Goal: Task Accomplishment & Management: Use online tool/utility

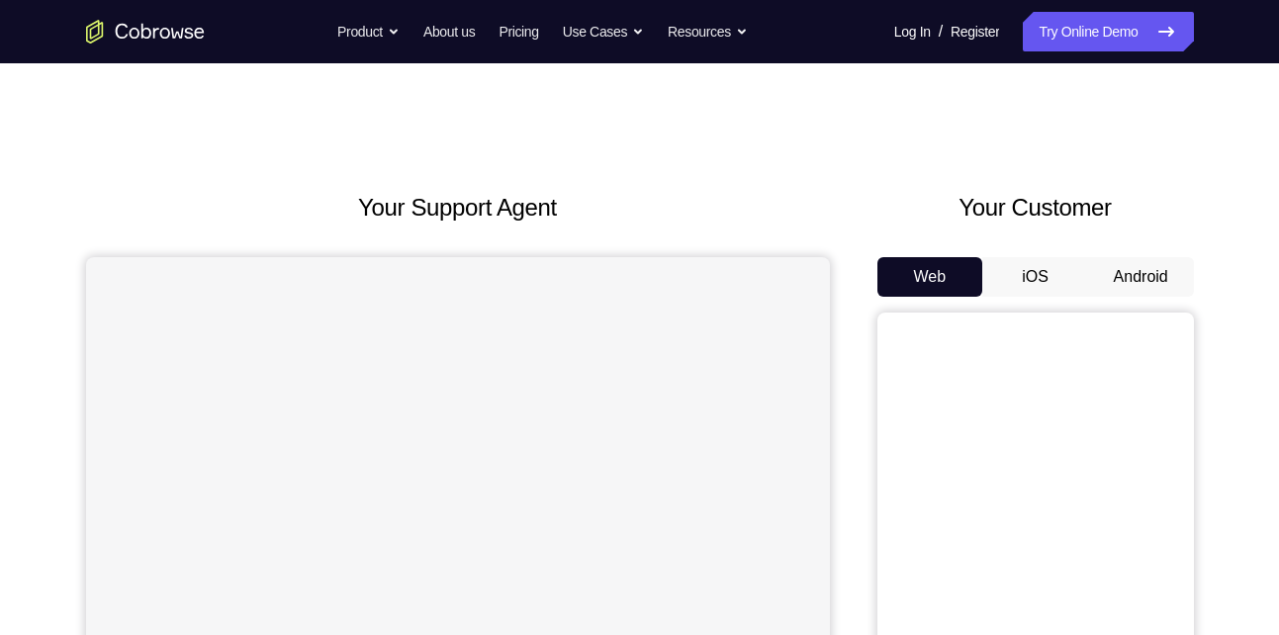
click at [1146, 281] on button "Android" at bounding box center [1141, 277] width 106 height 40
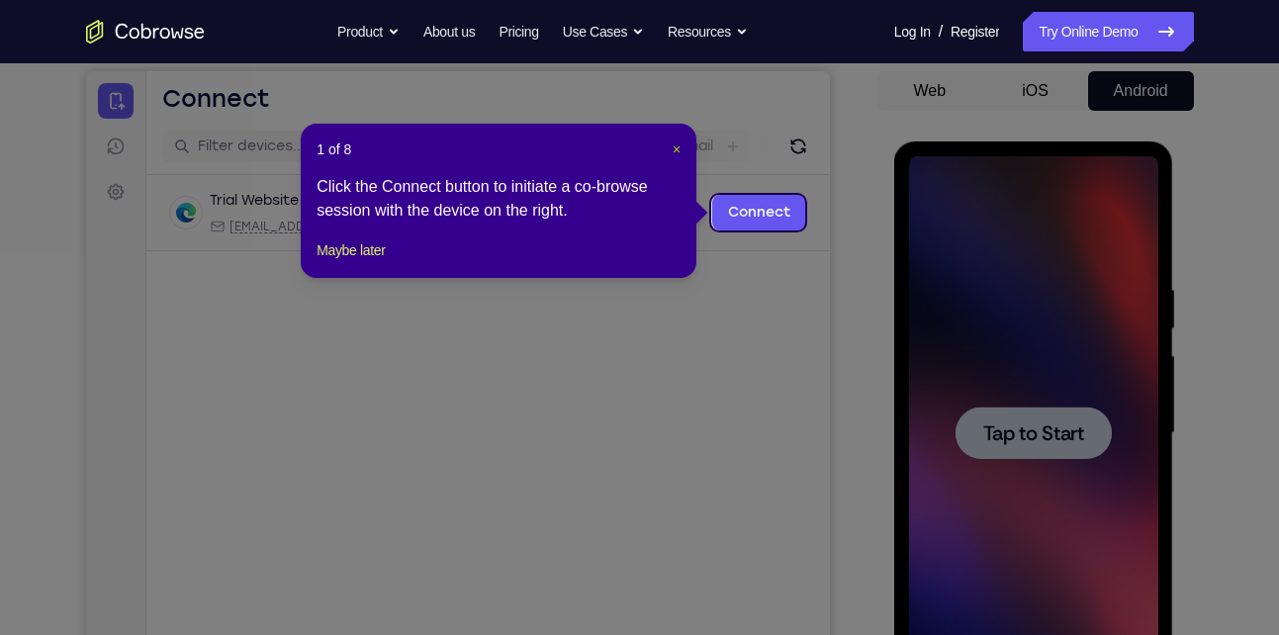
click at [677, 144] on span "×" at bounding box center [677, 149] width 8 height 16
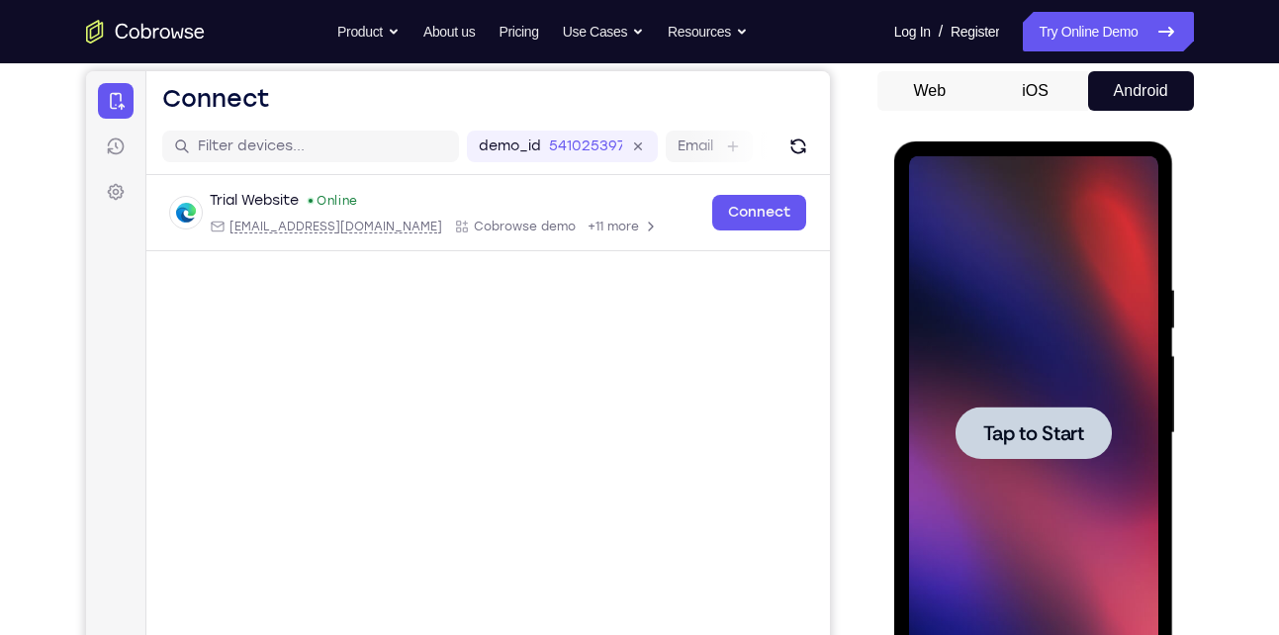
click at [1021, 423] on span "Tap to Start" at bounding box center [1033, 433] width 101 height 20
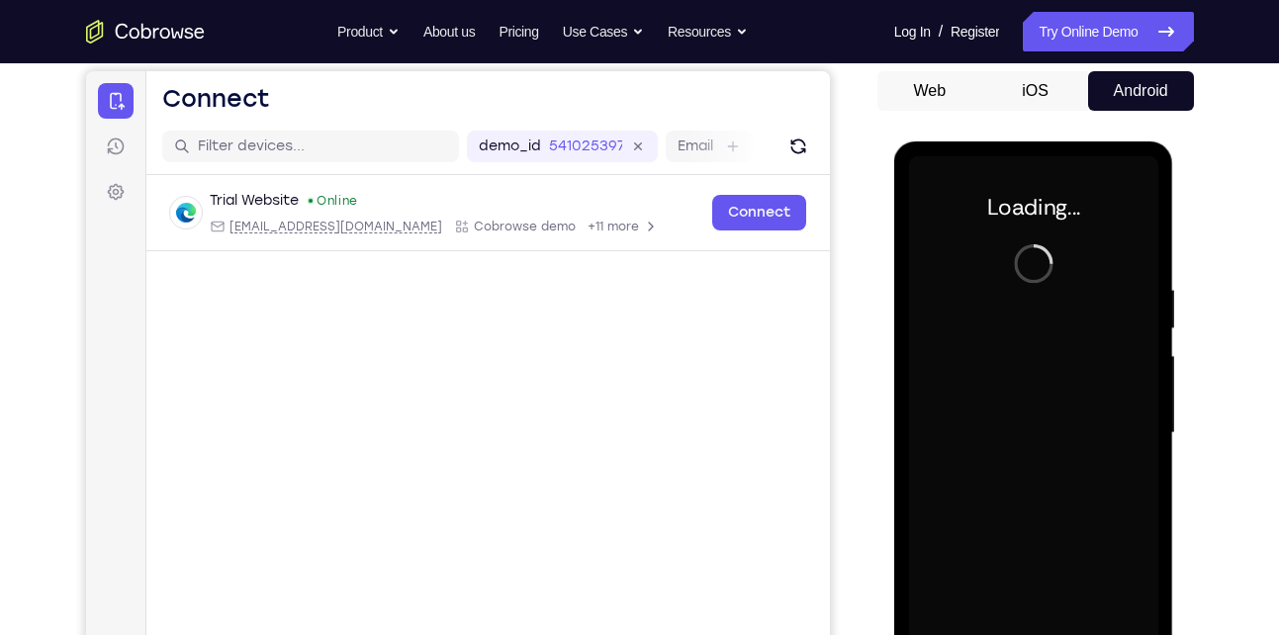
scroll to position [328, 0]
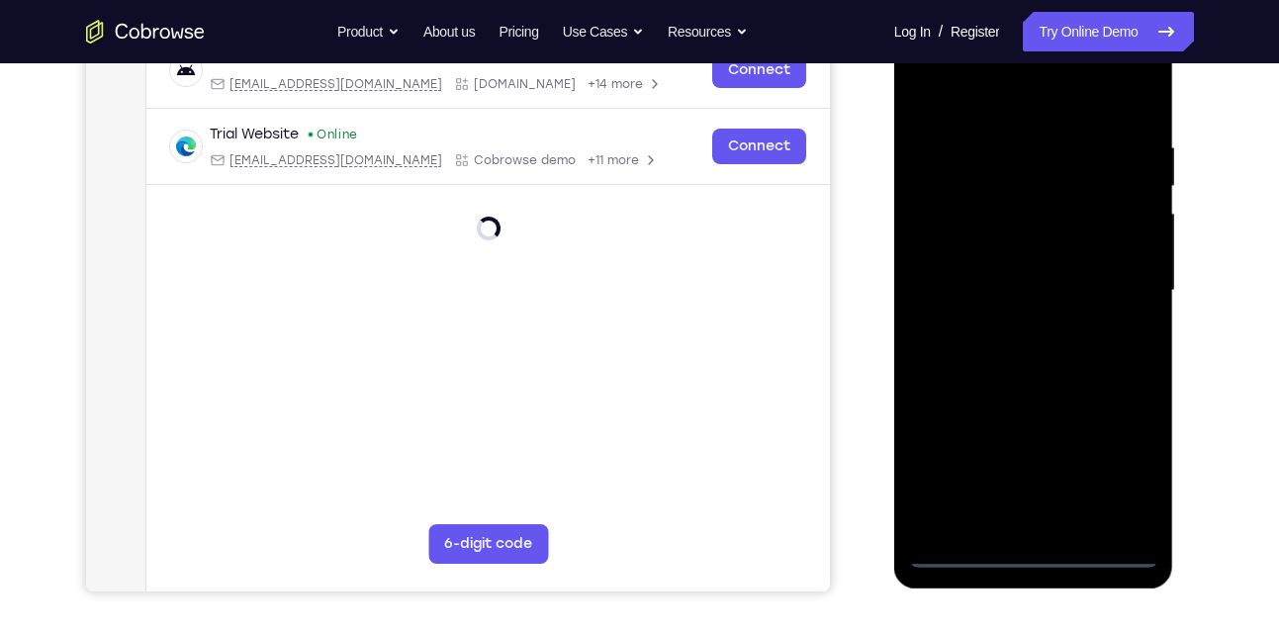
click at [1038, 558] on div at bounding box center [1033, 291] width 249 height 554
click at [1128, 468] on div at bounding box center [1033, 291] width 249 height 554
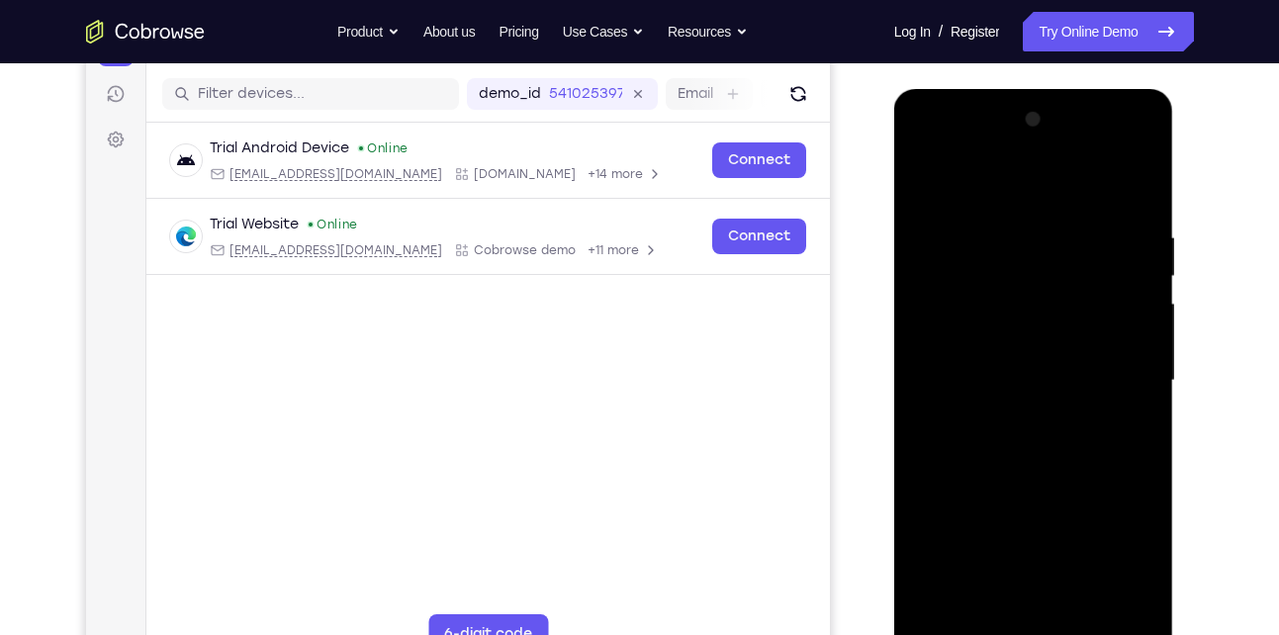
click at [1042, 181] on div at bounding box center [1033, 381] width 249 height 554
click at [1126, 381] on div at bounding box center [1033, 381] width 249 height 554
click at [1006, 415] on div at bounding box center [1033, 381] width 249 height 554
click at [1019, 342] on div at bounding box center [1033, 381] width 249 height 554
click at [1005, 363] on div at bounding box center [1033, 381] width 249 height 554
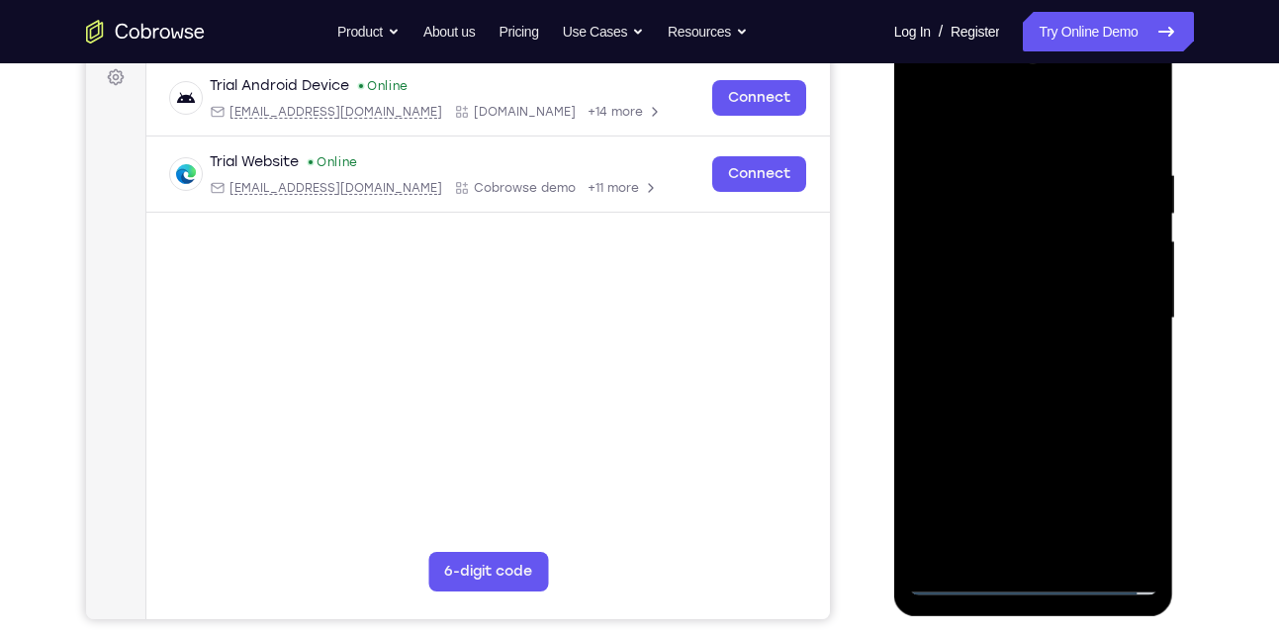
scroll to position [324, 0]
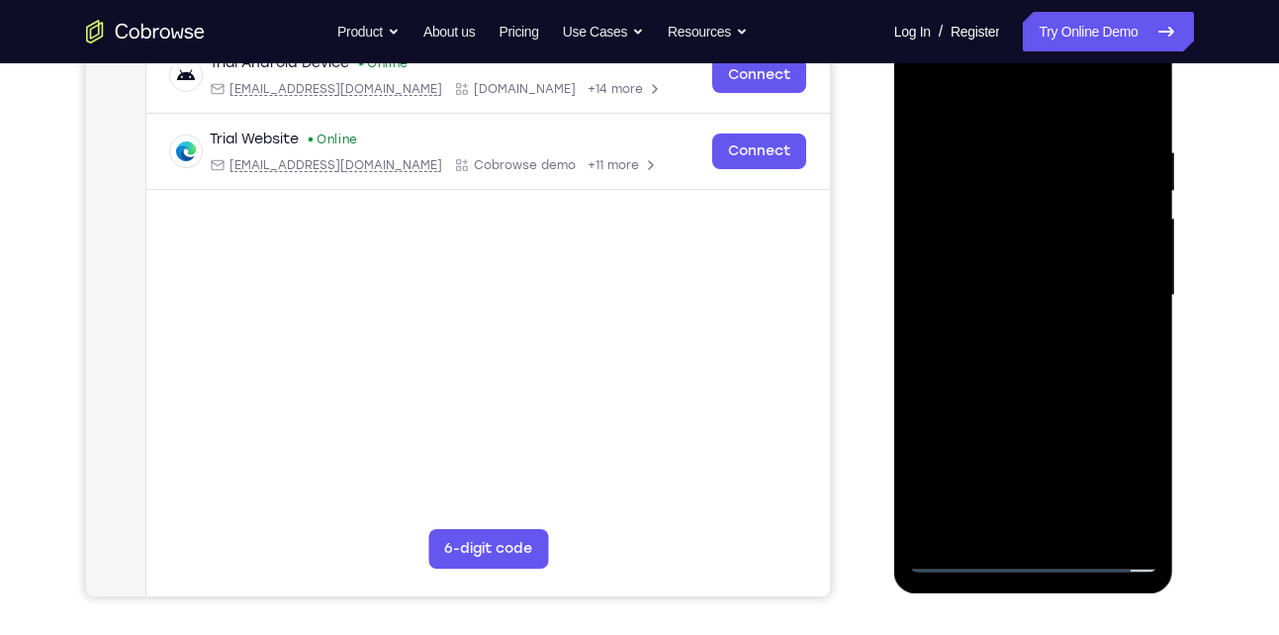
click at [1036, 249] on div at bounding box center [1033, 296] width 249 height 554
click at [994, 134] on div at bounding box center [1033, 296] width 249 height 554
click at [1138, 320] on div at bounding box center [1033, 296] width 249 height 554
click at [1116, 403] on div at bounding box center [1033, 296] width 249 height 554
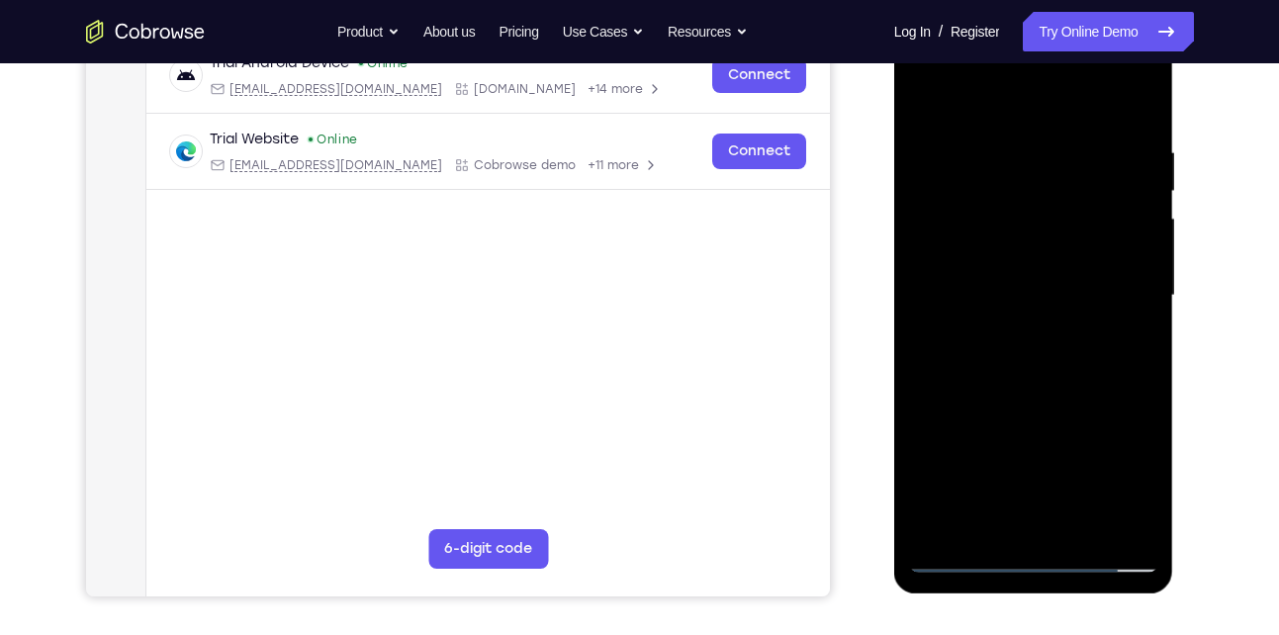
click at [1146, 525] on div at bounding box center [1033, 296] width 249 height 554
click at [1108, 295] on div at bounding box center [1033, 296] width 249 height 554
click at [1121, 245] on div at bounding box center [1033, 296] width 249 height 554
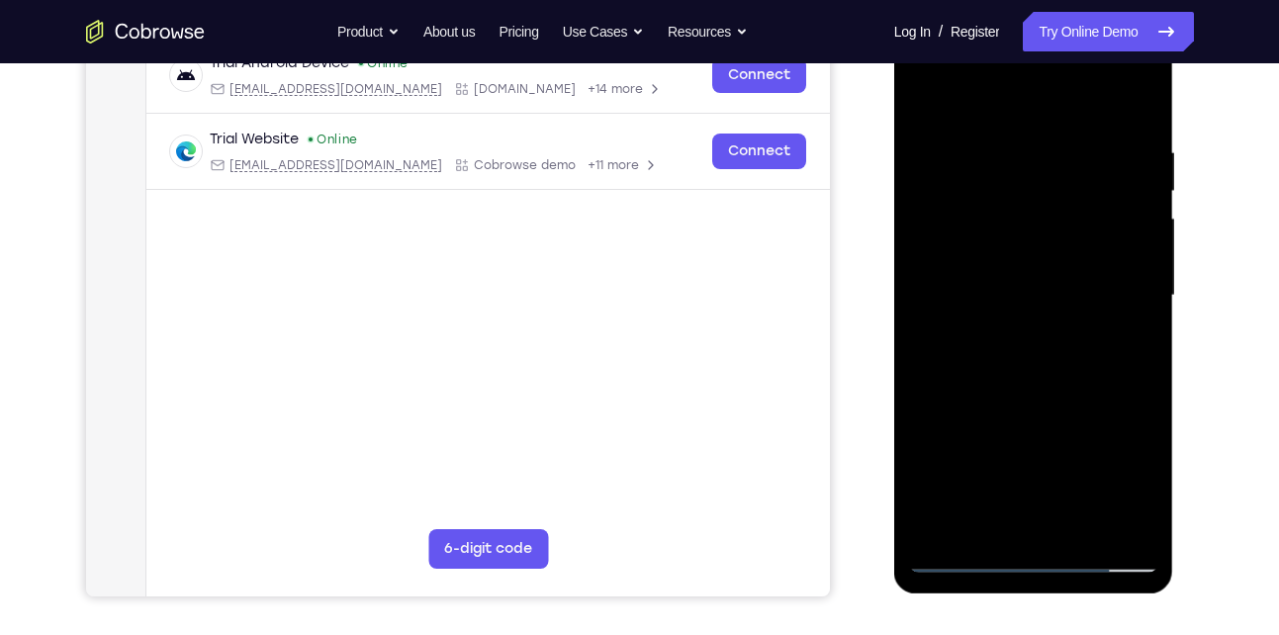
click at [1121, 245] on div at bounding box center [1033, 296] width 249 height 554
click at [1137, 96] on div at bounding box center [1033, 296] width 249 height 554
click at [1138, 101] on div at bounding box center [1033, 296] width 249 height 554
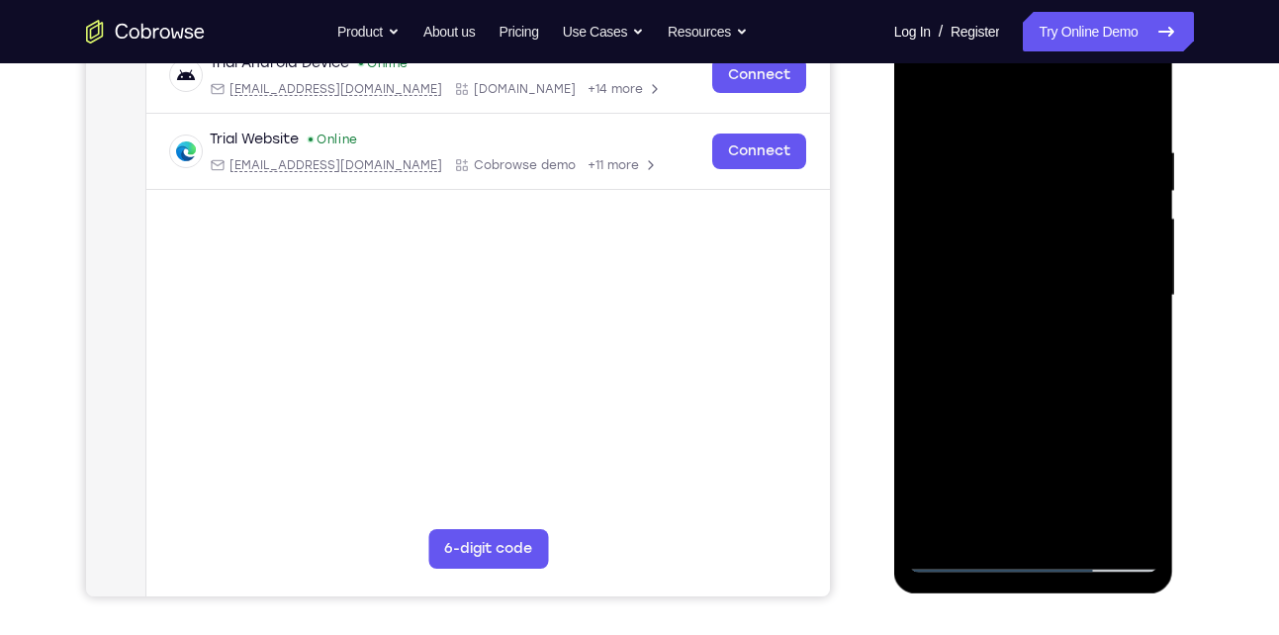
click at [981, 143] on div at bounding box center [1033, 296] width 249 height 554
click at [1151, 502] on div at bounding box center [1033, 296] width 249 height 554
click at [1047, 267] on div at bounding box center [1033, 296] width 249 height 554
click at [929, 97] on div at bounding box center [1033, 296] width 249 height 554
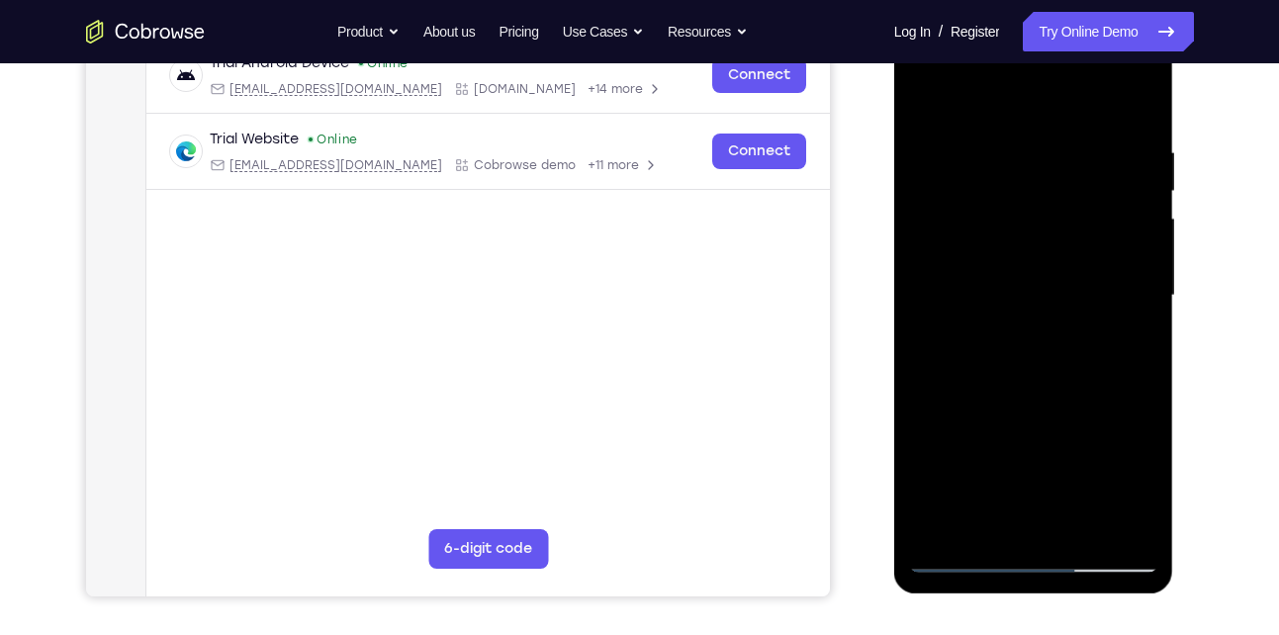
click at [939, 531] on div at bounding box center [1033, 296] width 249 height 554
drag, startPoint x: 1087, startPoint y: 209, endPoint x: 1078, endPoint y: 326, distance: 118.1
click at [1078, 326] on div at bounding box center [1033, 296] width 249 height 554
click at [994, 130] on div at bounding box center [1033, 296] width 249 height 554
click at [1142, 324] on div at bounding box center [1033, 296] width 249 height 554
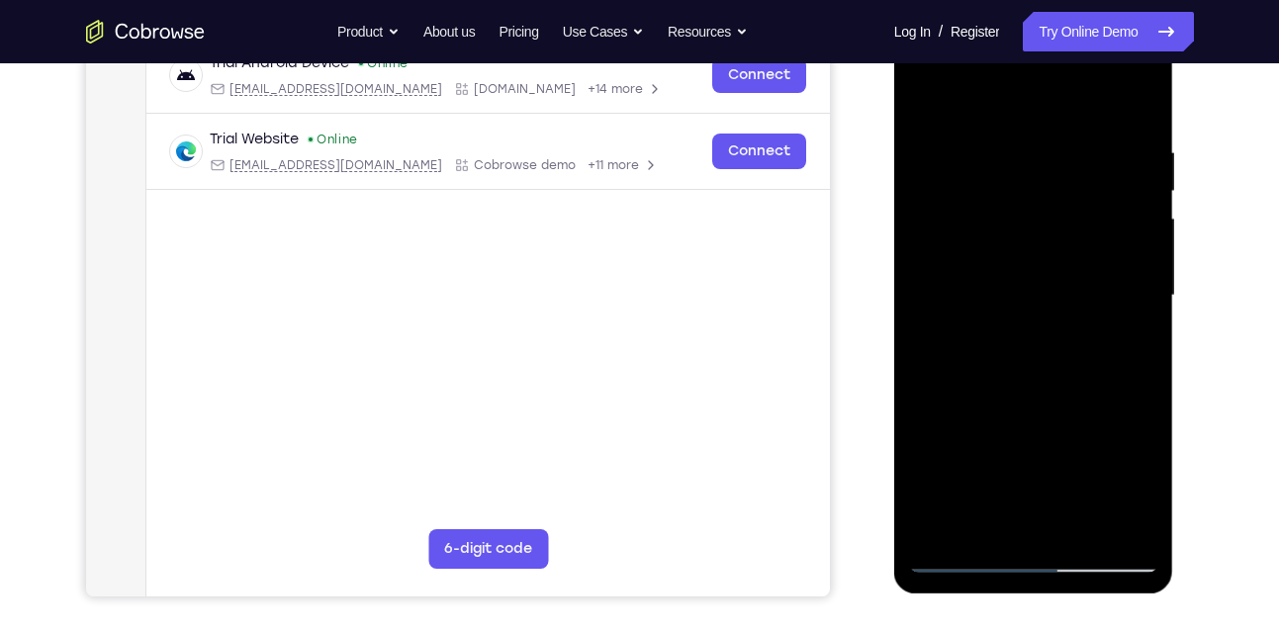
click at [1140, 525] on div at bounding box center [1033, 296] width 249 height 554
click at [1133, 521] on div at bounding box center [1033, 296] width 249 height 554
click at [1151, 314] on div at bounding box center [1033, 296] width 249 height 554
click at [1039, 294] on div at bounding box center [1033, 296] width 249 height 554
click at [1110, 312] on div at bounding box center [1033, 296] width 249 height 554
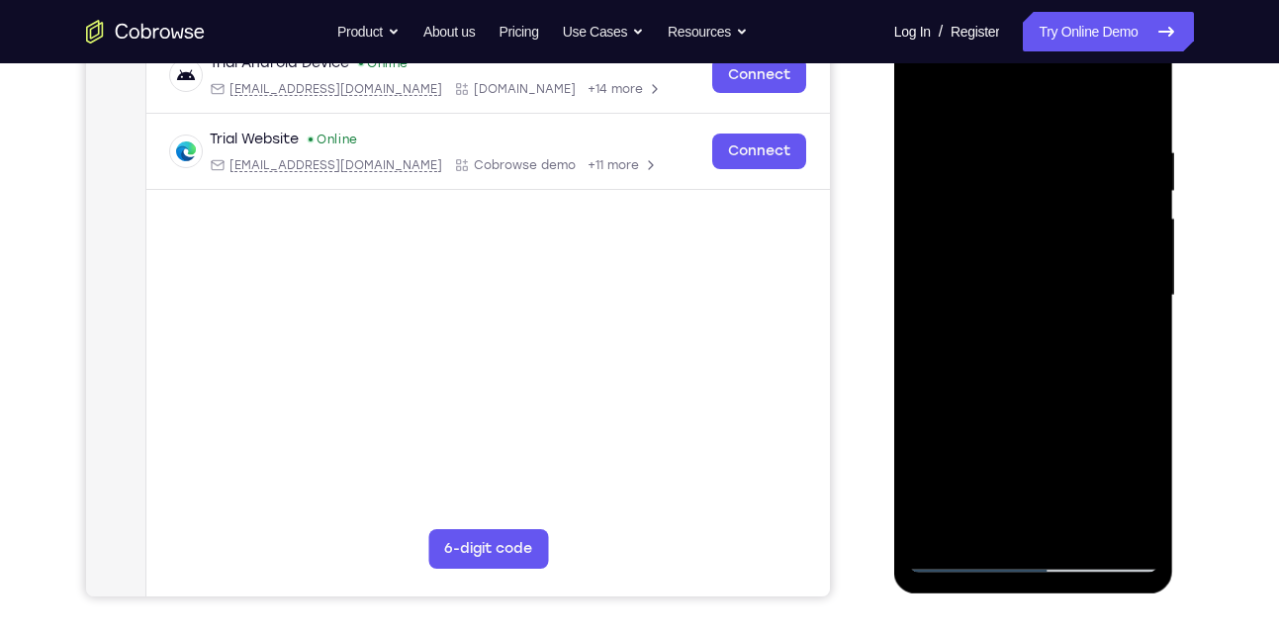
click at [1135, 101] on div at bounding box center [1033, 296] width 249 height 554
click at [1063, 139] on div at bounding box center [1033, 296] width 249 height 554
click at [965, 104] on div at bounding box center [1033, 296] width 249 height 554
drag, startPoint x: 955, startPoint y: 324, endPoint x: 990, endPoint y: 210, distance: 119.2
click at [990, 210] on div at bounding box center [1033, 296] width 249 height 554
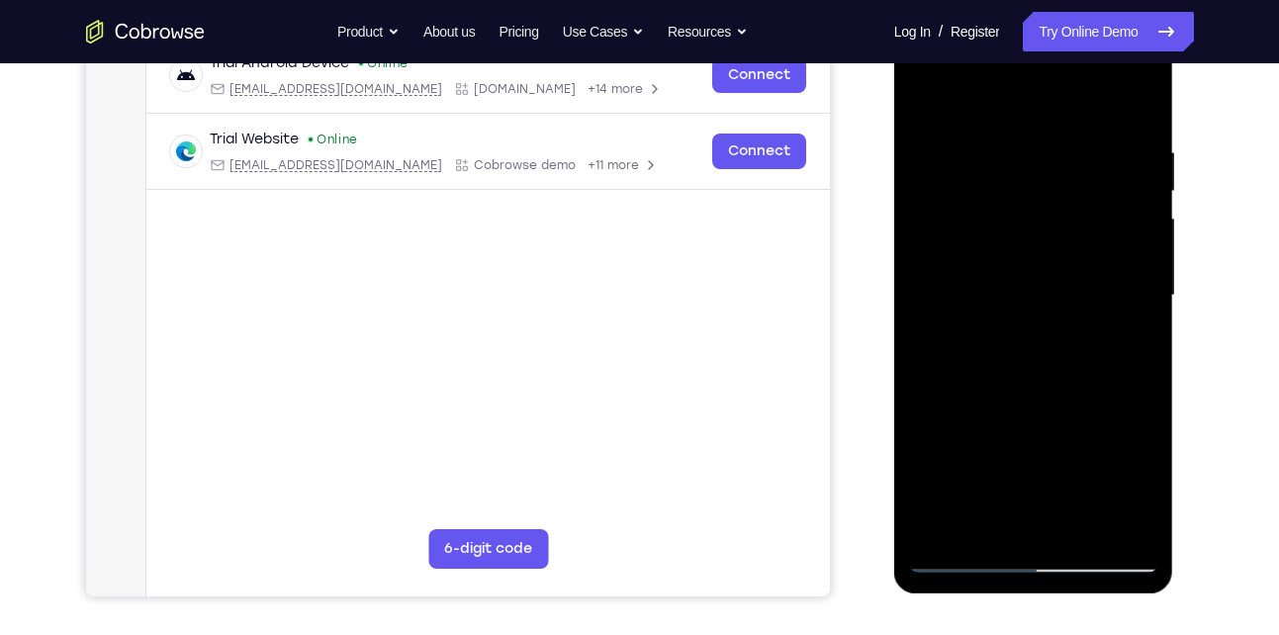
drag, startPoint x: 1115, startPoint y: 113, endPoint x: 1085, endPoint y: 239, distance: 130.1
click at [1085, 239] on div at bounding box center [1033, 296] width 249 height 554
click at [924, 92] on div at bounding box center [1033, 296] width 249 height 554
click at [1136, 101] on div at bounding box center [1033, 296] width 249 height 554
click at [1125, 135] on div at bounding box center [1033, 296] width 249 height 554
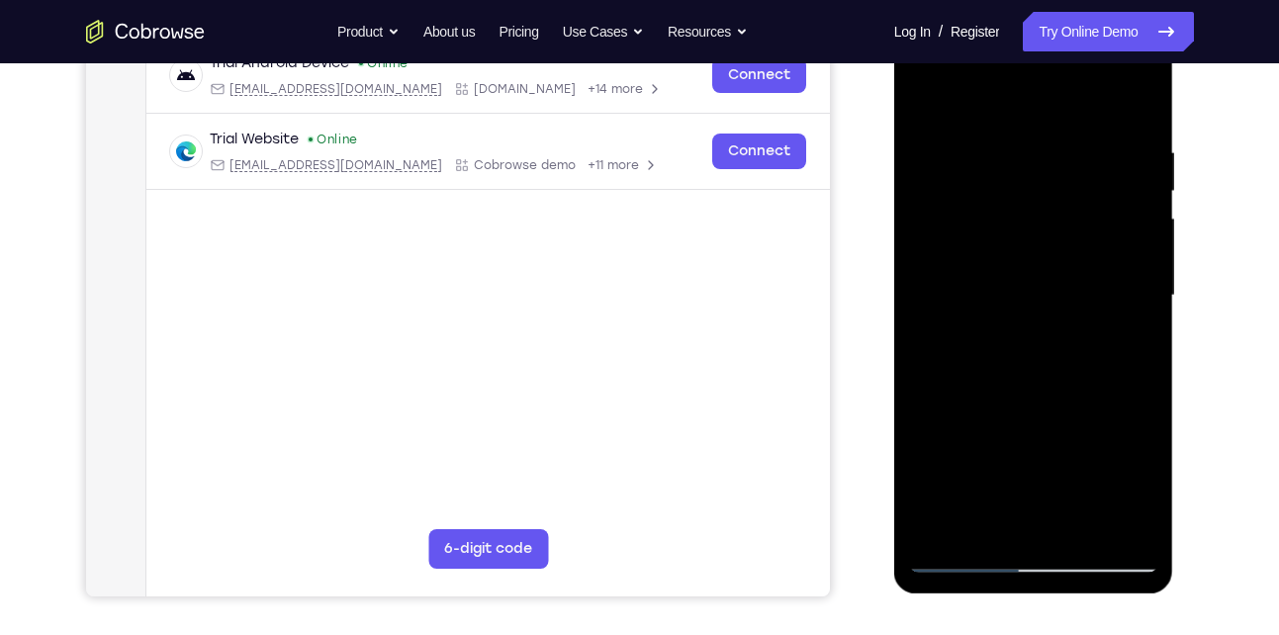
click at [1133, 97] on div at bounding box center [1033, 296] width 249 height 554
drag, startPoint x: 1088, startPoint y: 130, endPoint x: 987, endPoint y: 138, distance: 101.2
click at [987, 138] on div at bounding box center [1033, 296] width 249 height 554
click at [1085, 132] on div at bounding box center [1033, 296] width 249 height 554
click at [1135, 104] on div at bounding box center [1033, 296] width 249 height 554
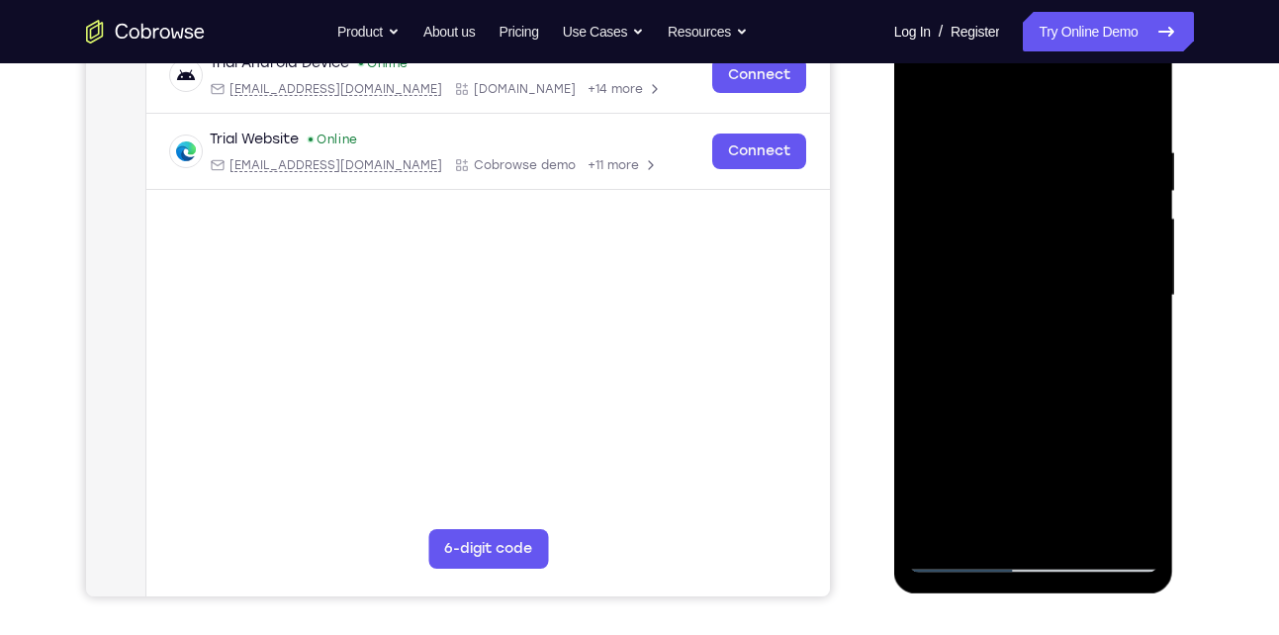
drag, startPoint x: 1123, startPoint y: 121, endPoint x: 1007, endPoint y: 125, distance: 115.8
click at [1007, 125] on div at bounding box center [1033, 296] width 249 height 554
click at [950, 527] on div at bounding box center [1033, 296] width 249 height 554
click at [1131, 526] on div at bounding box center [1033, 296] width 249 height 554
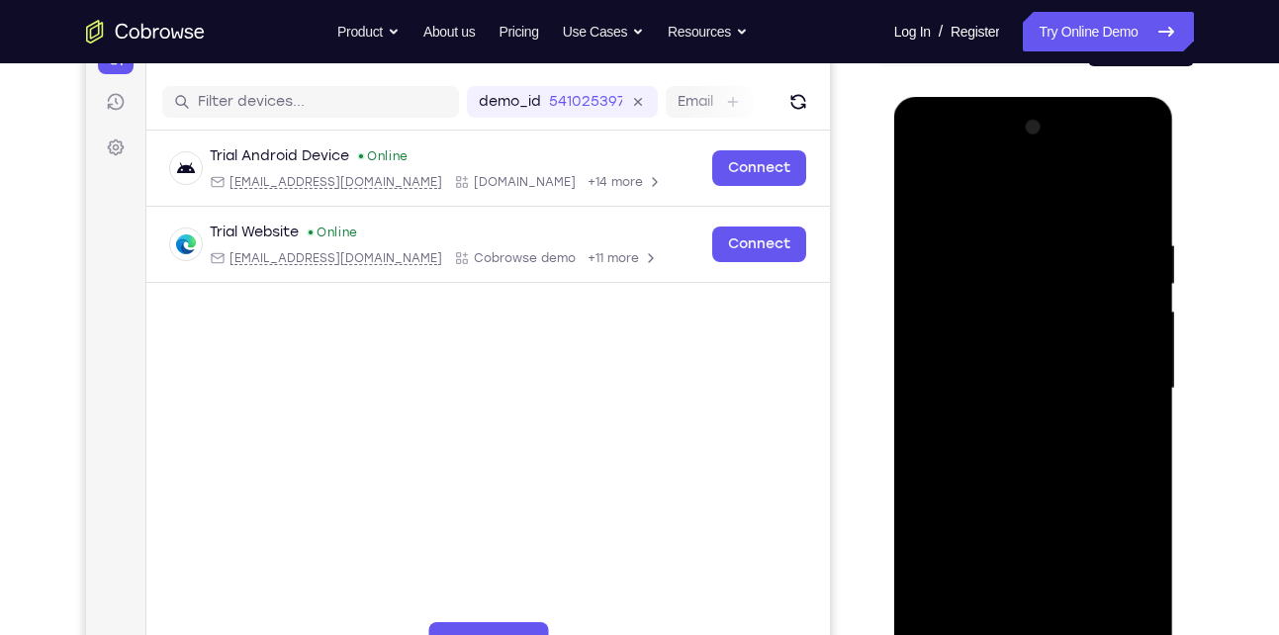
scroll to position [425, 0]
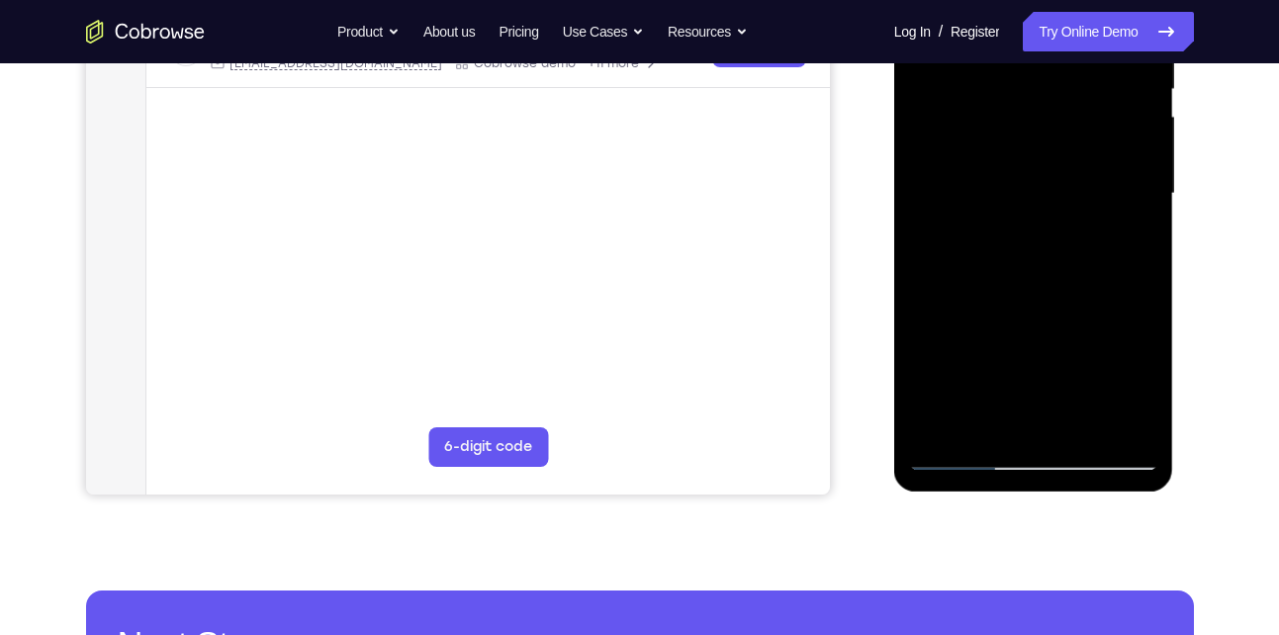
click at [929, 157] on div at bounding box center [1033, 194] width 249 height 554
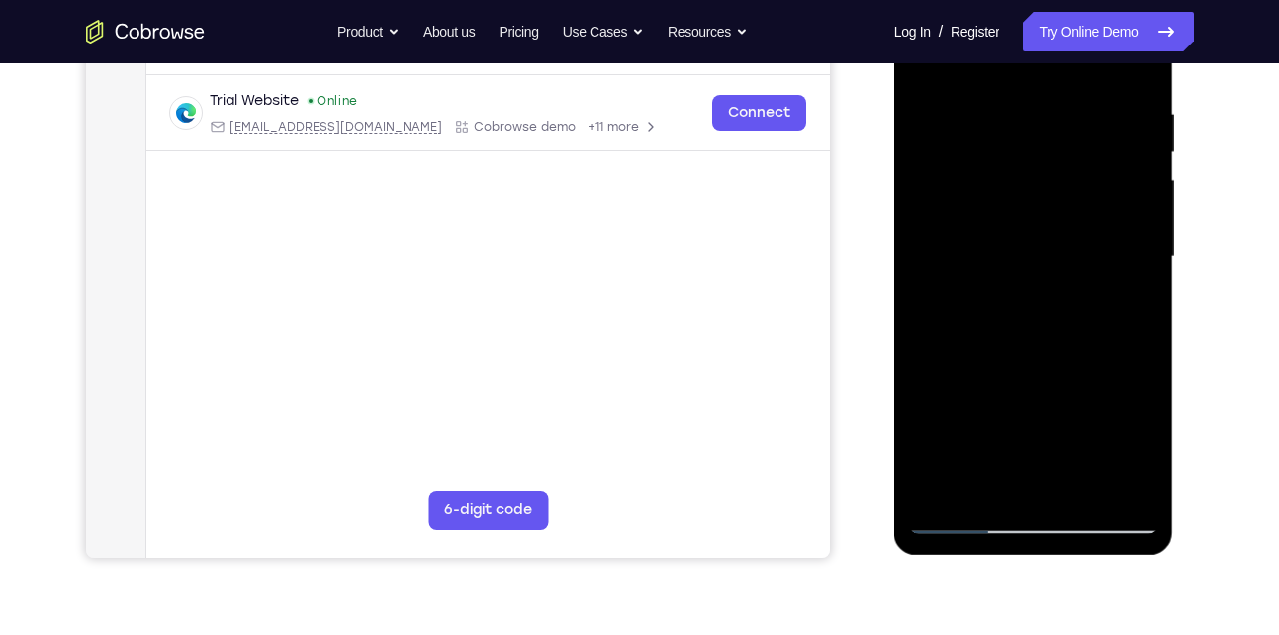
scroll to position [363, 0]
click at [1146, 310] on div at bounding box center [1033, 256] width 249 height 554
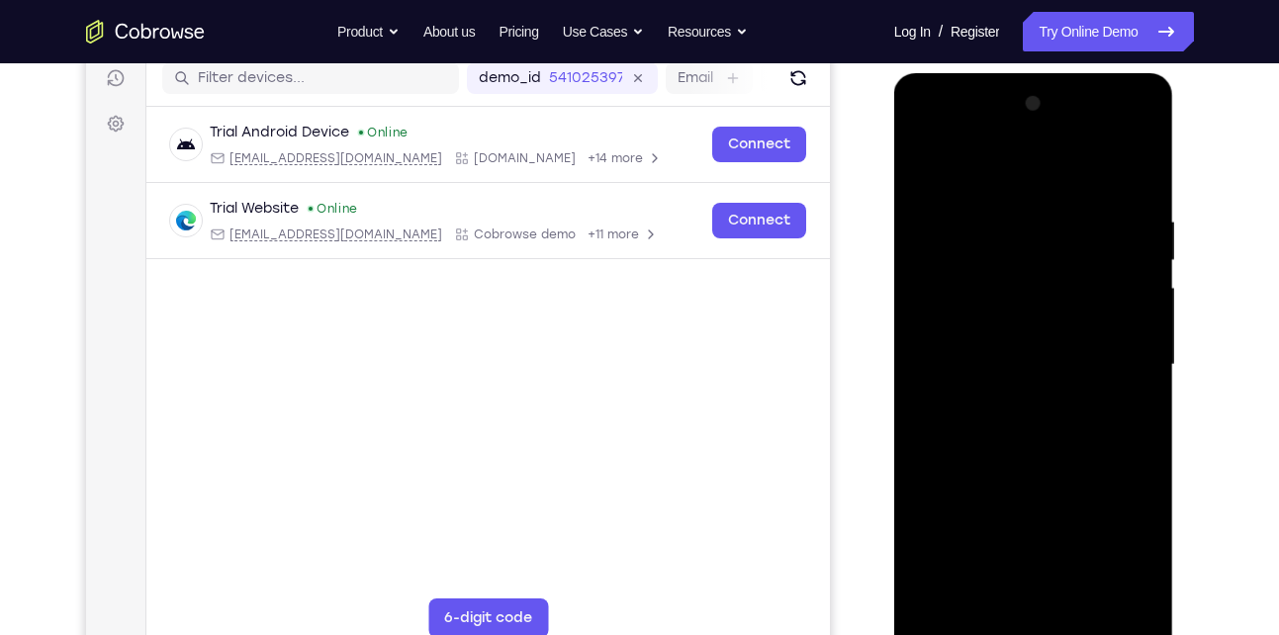
scroll to position [264, 0]
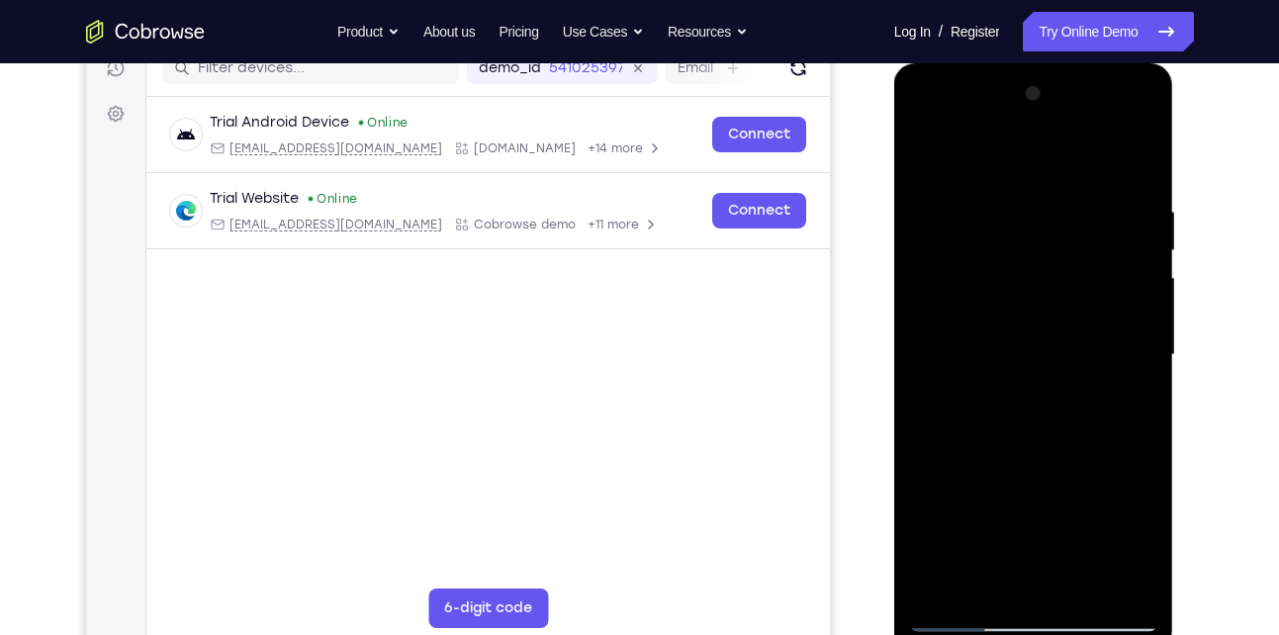
click at [915, 362] on div at bounding box center [1033, 355] width 249 height 554
click at [1141, 93] on div at bounding box center [1033, 355] width 249 height 554
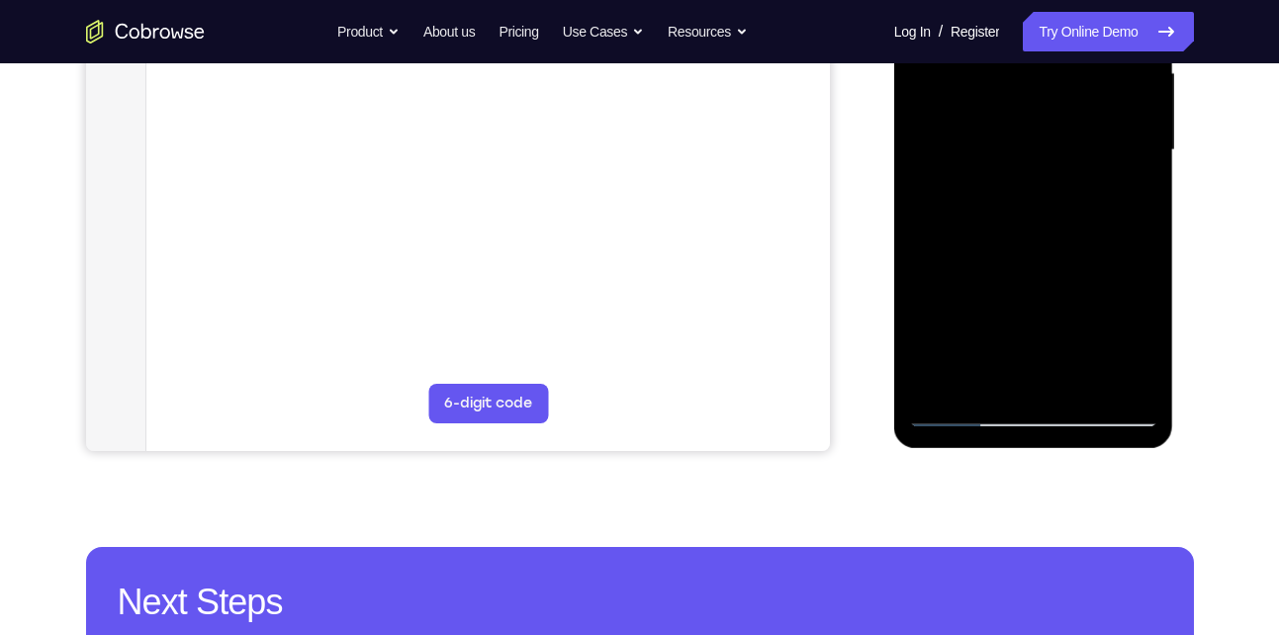
scroll to position [472, 0]
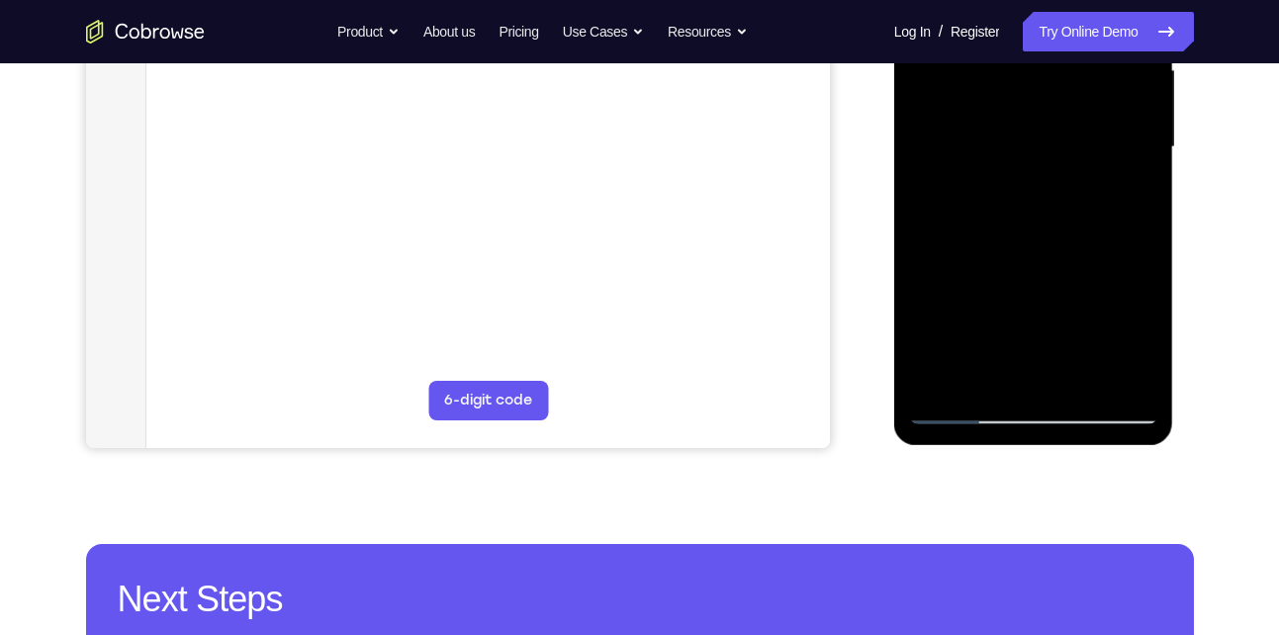
click at [942, 376] on div at bounding box center [1033, 147] width 249 height 554
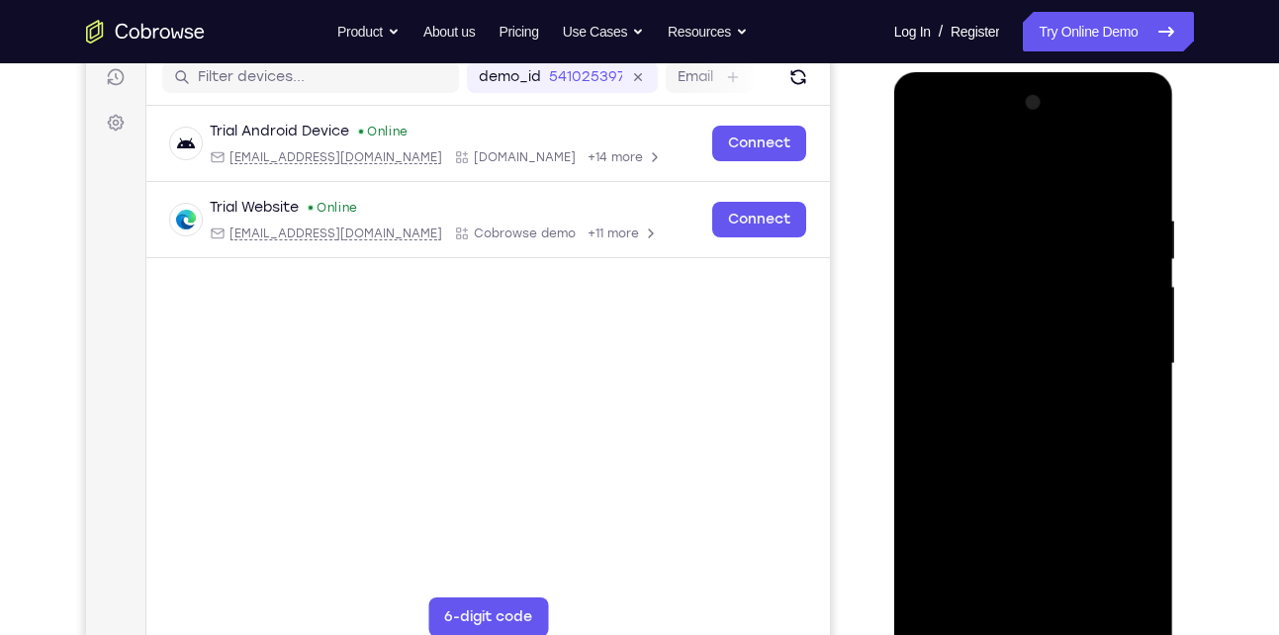
scroll to position [256, 0]
drag, startPoint x: 1101, startPoint y: 200, endPoint x: 927, endPoint y: 205, distance: 174.2
click at [927, 205] on div at bounding box center [1033, 363] width 249 height 554
drag, startPoint x: 1063, startPoint y: 214, endPoint x: 848, endPoint y: 217, distance: 214.7
click at [894, 217] on html "Online web based iOS Simulators and Android Emulators. Run iPhone, iPad, Mobile…" at bounding box center [1035, 368] width 282 height 594
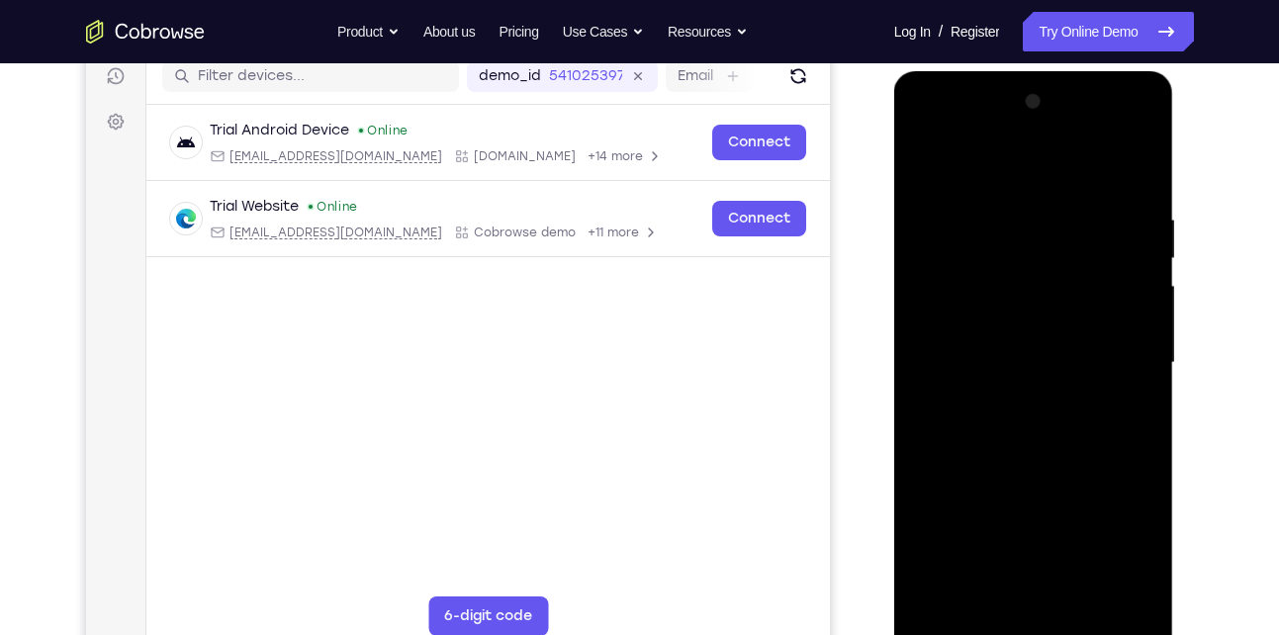
drag, startPoint x: 1085, startPoint y: 211, endPoint x: 905, endPoint y: 227, distance: 180.7
click at [905, 227] on div at bounding box center [1034, 366] width 280 height 590
drag, startPoint x: 1118, startPoint y: 207, endPoint x: 957, endPoint y: 204, distance: 161.3
click at [957, 204] on div at bounding box center [1033, 363] width 249 height 554
drag, startPoint x: 1102, startPoint y: 204, endPoint x: 923, endPoint y: 192, distance: 179.5
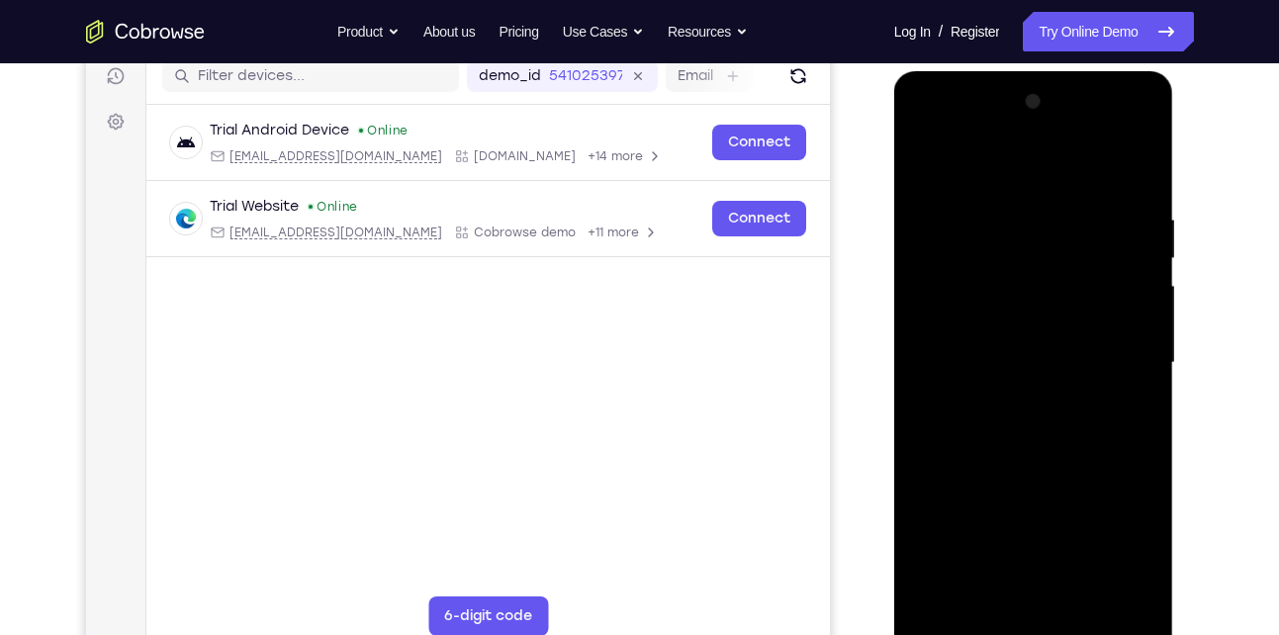
click at [923, 192] on div at bounding box center [1033, 363] width 249 height 554
drag, startPoint x: 1132, startPoint y: 207, endPoint x: 906, endPoint y: 204, distance: 225.6
click at [906, 204] on div at bounding box center [1034, 366] width 280 height 590
drag, startPoint x: 1103, startPoint y: 191, endPoint x: 922, endPoint y: 204, distance: 181.5
click at [922, 204] on div at bounding box center [1033, 363] width 249 height 554
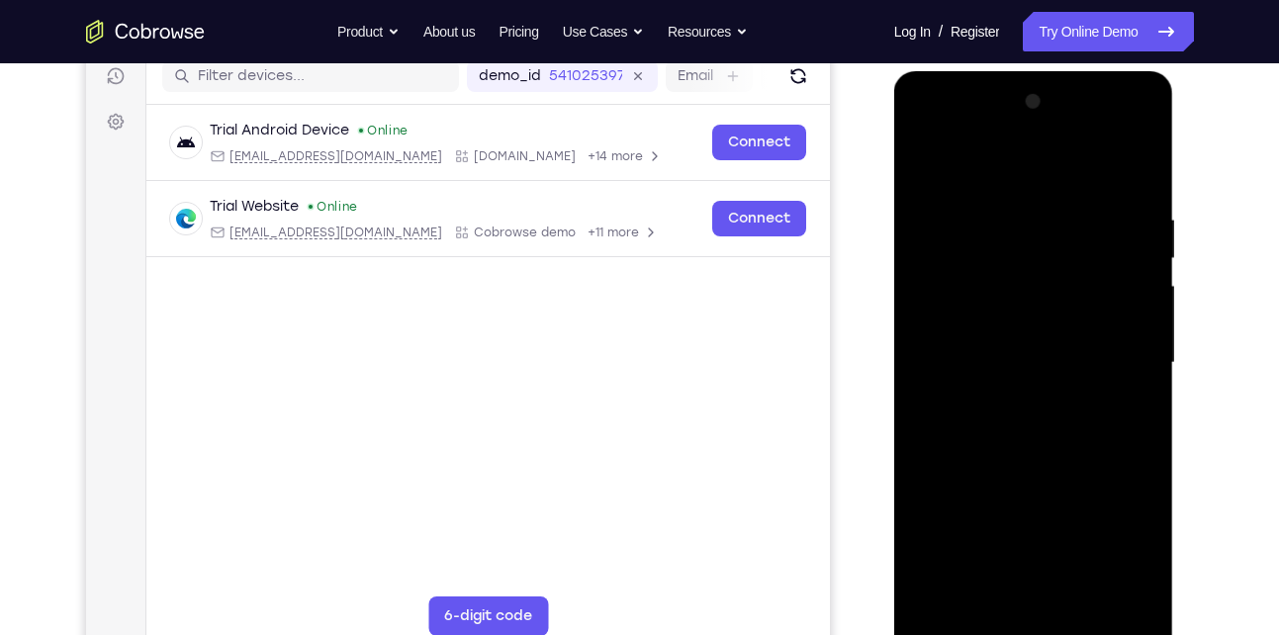
click at [1086, 202] on div at bounding box center [1033, 363] width 249 height 554
click at [1147, 357] on div at bounding box center [1033, 363] width 249 height 554
click at [1142, 360] on div at bounding box center [1033, 363] width 249 height 554
click at [1143, 169] on div at bounding box center [1033, 363] width 249 height 554
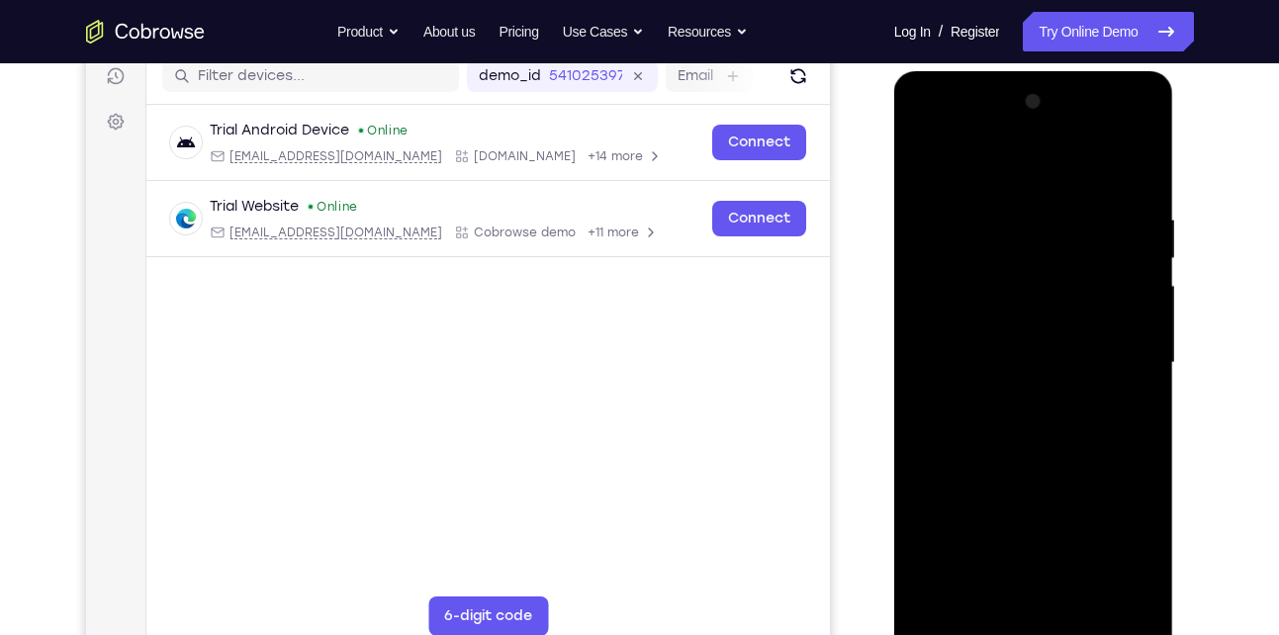
drag, startPoint x: 1044, startPoint y: 457, endPoint x: 1072, endPoint y: 238, distance: 220.5
click at [1072, 238] on div at bounding box center [1033, 363] width 249 height 554
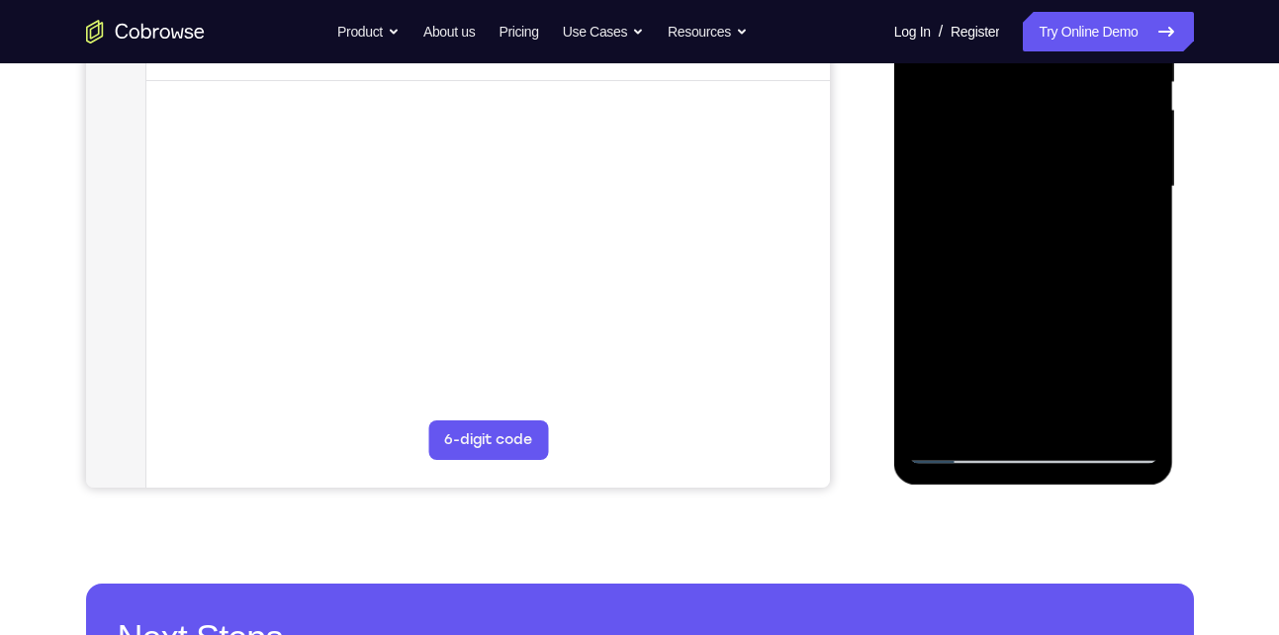
scroll to position [435, 0]
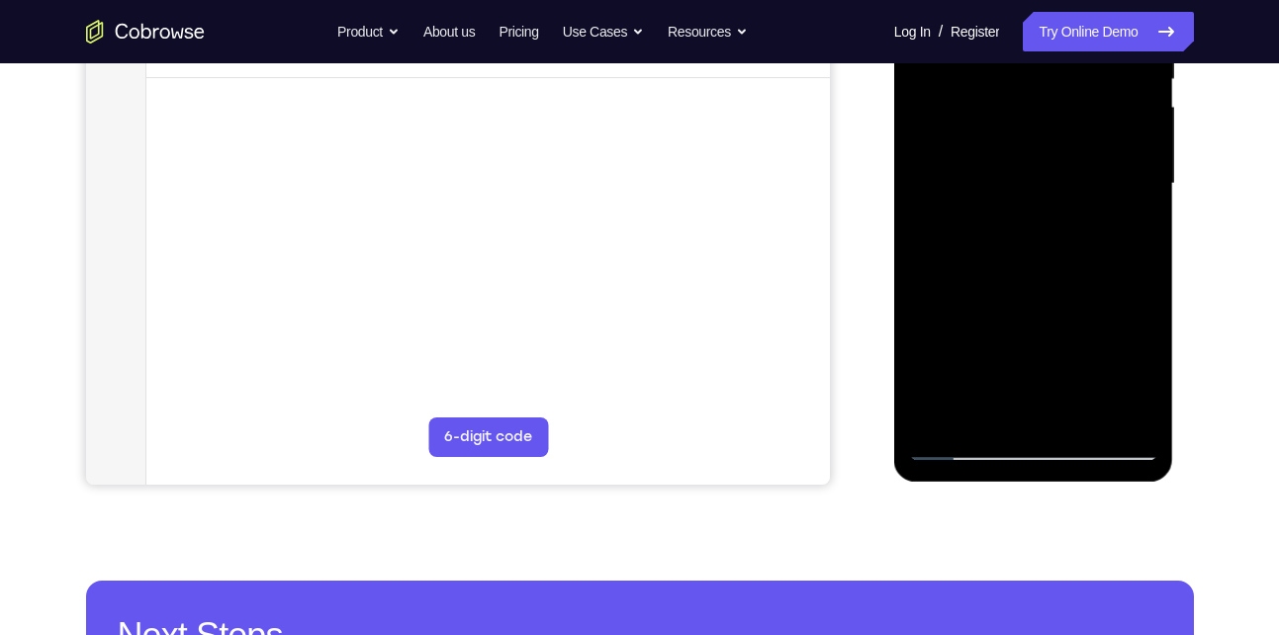
drag, startPoint x: 1017, startPoint y: 309, endPoint x: 1033, endPoint y: 154, distance: 155.1
click at [1033, 154] on div at bounding box center [1033, 184] width 249 height 554
drag, startPoint x: 1033, startPoint y: 280, endPoint x: 1029, endPoint y: 196, distance: 84.2
click at [1029, 196] on div at bounding box center [1033, 184] width 249 height 554
click at [925, 212] on div at bounding box center [1033, 184] width 249 height 554
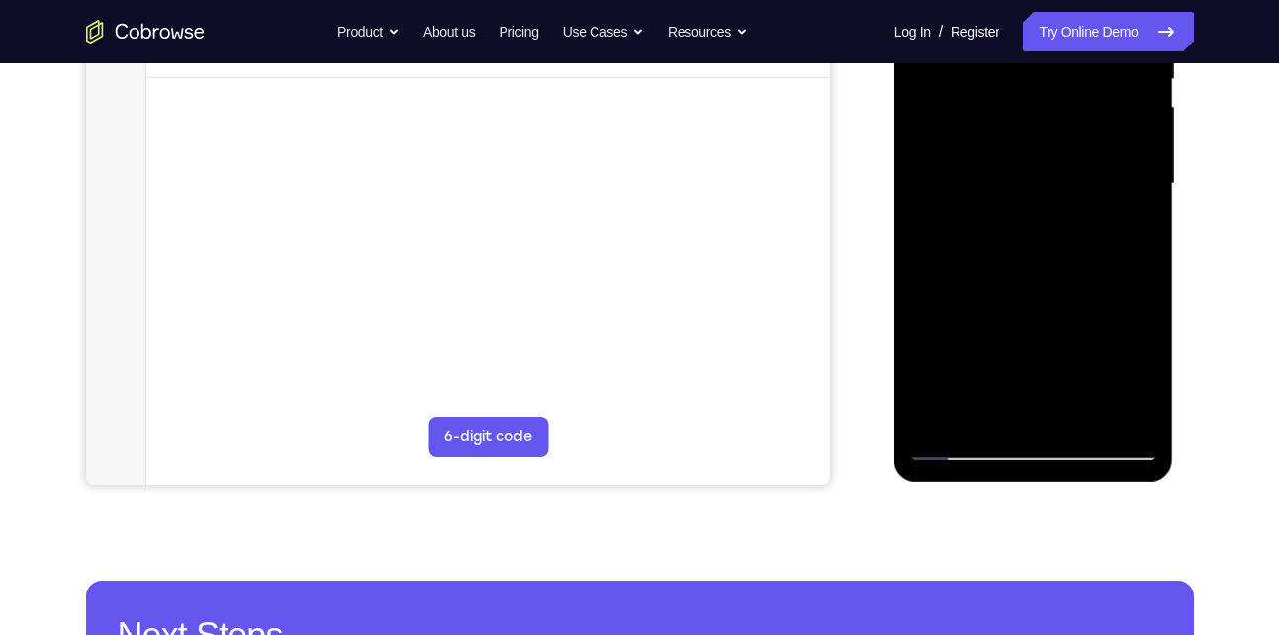
drag, startPoint x: 1063, startPoint y: 216, endPoint x: 1048, endPoint y: 301, distance: 86.4
click at [1048, 301] on div at bounding box center [1033, 184] width 249 height 554
click at [1145, 287] on div at bounding box center [1033, 184] width 249 height 554
click at [923, 148] on div at bounding box center [1033, 184] width 249 height 554
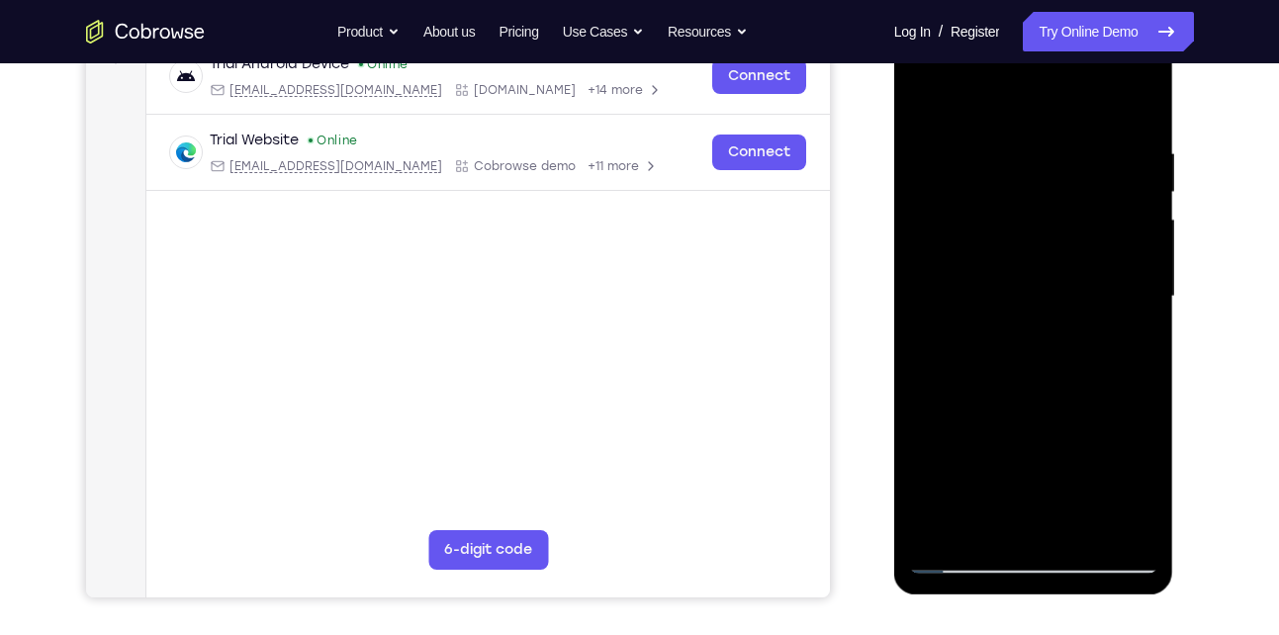
scroll to position [322, 0]
click at [1142, 357] on div at bounding box center [1033, 298] width 249 height 554
drag, startPoint x: 1024, startPoint y: 429, endPoint x: 1027, endPoint y: 263, distance: 166.2
click at [1027, 263] on div at bounding box center [1033, 298] width 249 height 554
drag, startPoint x: 1032, startPoint y: 419, endPoint x: 1058, endPoint y: 245, distance: 176.0
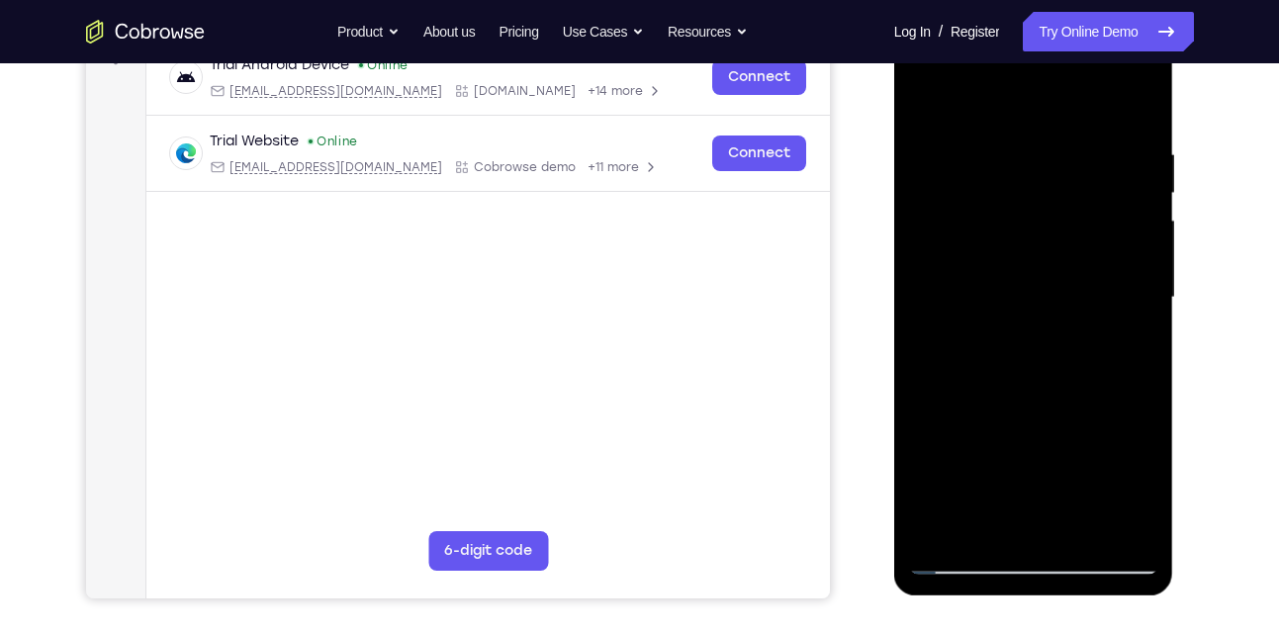
click at [1058, 245] on div at bounding box center [1033, 298] width 249 height 554
click at [1128, 536] on div at bounding box center [1033, 298] width 249 height 554
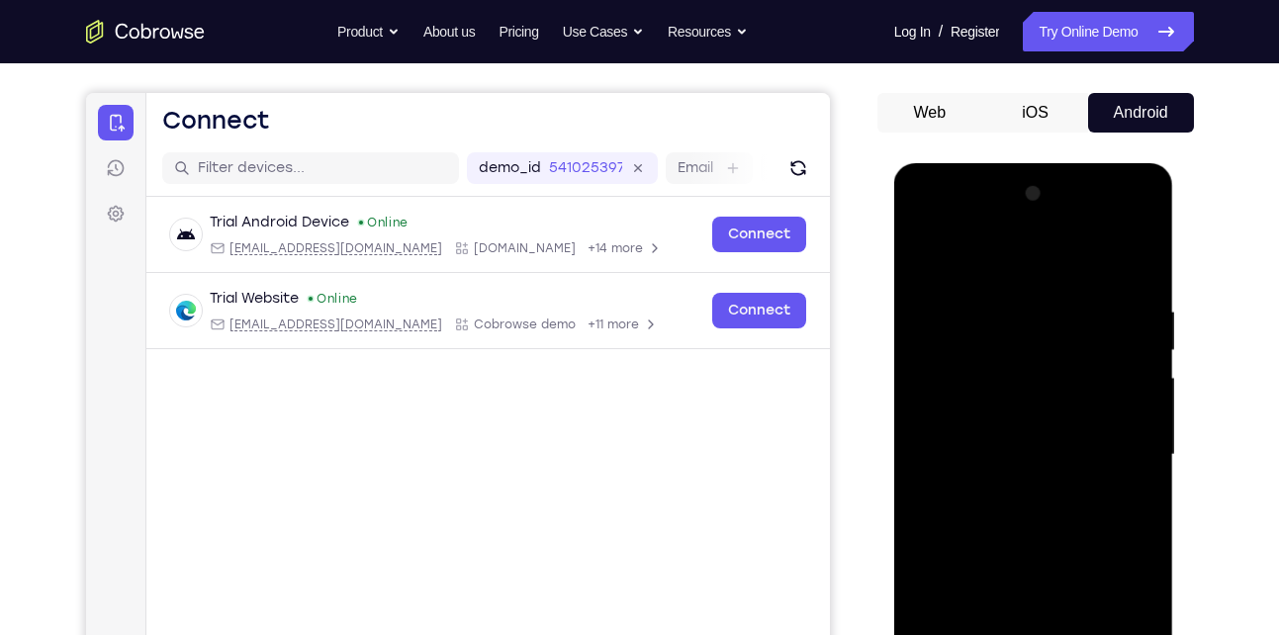
scroll to position [160, 0]
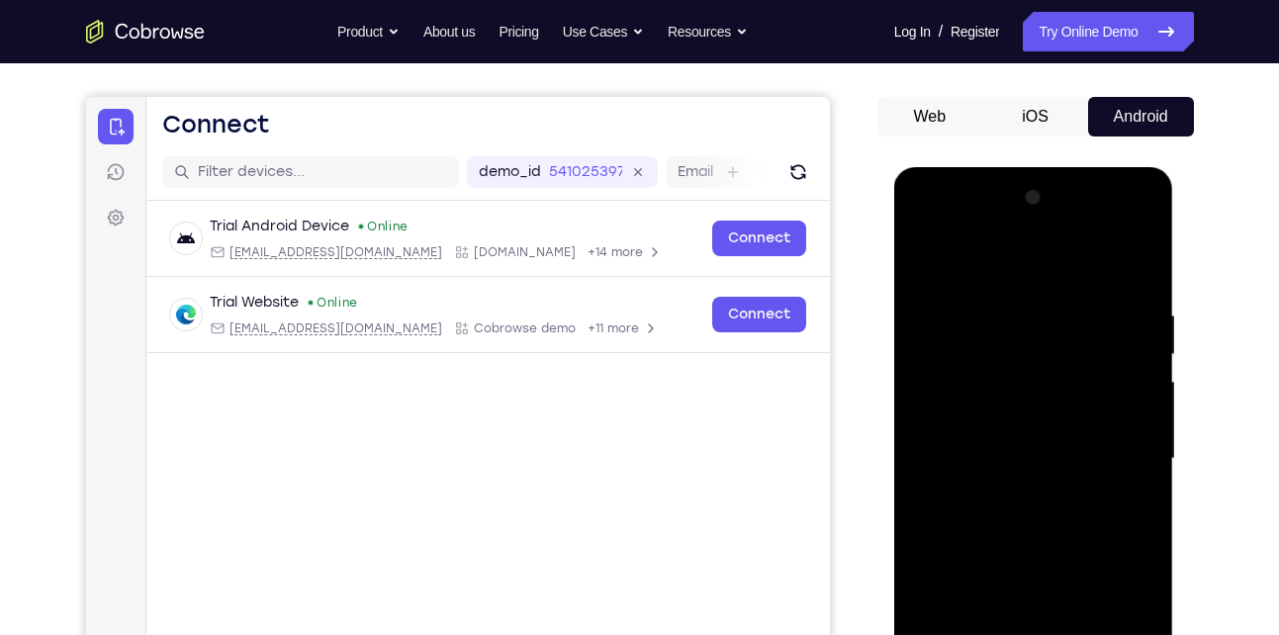
drag, startPoint x: 990, startPoint y: 331, endPoint x: 987, endPoint y: 461, distance: 129.6
click at [987, 461] on div at bounding box center [1033, 459] width 249 height 554
drag, startPoint x: 983, startPoint y: 321, endPoint x: 980, endPoint y: 542, distance: 221.6
click at [980, 542] on div at bounding box center [1033, 459] width 249 height 554
drag, startPoint x: 1004, startPoint y: 314, endPoint x: 995, endPoint y: 532, distance: 218.8
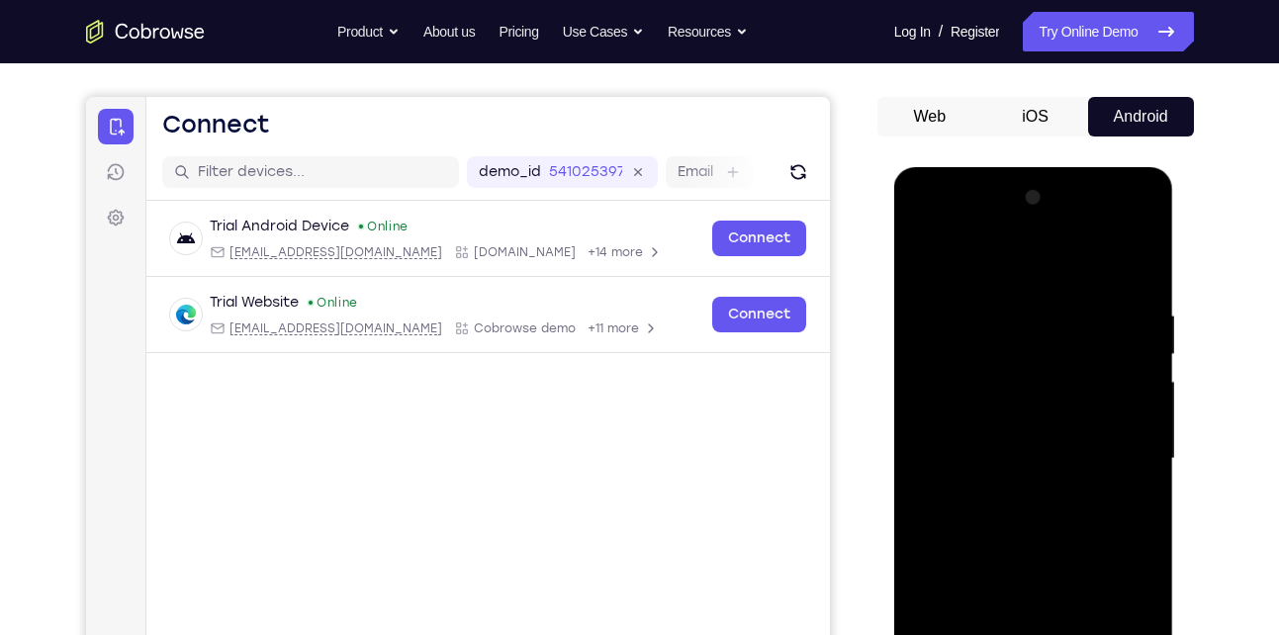
click at [995, 532] on div at bounding box center [1033, 459] width 249 height 554
drag, startPoint x: 1002, startPoint y: 362, endPoint x: 985, endPoint y: 502, distance: 140.5
click at [985, 502] on div at bounding box center [1033, 459] width 249 height 554
drag, startPoint x: 963, startPoint y: 521, endPoint x: 975, endPoint y: 369, distance: 152.9
click at [975, 369] on div at bounding box center [1033, 459] width 249 height 554
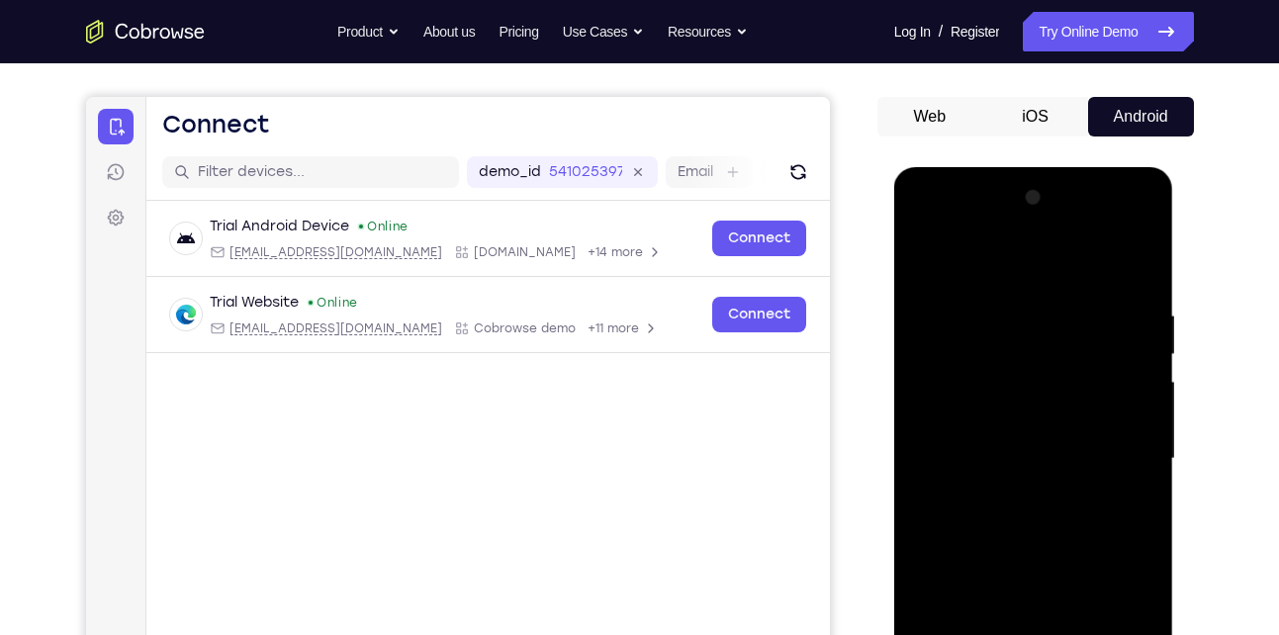
drag, startPoint x: 954, startPoint y: 542, endPoint x: 965, endPoint y: 321, distance: 221.9
click at [965, 321] on div at bounding box center [1033, 459] width 249 height 554
drag, startPoint x: 966, startPoint y: 448, endPoint x: 984, endPoint y: 294, distance: 155.5
click at [984, 294] on div at bounding box center [1033, 459] width 249 height 554
drag, startPoint x: 980, startPoint y: 526, endPoint x: 1004, endPoint y: 332, distance: 195.4
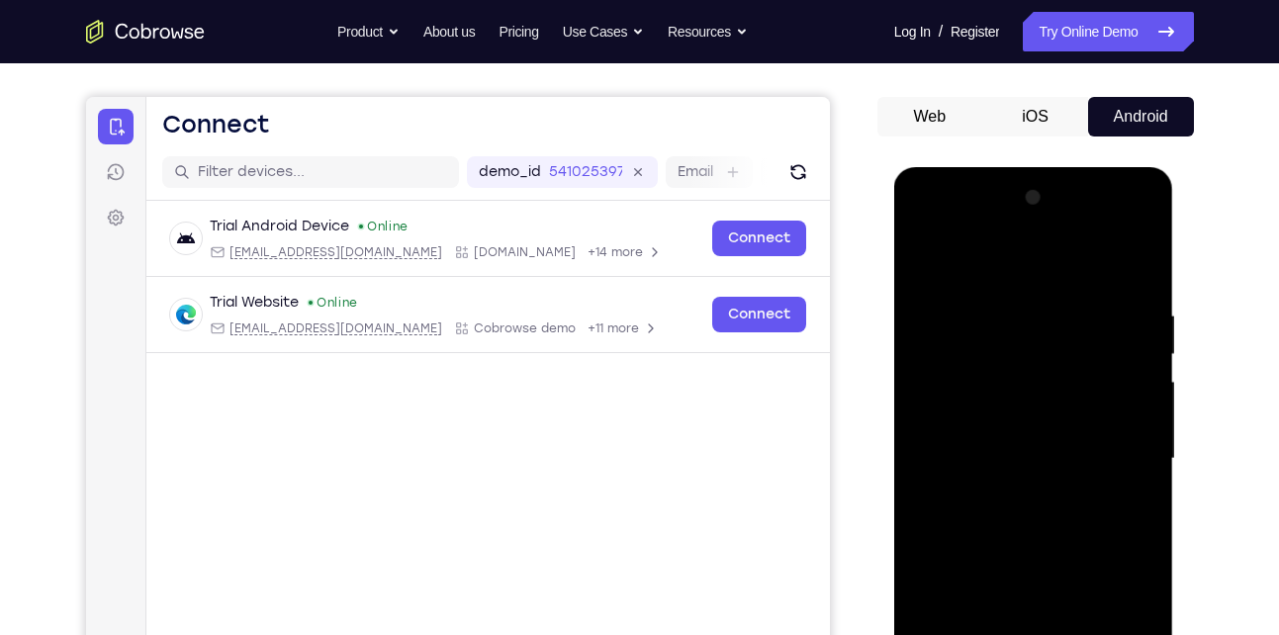
click at [1004, 332] on div at bounding box center [1033, 459] width 249 height 554
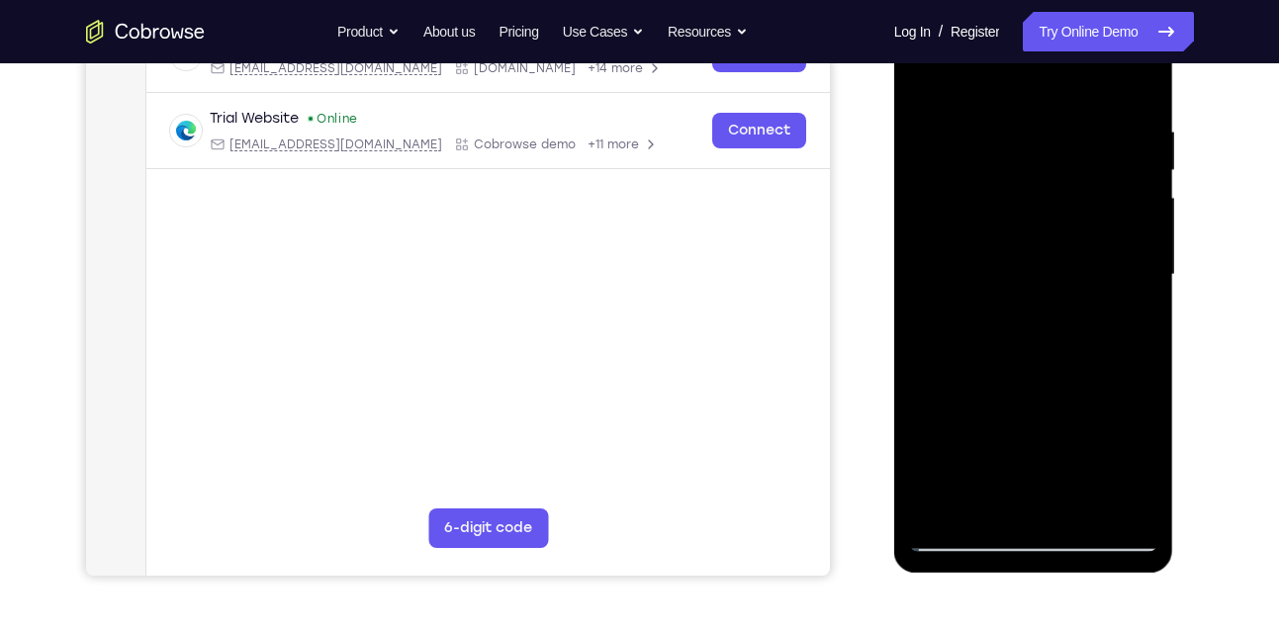
scroll to position [353, 0]
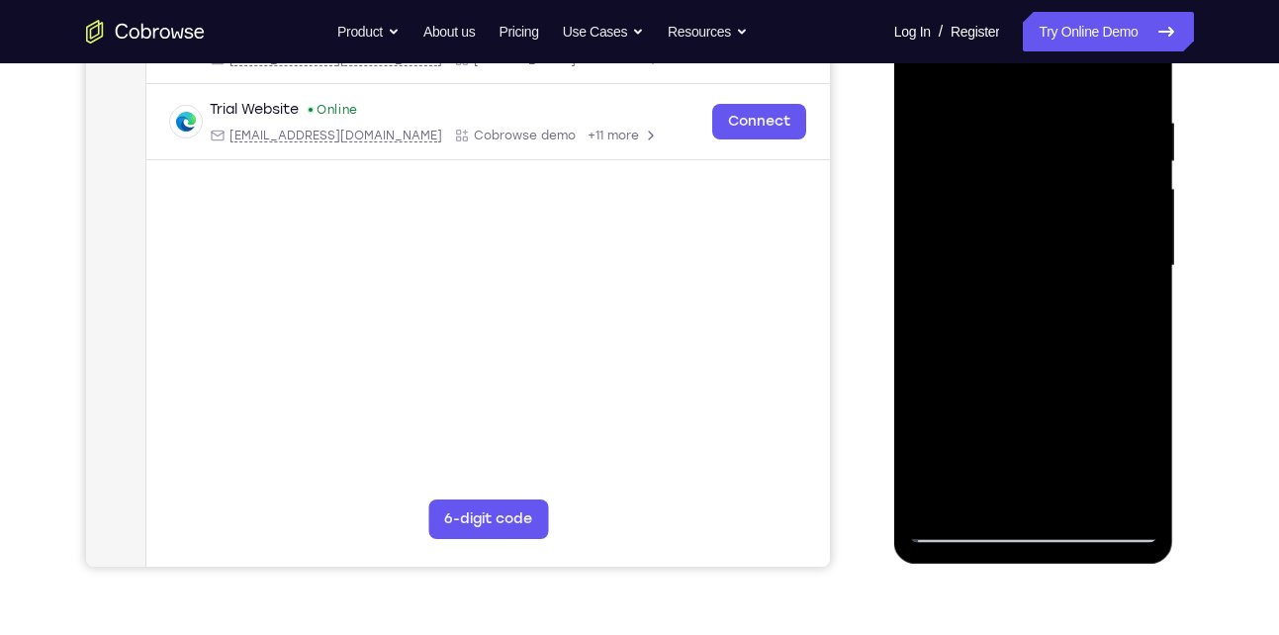
click at [933, 494] on div at bounding box center [1033, 266] width 249 height 554
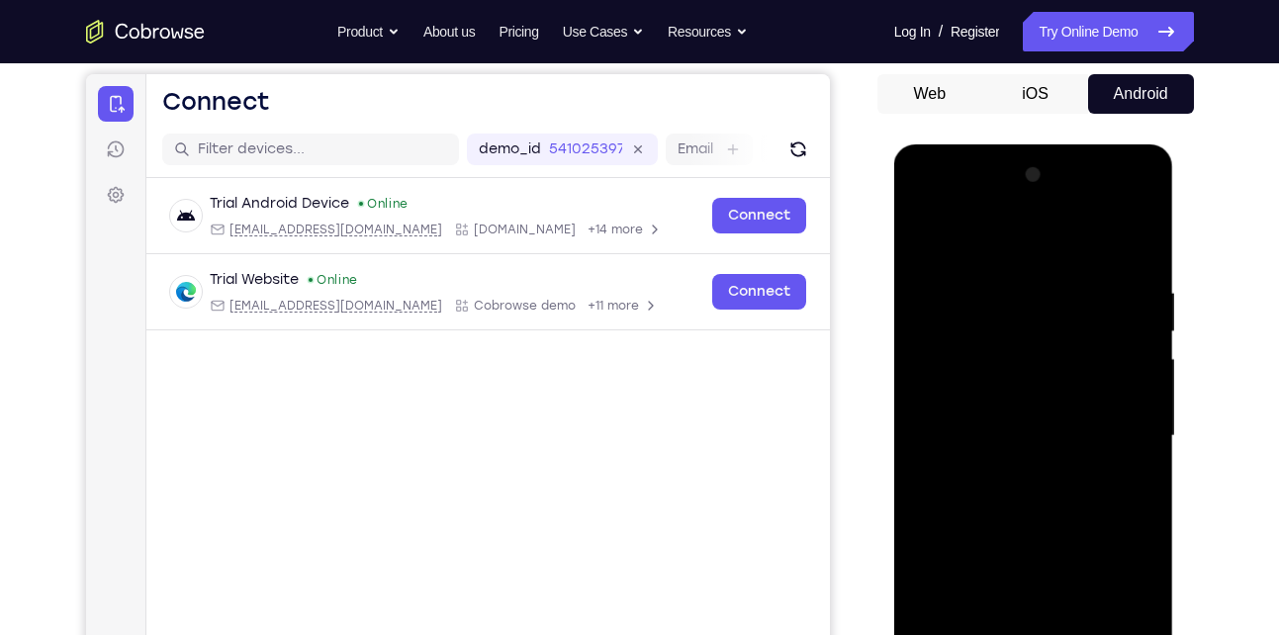
scroll to position [184, 0]
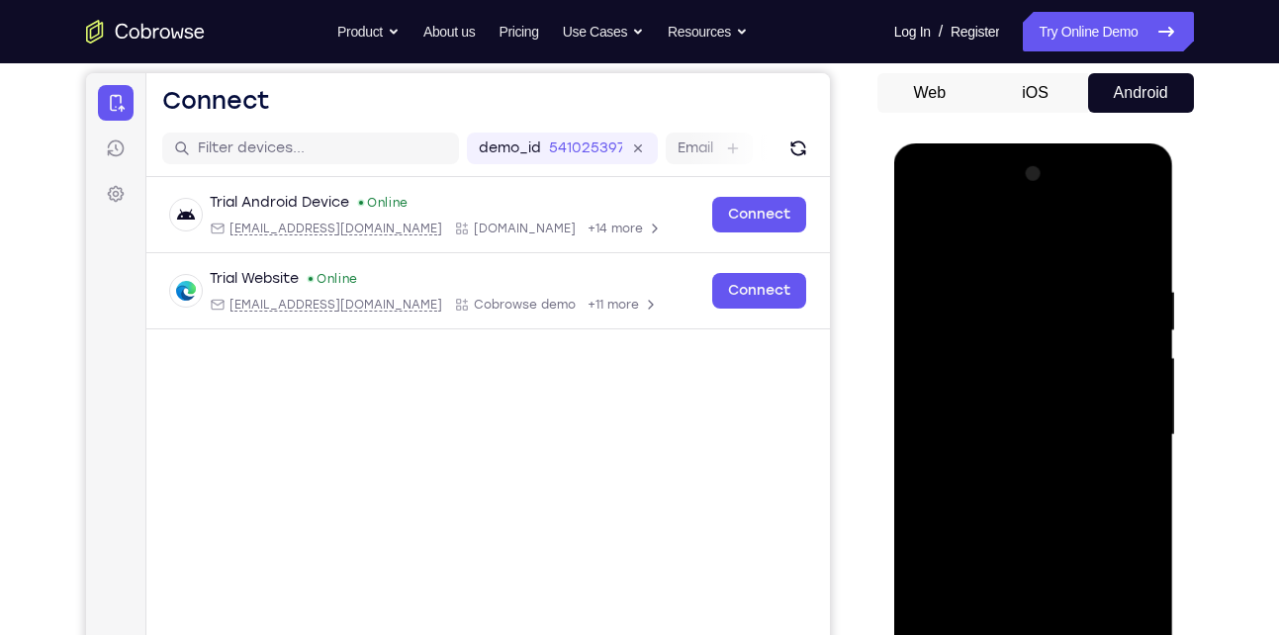
click at [1141, 231] on div at bounding box center [1033, 435] width 249 height 554
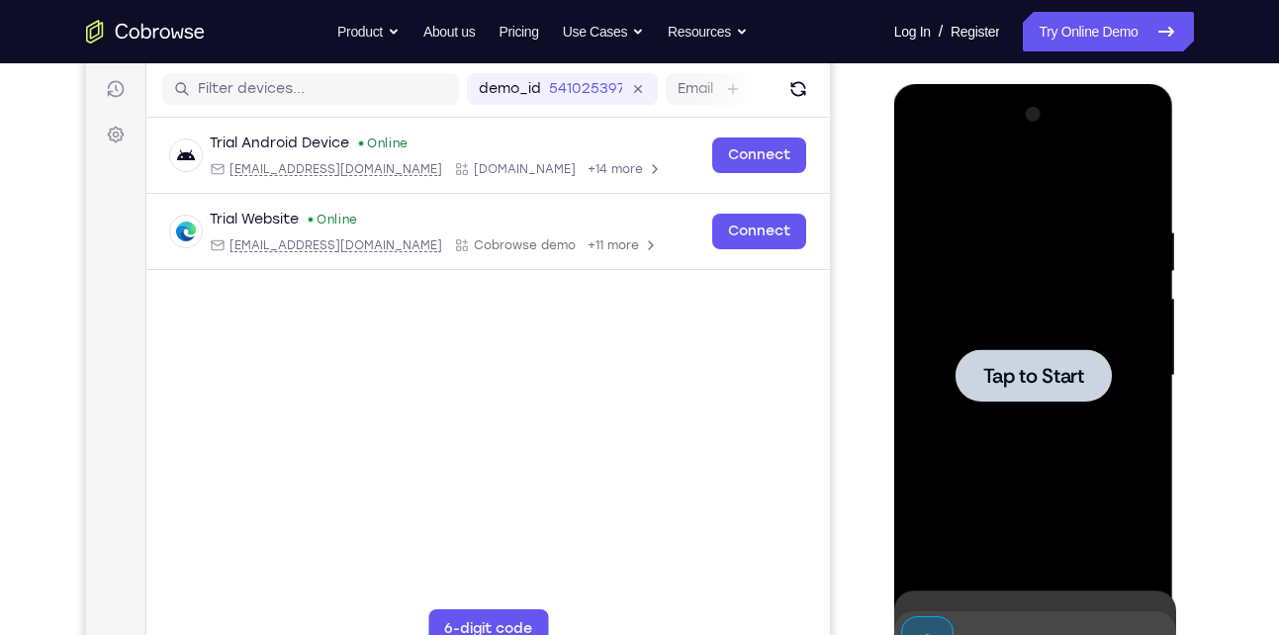
drag, startPoint x: 984, startPoint y: 452, endPoint x: 1058, endPoint y: 389, distance: 96.8
click at [1058, 389] on div "Tap to Start" at bounding box center [1033, 376] width 249 height 554
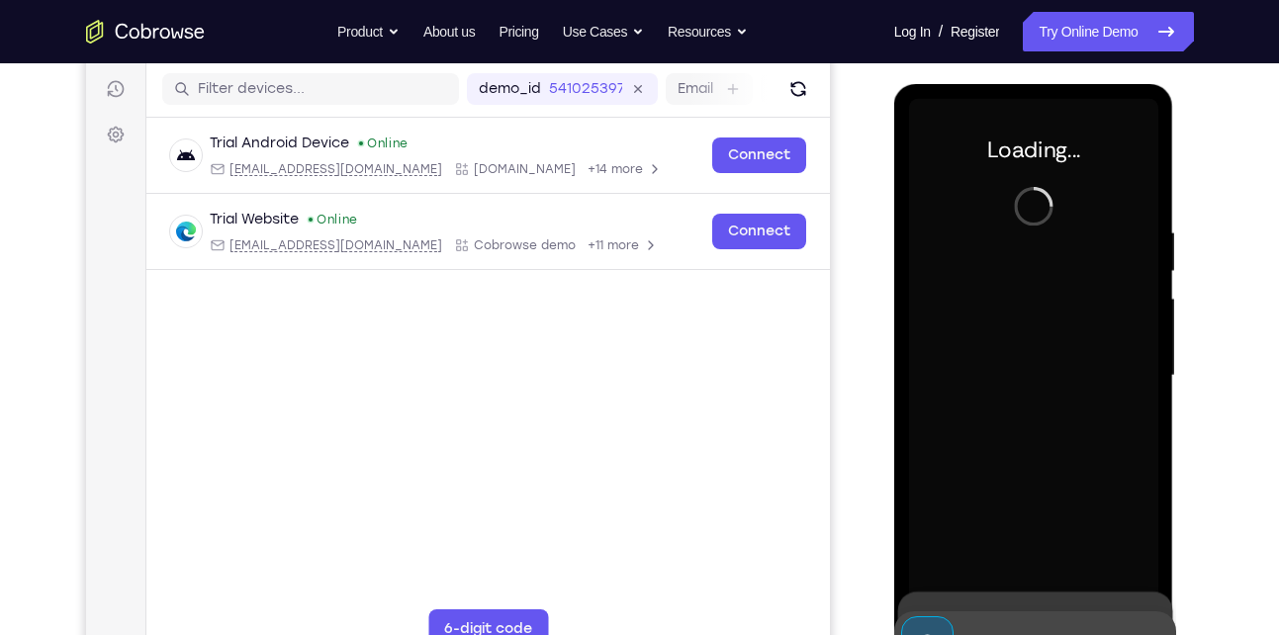
click at [1058, 389] on div at bounding box center [1033, 376] width 249 height 554
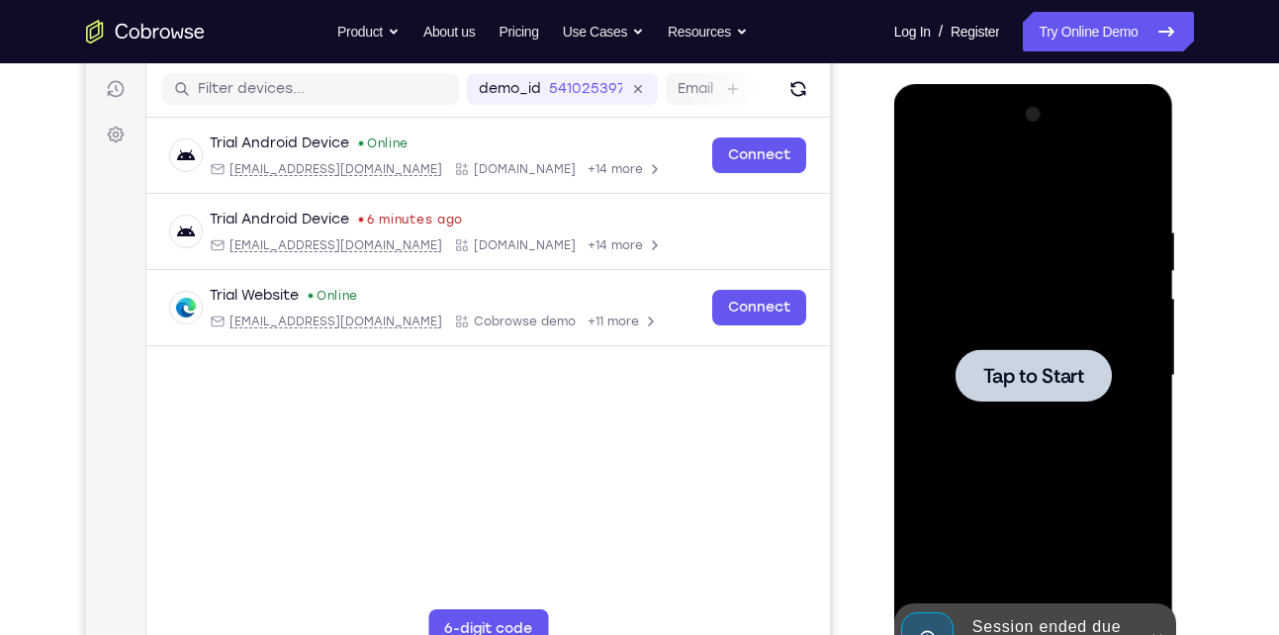
click at [1021, 398] on div at bounding box center [1034, 375] width 156 height 52
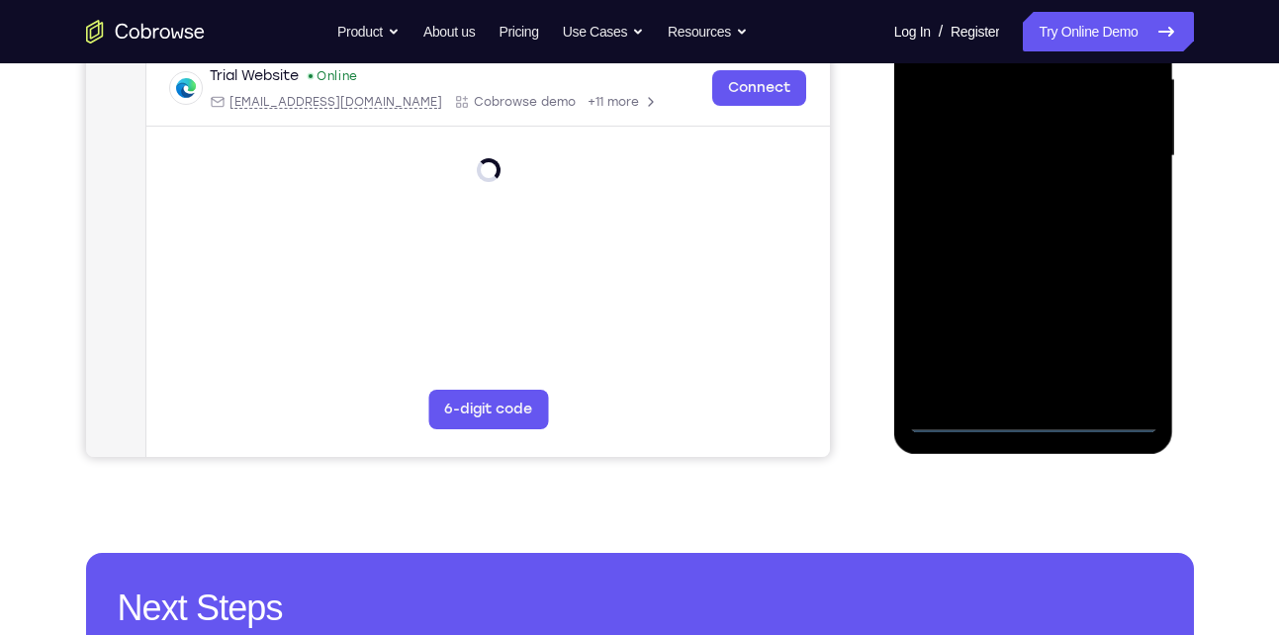
scroll to position [466, 0]
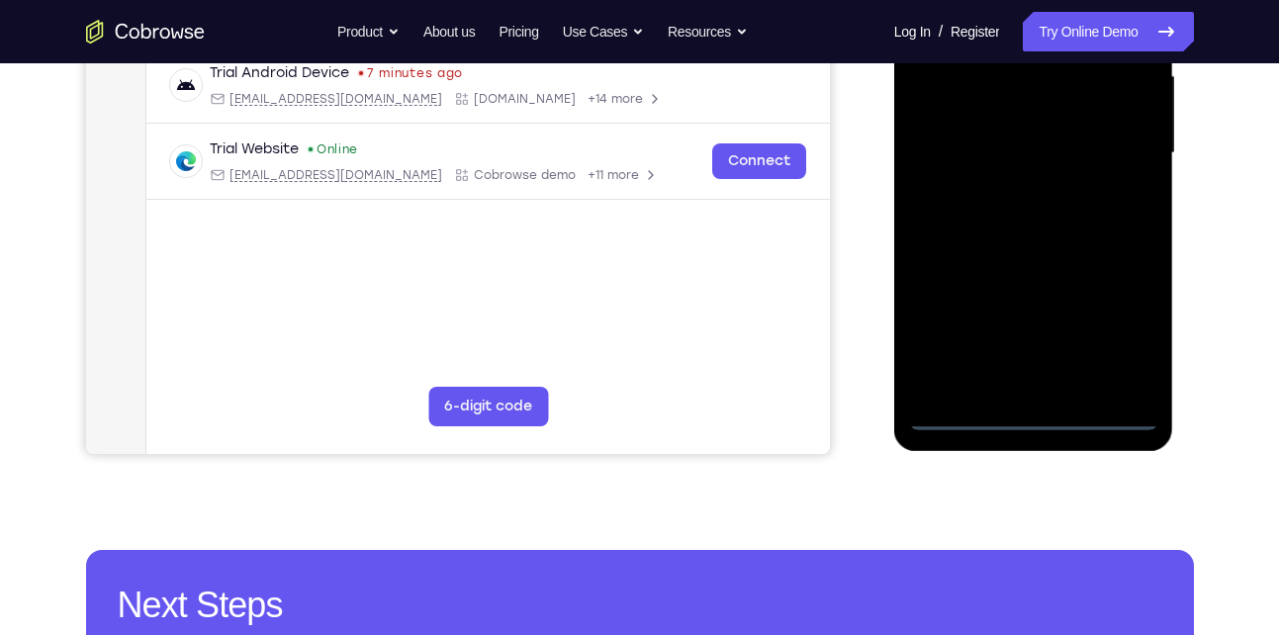
click at [1031, 416] on div at bounding box center [1033, 153] width 249 height 554
click at [1123, 345] on div at bounding box center [1033, 153] width 249 height 554
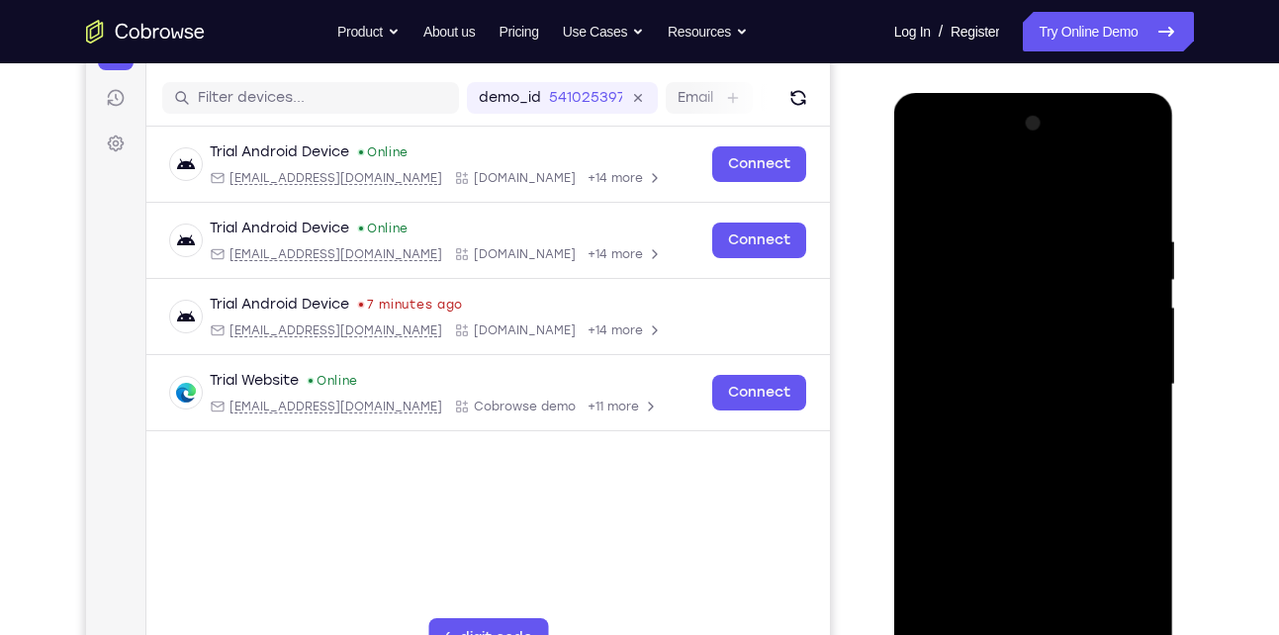
click at [971, 179] on div at bounding box center [1033, 385] width 249 height 554
click at [1140, 161] on div at bounding box center [1033, 385] width 249 height 554
click at [1030, 243] on div at bounding box center [1033, 385] width 249 height 554
click at [980, 157] on div at bounding box center [1033, 385] width 249 height 554
click at [980, 214] on div at bounding box center [1033, 385] width 249 height 554
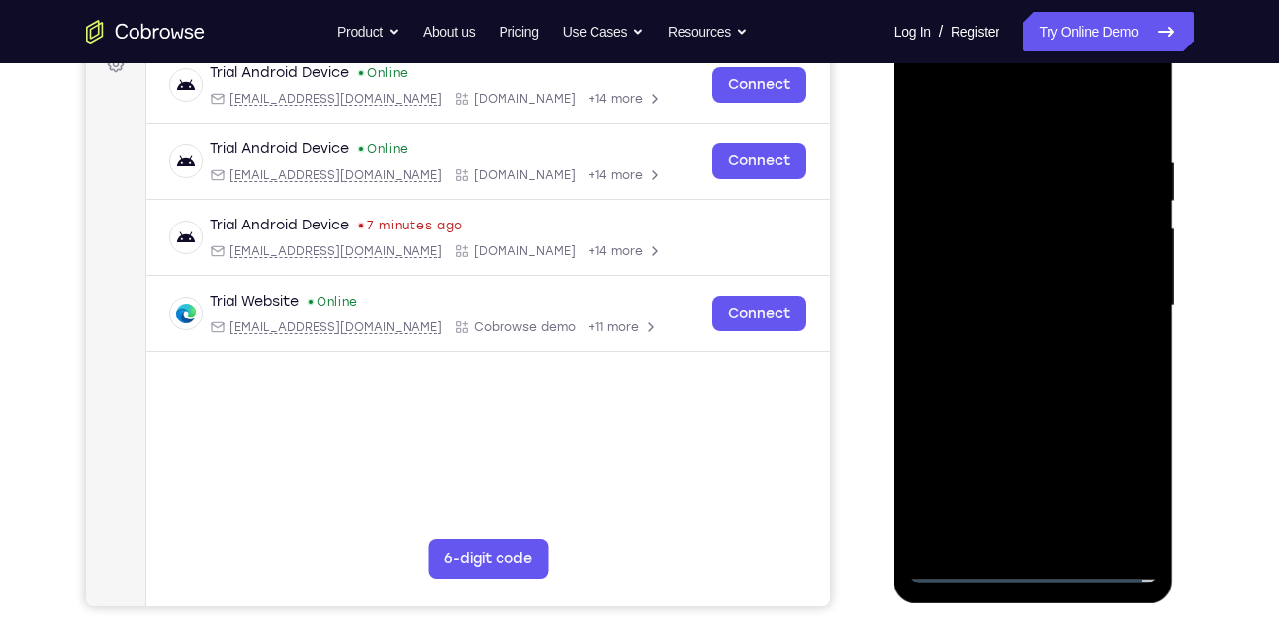
scroll to position [315, 0]
click at [992, 198] on div at bounding box center [1033, 305] width 249 height 554
click at [983, 139] on div at bounding box center [1033, 305] width 249 height 554
click at [976, 228] on div at bounding box center [1033, 305] width 249 height 554
click at [1005, 227] on div at bounding box center [1033, 305] width 249 height 554
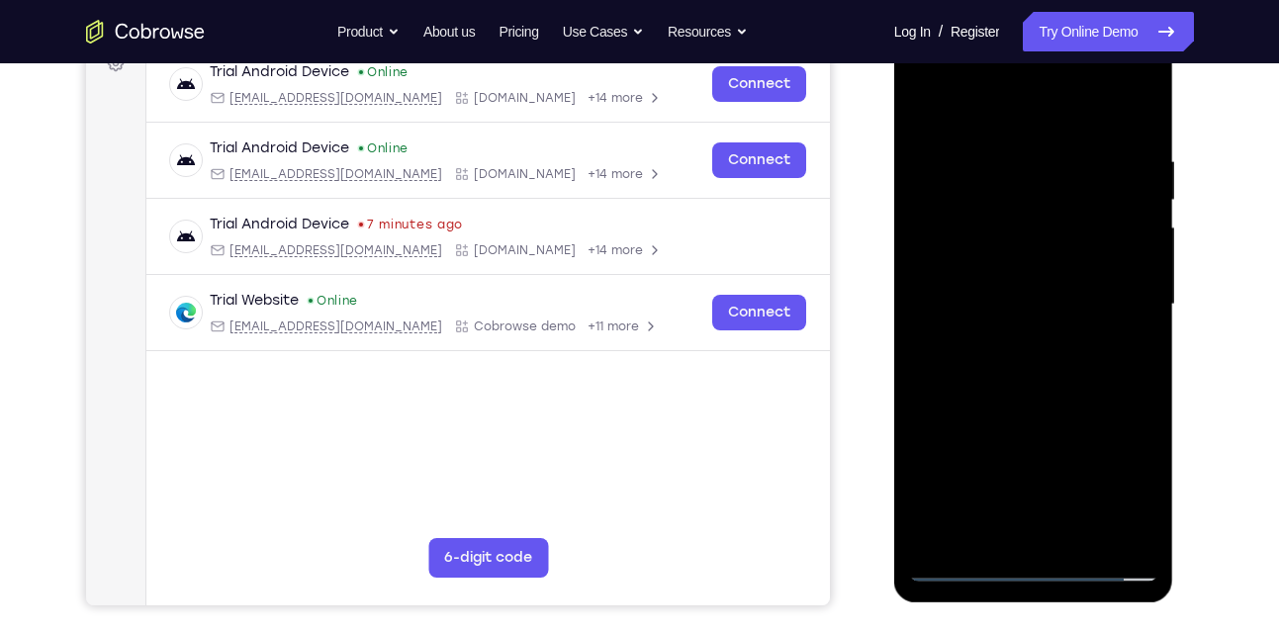
click at [1013, 227] on div at bounding box center [1033, 305] width 249 height 554
click at [1011, 396] on div at bounding box center [1033, 305] width 249 height 554
click at [1034, 197] on div at bounding box center [1033, 305] width 249 height 554
click at [995, 343] on div at bounding box center [1033, 305] width 249 height 554
click at [1102, 141] on div at bounding box center [1033, 305] width 249 height 554
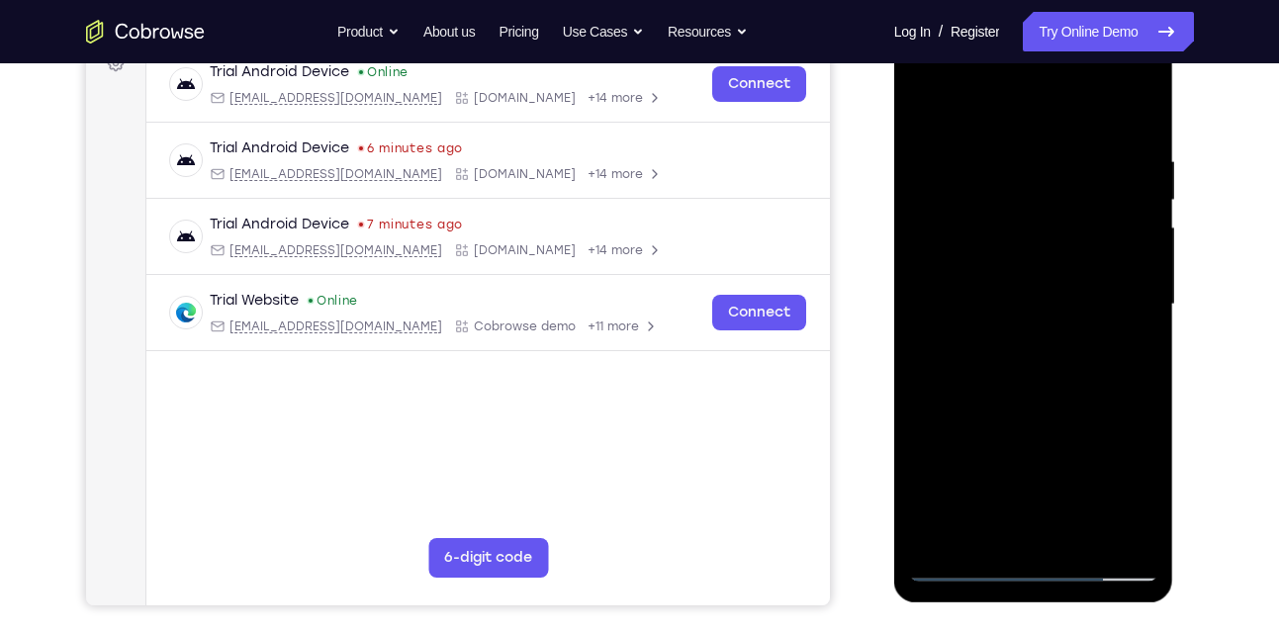
click at [1025, 391] on div at bounding box center [1033, 305] width 249 height 554
click at [1072, 475] on div at bounding box center [1033, 305] width 249 height 554
click at [990, 426] on div at bounding box center [1033, 305] width 249 height 554
click at [1003, 378] on div at bounding box center [1033, 305] width 249 height 554
drag, startPoint x: 1028, startPoint y: 435, endPoint x: 1040, endPoint y: 400, distance: 37.5
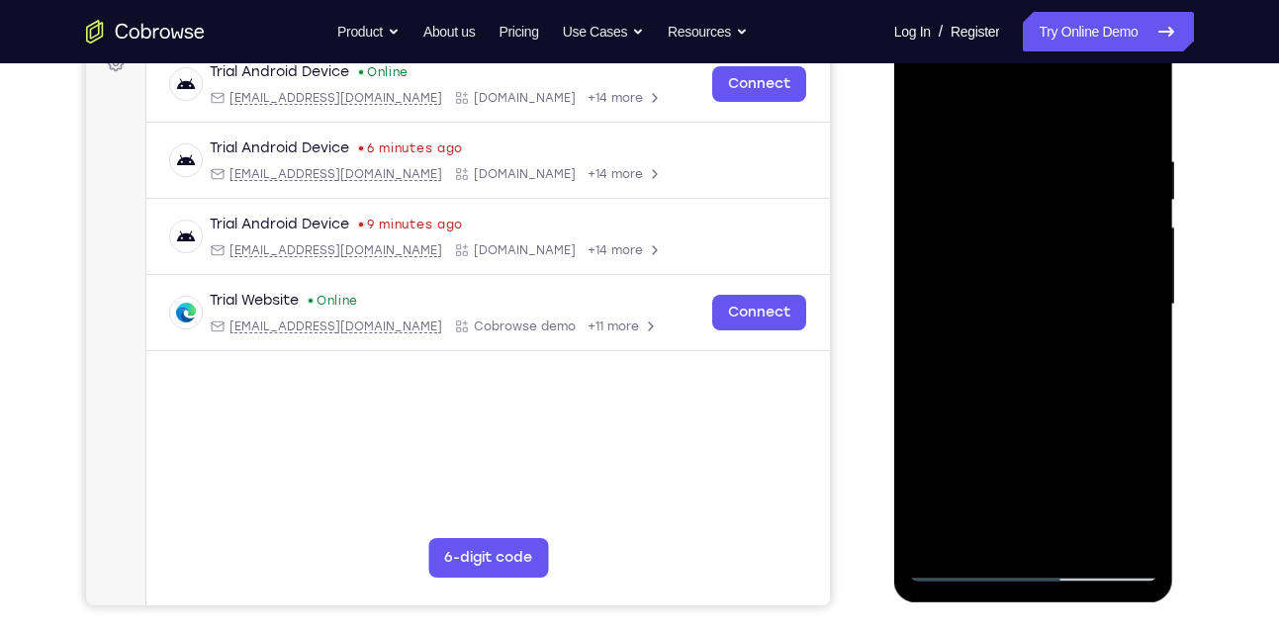
click at [1040, 400] on div at bounding box center [1033, 305] width 249 height 554
drag, startPoint x: 1015, startPoint y: 420, endPoint x: 1037, endPoint y: 372, distance: 53.1
click at [1037, 372] on div at bounding box center [1033, 305] width 249 height 554
drag, startPoint x: 1003, startPoint y: 406, endPoint x: 1051, endPoint y: 316, distance: 101.8
click at [1051, 316] on div at bounding box center [1033, 305] width 249 height 554
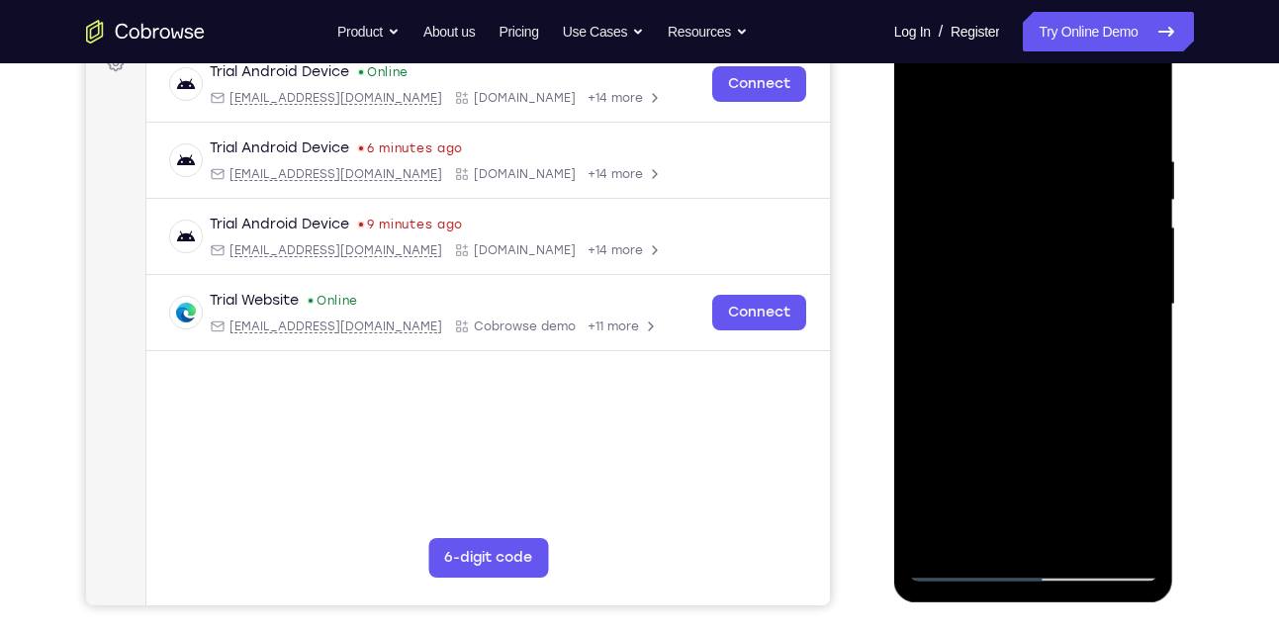
drag, startPoint x: 995, startPoint y: 403, endPoint x: 1043, endPoint y: 335, distance: 82.3
click at [1043, 335] on div at bounding box center [1033, 305] width 249 height 554
drag, startPoint x: 1019, startPoint y: 410, endPoint x: 1083, endPoint y: 325, distance: 105.9
click at [1083, 325] on div at bounding box center [1033, 305] width 249 height 554
drag, startPoint x: 1008, startPoint y: 409, endPoint x: 1025, endPoint y: 306, distance: 104.3
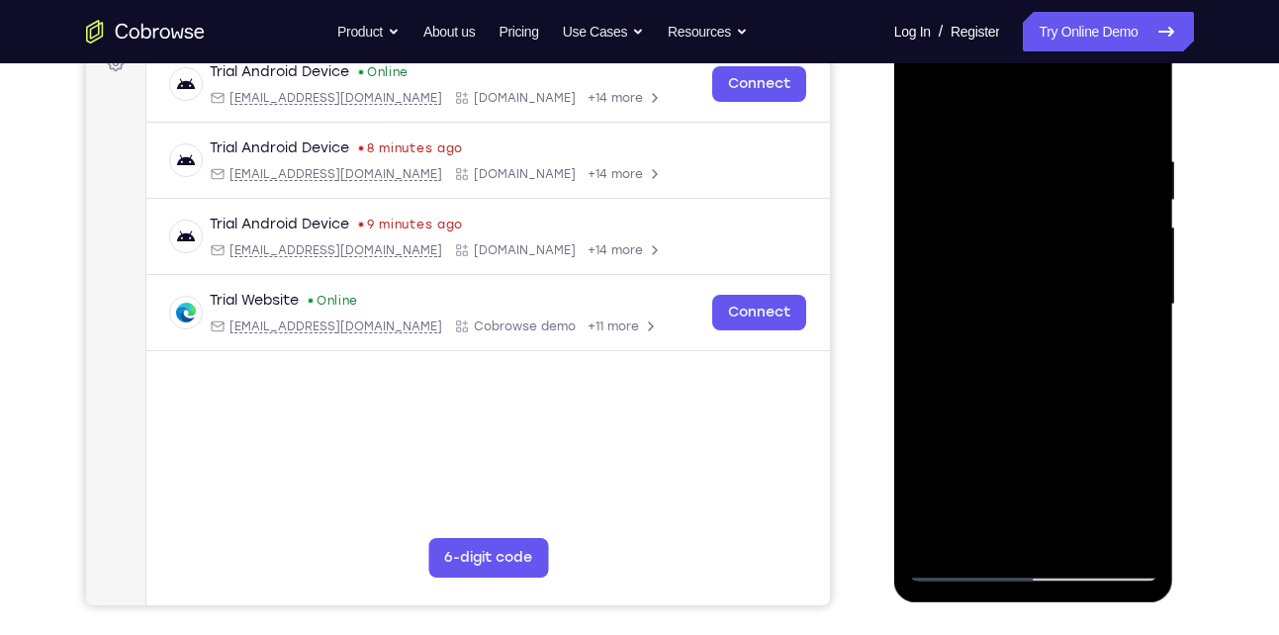
click at [1025, 306] on div at bounding box center [1033, 305] width 249 height 554
drag, startPoint x: 984, startPoint y: 383, endPoint x: 1049, endPoint y: 282, distance: 119.7
click at [1049, 282] on div at bounding box center [1033, 305] width 249 height 554
drag, startPoint x: 1006, startPoint y: 371, endPoint x: 1060, endPoint y: 262, distance: 121.2
click at [1060, 262] on div at bounding box center [1033, 305] width 249 height 554
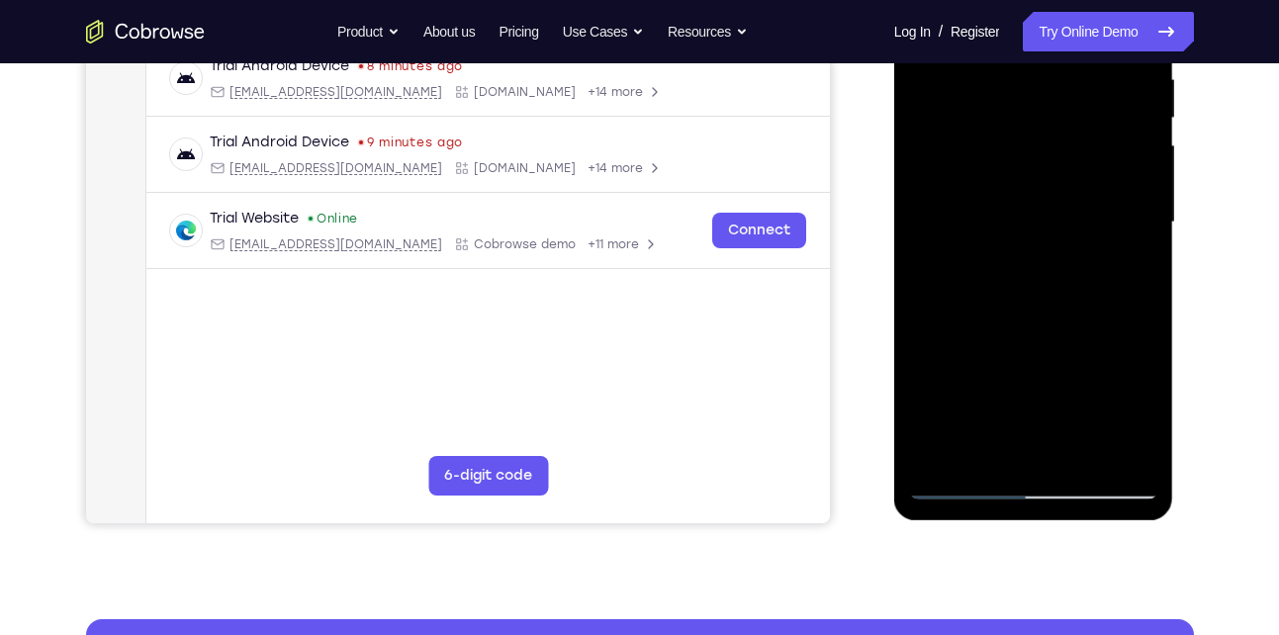
scroll to position [402, 0]
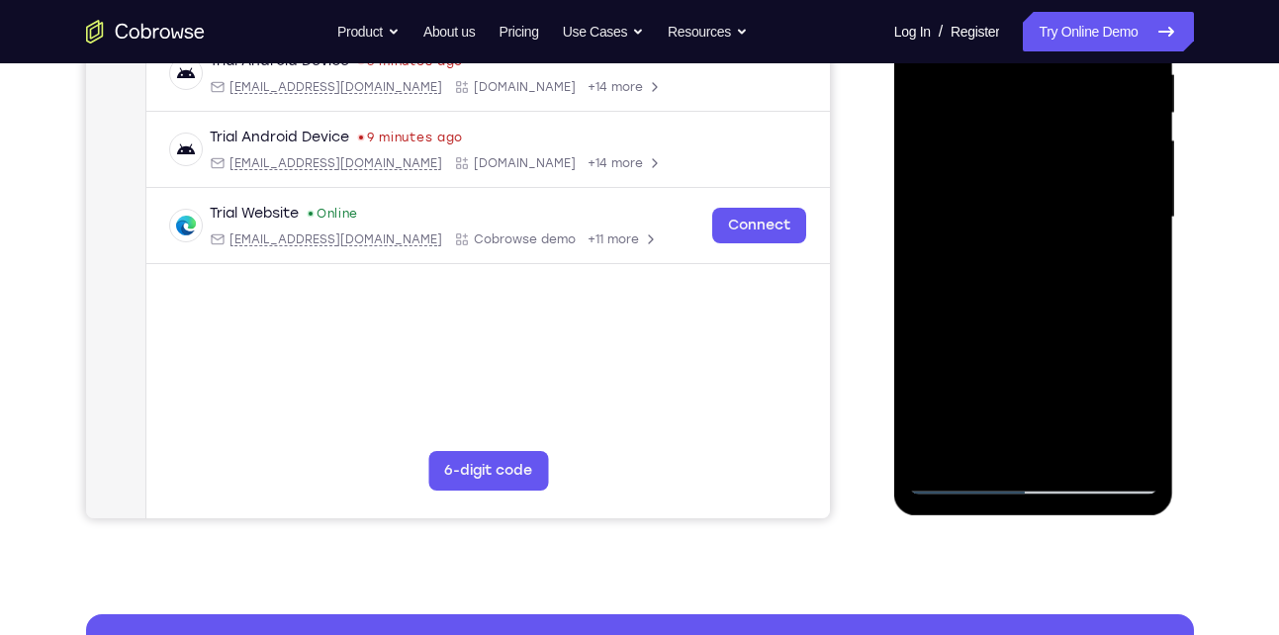
click at [955, 479] on div at bounding box center [1033, 218] width 249 height 554
drag, startPoint x: 1018, startPoint y: 364, endPoint x: 1041, endPoint y: 235, distance: 130.6
click at [1041, 235] on div at bounding box center [1033, 218] width 249 height 554
click at [1002, 408] on div at bounding box center [1033, 218] width 249 height 554
drag, startPoint x: 1016, startPoint y: 390, endPoint x: 1058, endPoint y: 227, distance: 168.4
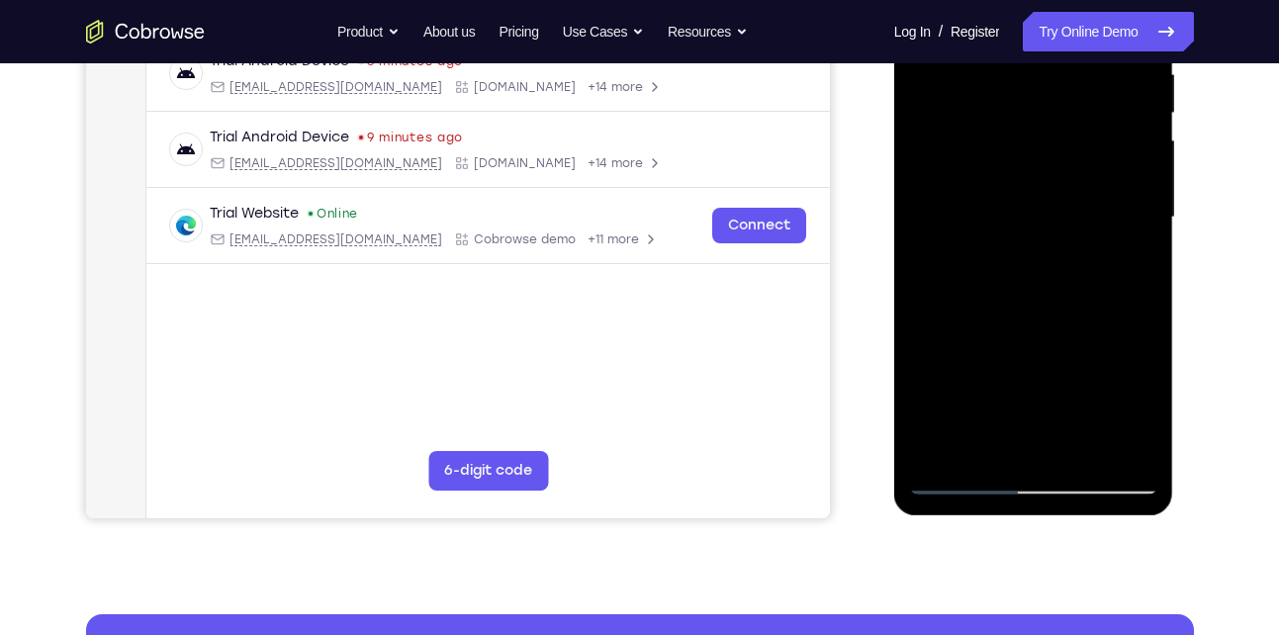
click at [1058, 227] on div at bounding box center [1033, 218] width 249 height 554
drag, startPoint x: 999, startPoint y: 341, endPoint x: 1020, endPoint y: 314, distance: 34.6
click at [1020, 314] on div at bounding box center [1033, 218] width 249 height 554
drag, startPoint x: 1000, startPoint y: 338, endPoint x: 1120, endPoint y: 221, distance: 167.9
click at [1120, 221] on div at bounding box center [1033, 218] width 249 height 554
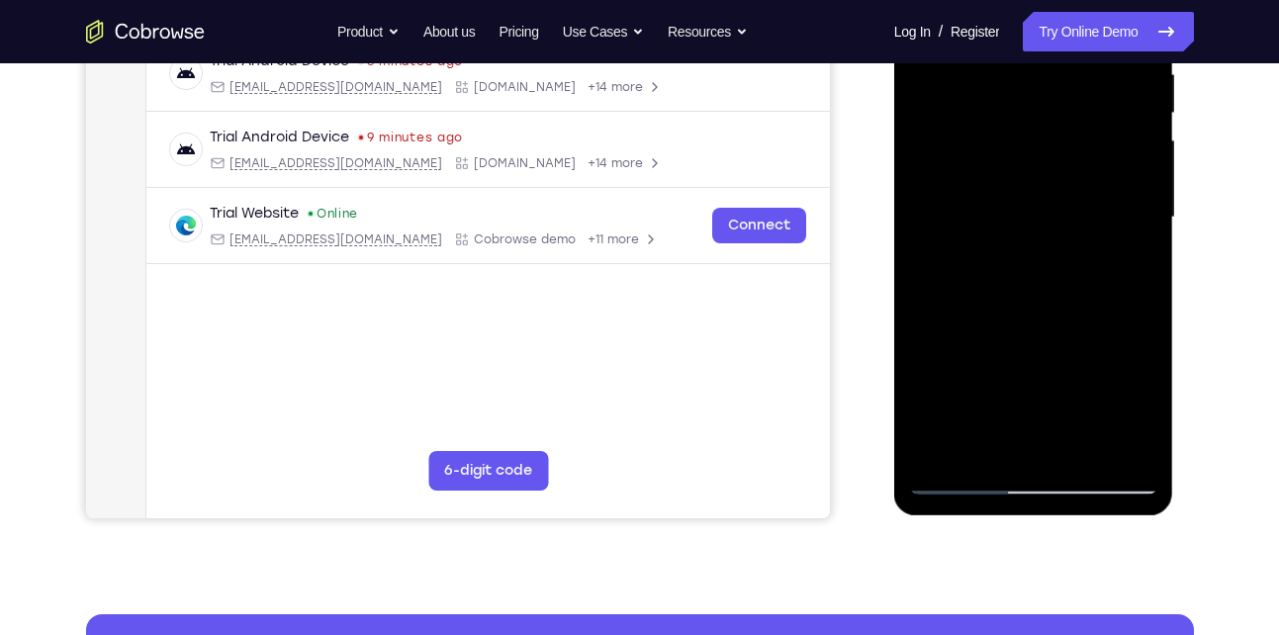
drag, startPoint x: 980, startPoint y: 371, endPoint x: 1084, endPoint y: 225, distance: 179.5
click at [1084, 225] on div at bounding box center [1033, 218] width 249 height 554
drag, startPoint x: 965, startPoint y: 376, endPoint x: 1060, endPoint y: 247, distance: 159.9
click at [1060, 247] on div at bounding box center [1033, 218] width 249 height 554
drag, startPoint x: 1008, startPoint y: 329, endPoint x: 1090, endPoint y: 224, distance: 134.0
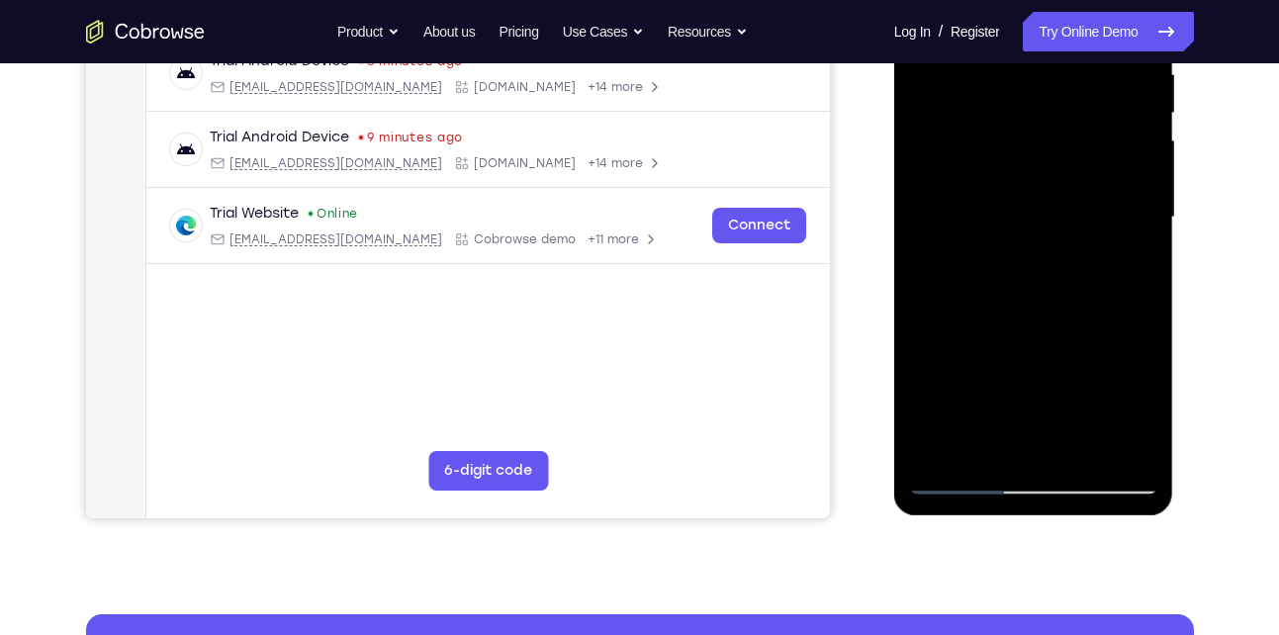
click at [1090, 224] on div at bounding box center [1033, 218] width 249 height 554
click at [960, 484] on div at bounding box center [1033, 218] width 249 height 554
drag, startPoint x: 980, startPoint y: 400, endPoint x: 1056, endPoint y: 283, distance: 138.9
click at [1056, 283] on div at bounding box center [1033, 218] width 249 height 554
drag, startPoint x: 999, startPoint y: 398, endPoint x: 1044, endPoint y: 252, distance: 152.1
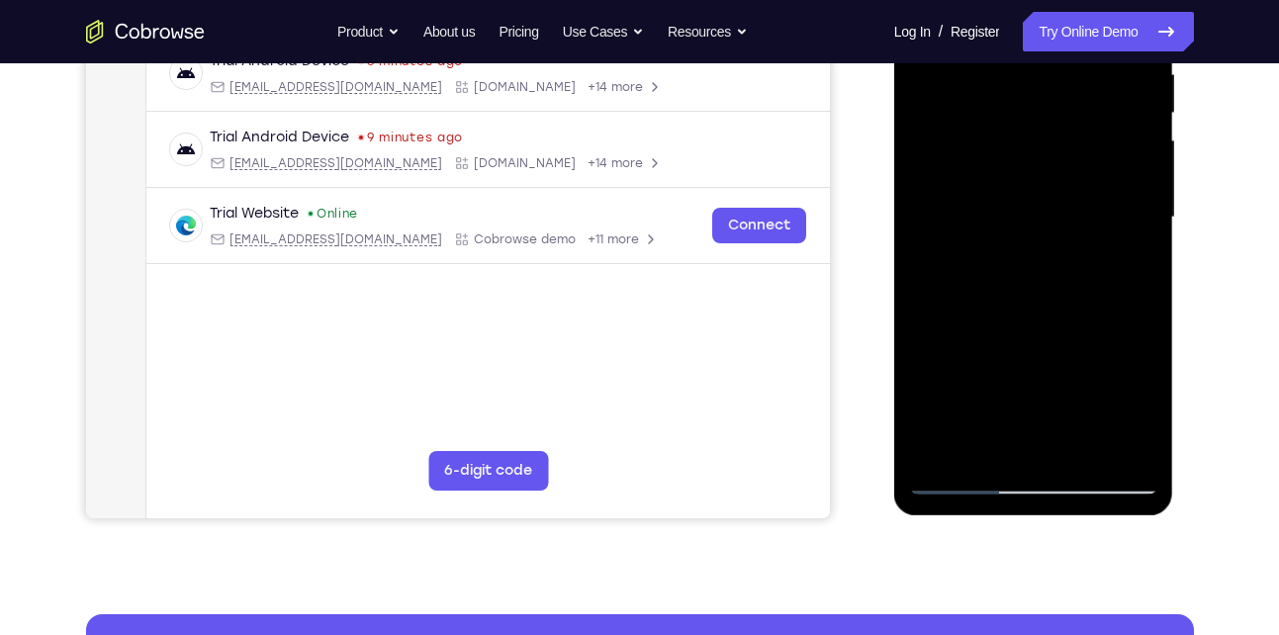
click at [1044, 252] on div at bounding box center [1033, 218] width 249 height 554
click at [989, 384] on div at bounding box center [1033, 218] width 249 height 554
drag, startPoint x: 1024, startPoint y: 314, endPoint x: 1064, endPoint y: 246, distance: 78.6
click at [1064, 246] on div at bounding box center [1033, 218] width 249 height 554
drag, startPoint x: 1027, startPoint y: 327, endPoint x: 1053, endPoint y: 290, distance: 45.6
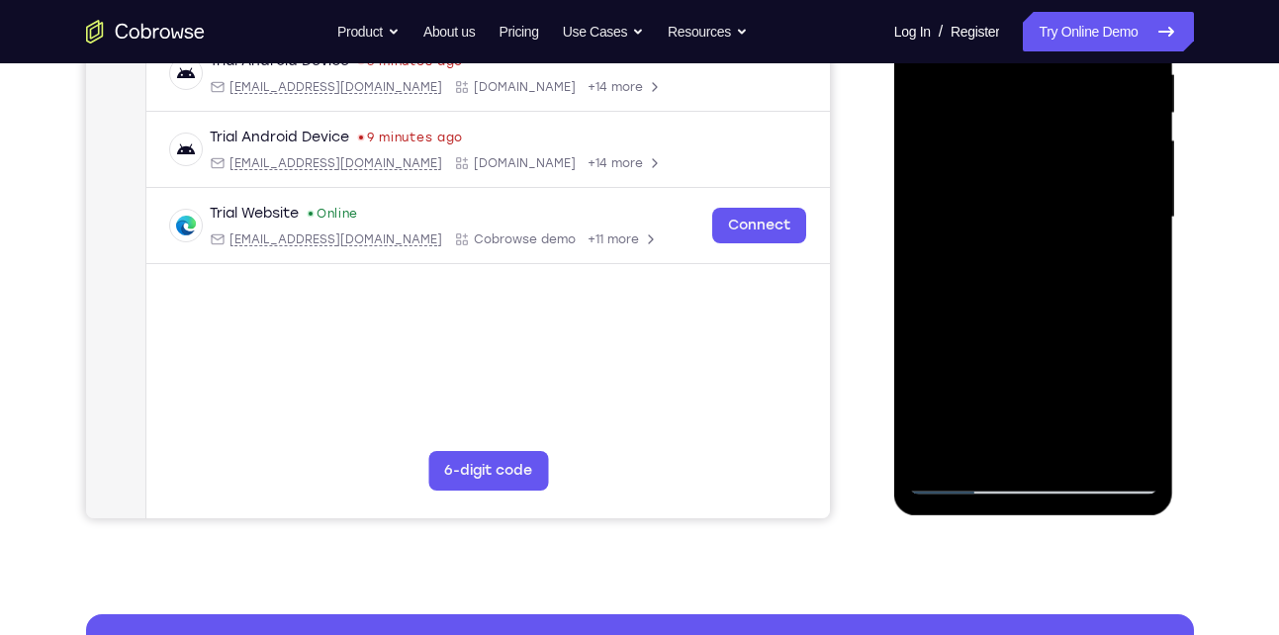
click at [1053, 290] on div at bounding box center [1033, 218] width 249 height 554
drag, startPoint x: 1018, startPoint y: 361, endPoint x: 1053, endPoint y: 320, distance: 54.1
click at [1053, 320] on div at bounding box center [1033, 218] width 249 height 554
drag, startPoint x: 1018, startPoint y: 356, endPoint x: 1053, endPoint y: 282, distance: 81.9
click at [1053, 282] on div at bounding box center [1033, 218] width 249 height 554
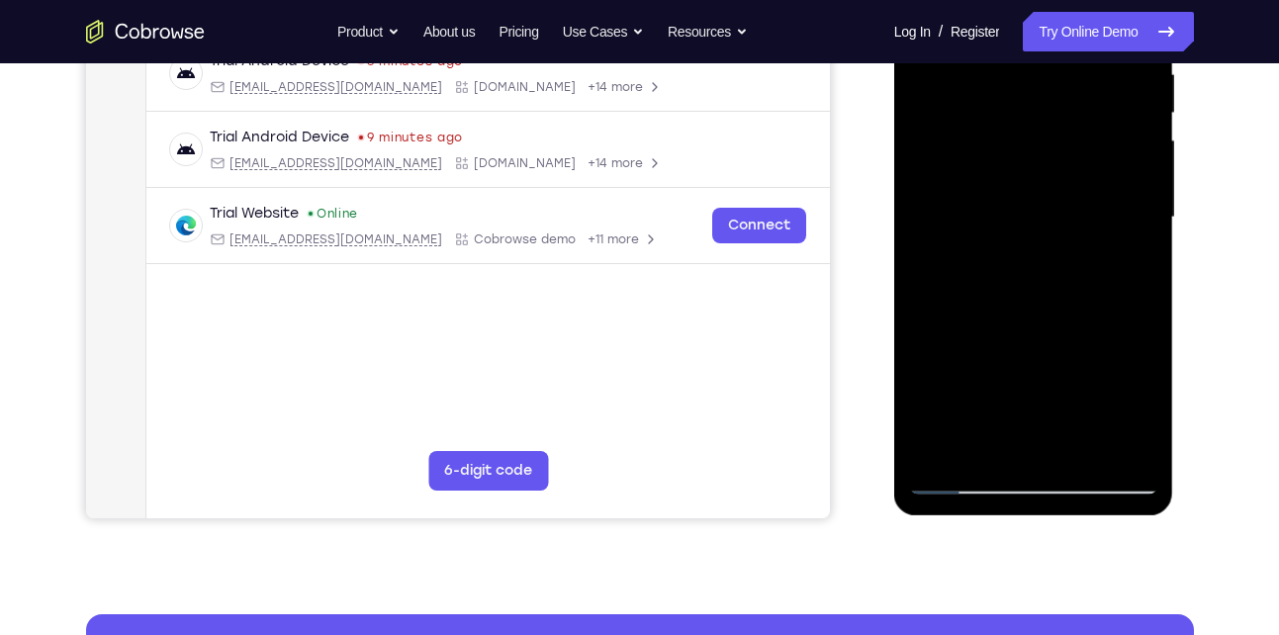
drag, startPoint x: 1015, startPoint y: 379, endPoint x: 1056, endPoint y: 302, distance: 87.2
click at [1056, 302] on div at bounding box center [1033, 218] width 249 height 554
drag, startPoint x: 1040, startPoint y: 353, endPoint x: 1095, endPoint y: 229, distance: 136.4
click at [1095, 229] on div at bounding box center [1033, 218] width 249 height 554
drag, startPoint x: 997, startPoint y: 288, endPoint x: 1018, endPoint y: 247, distance: 45.6
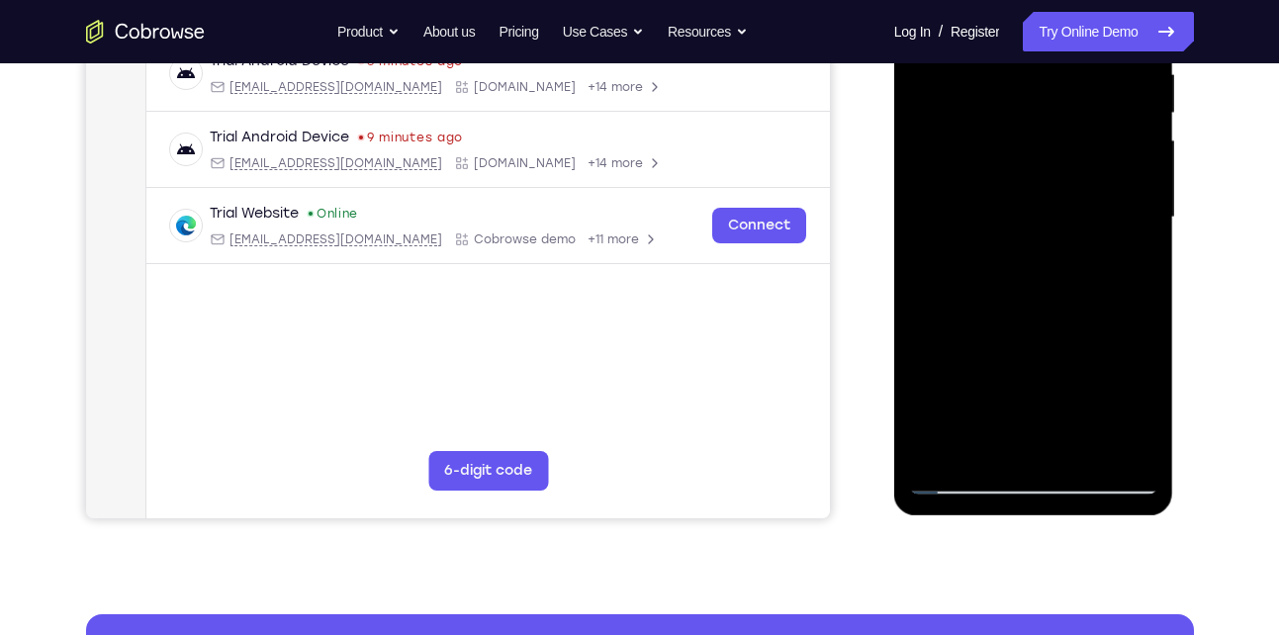
click at [1018, 247] on div at bounding box center [1033, 218] width 249 height 554
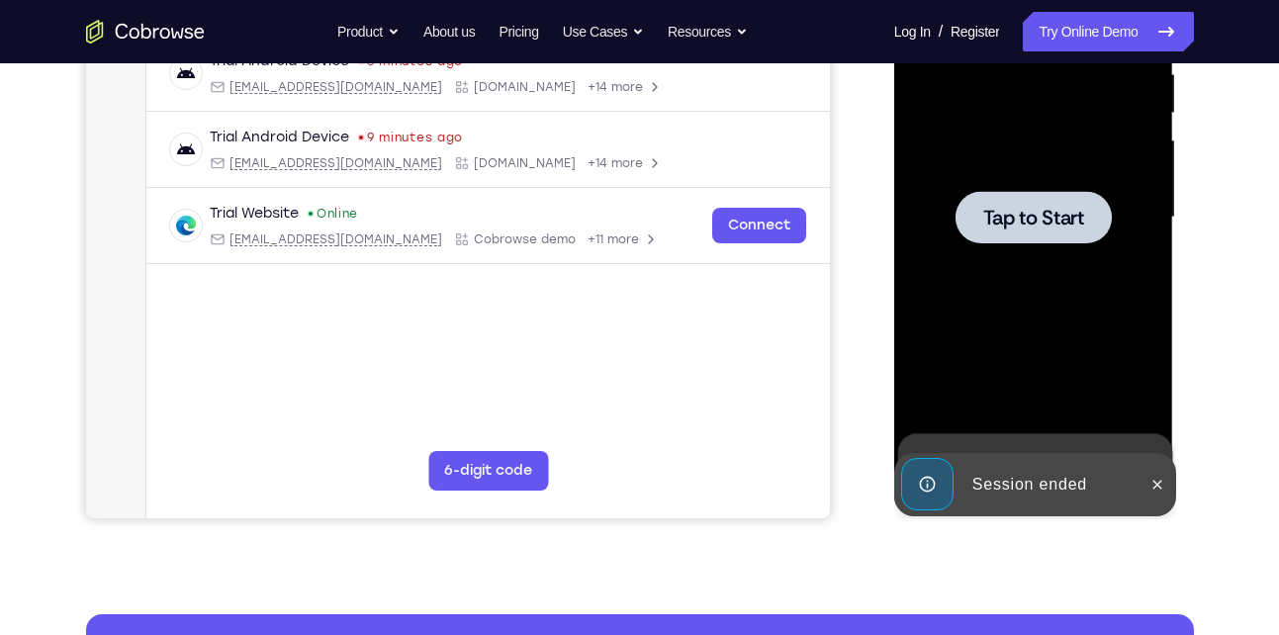
click at [1016, 208] on span "Tap to Start" at bounding box center [1033, 218] width 101 height 20
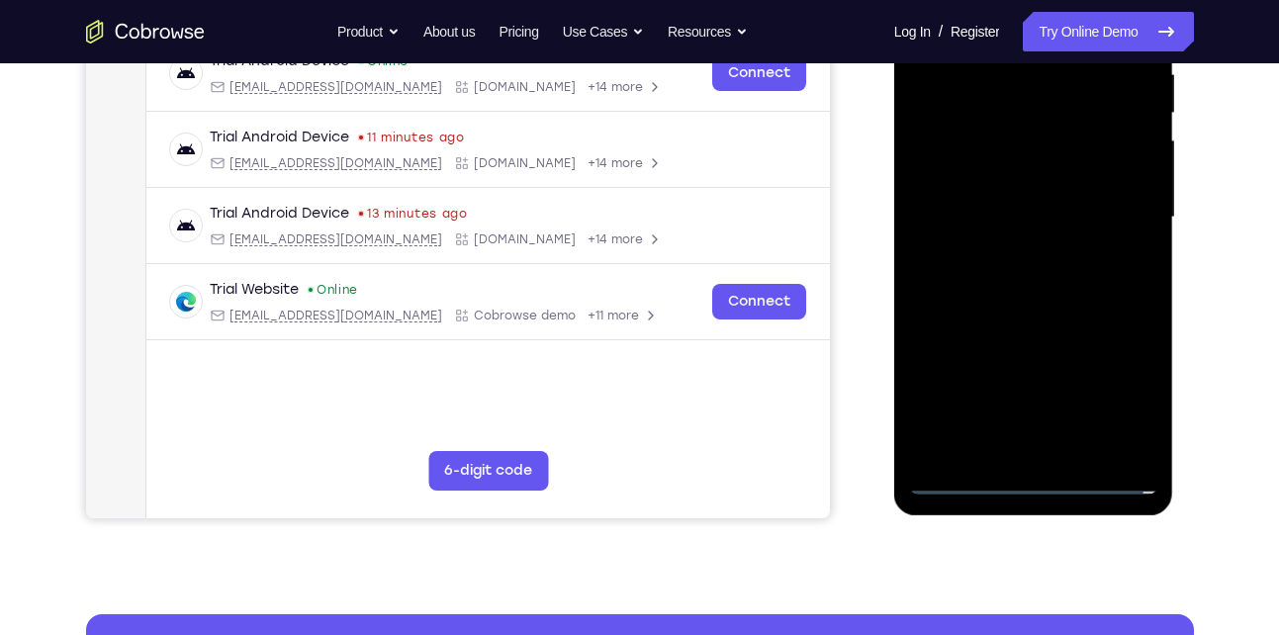
click at [961, 491] on div at bounding box center [1033, 218] width 249 height 554
click at [1031, 481] on div at bounding box center [1033, 218] width 249 height 554
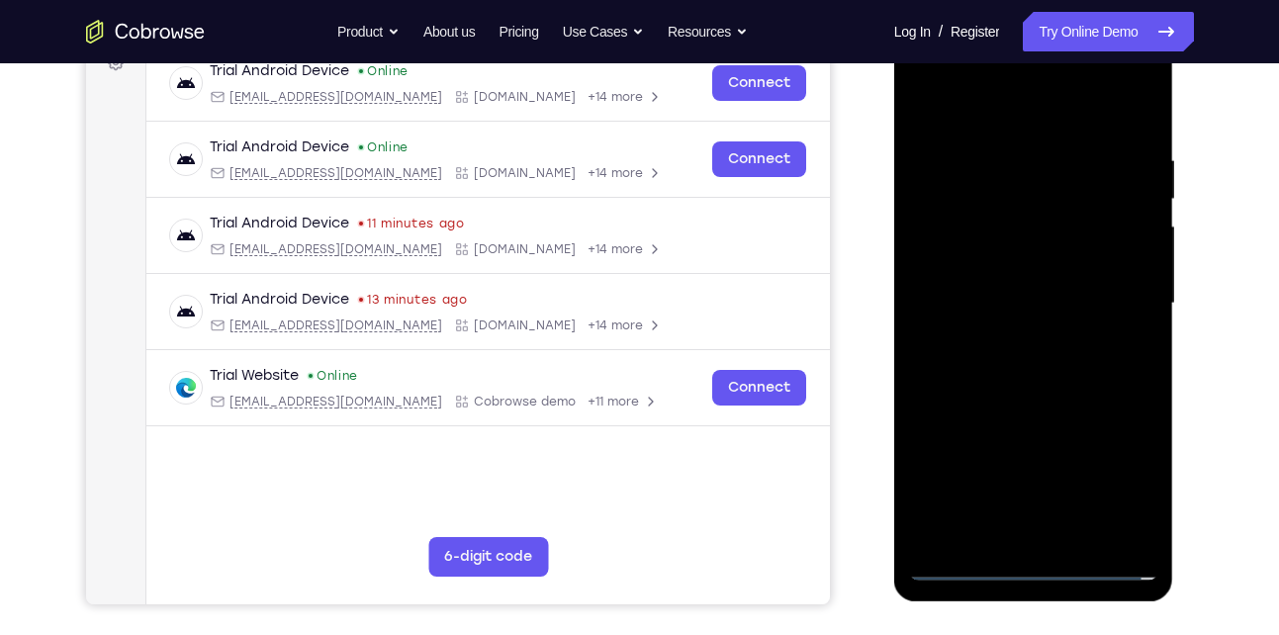
click at [1121, 470] on div at bounding box center [1033, 304] width 249 height 554
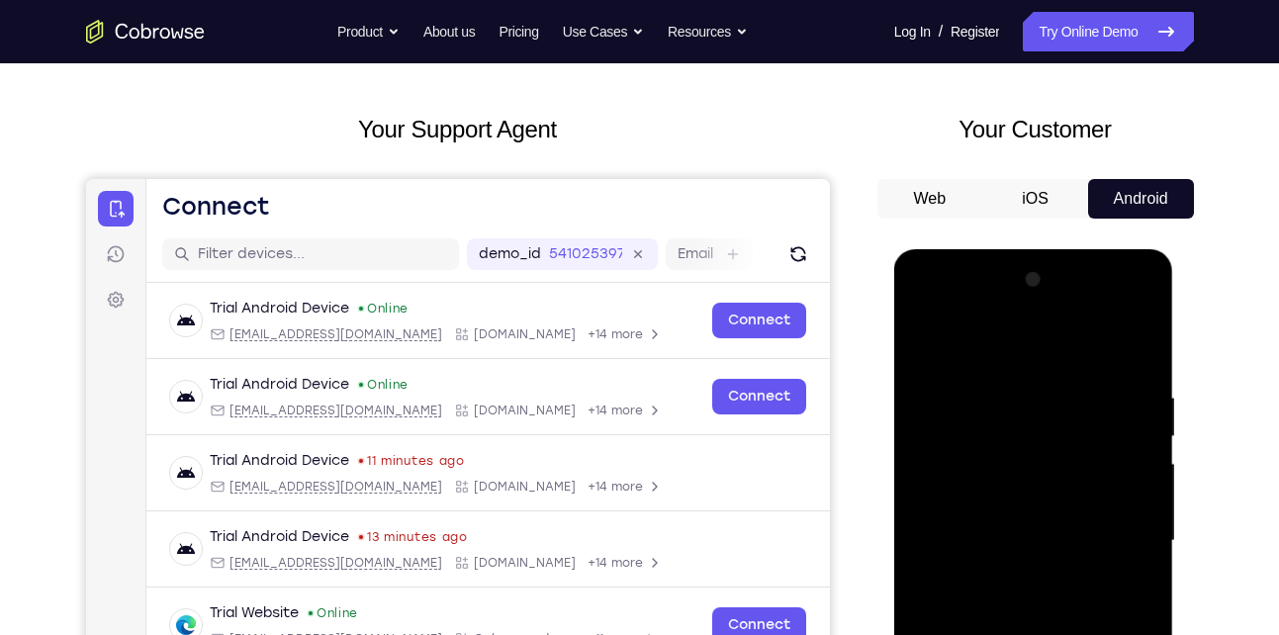
scroll to position [77, 0]
click at [1000, 337] on div at bounding box center [1033, 542] width 249 height 554
click at [1018, 427] on div at bounding box center [1033, 542] width 249 height 554
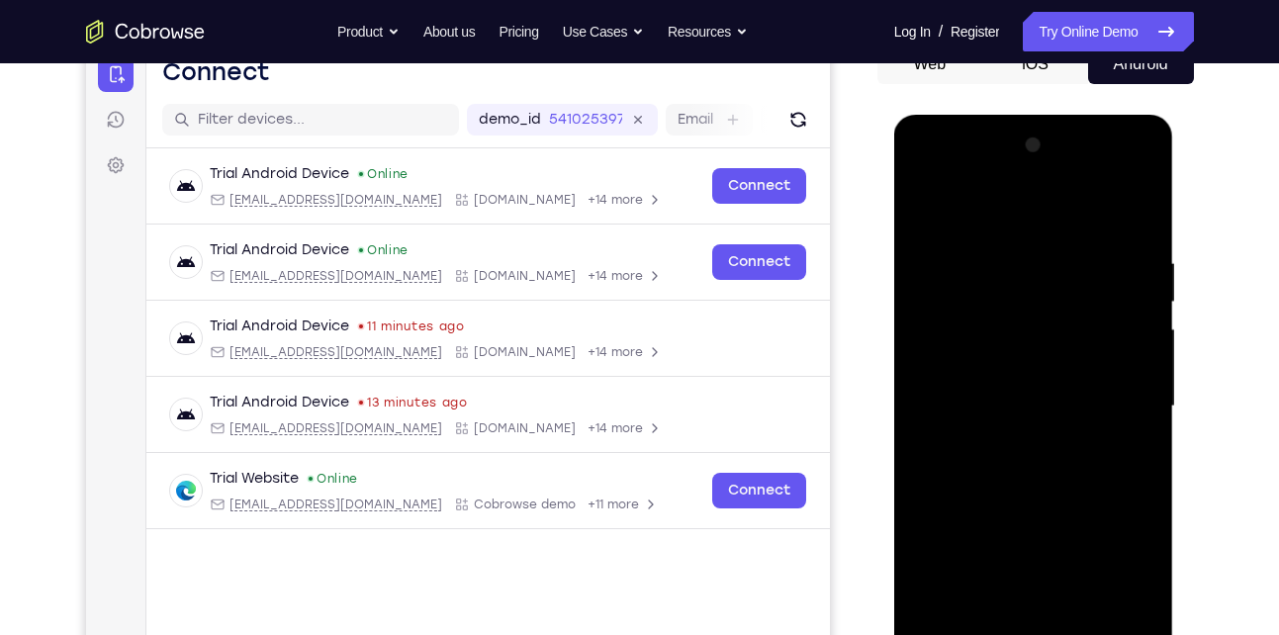
click at [1009, 411] on div at bounding box center [1033, 407] width 249 height 554
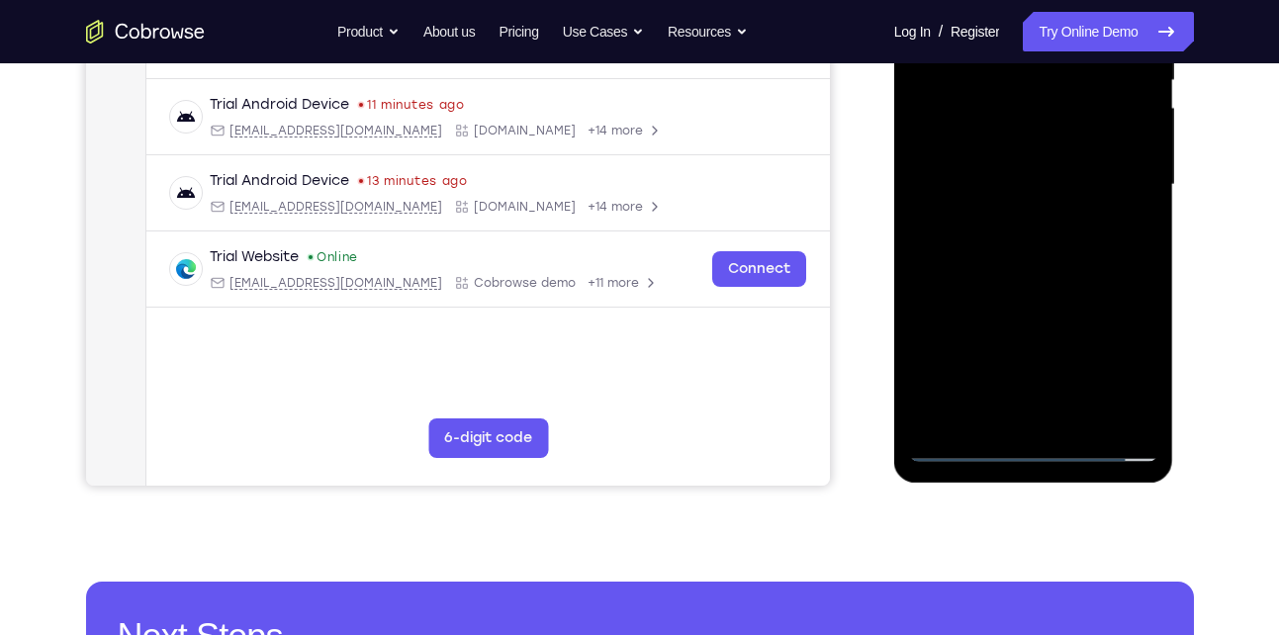
scroll to position [435, 0]
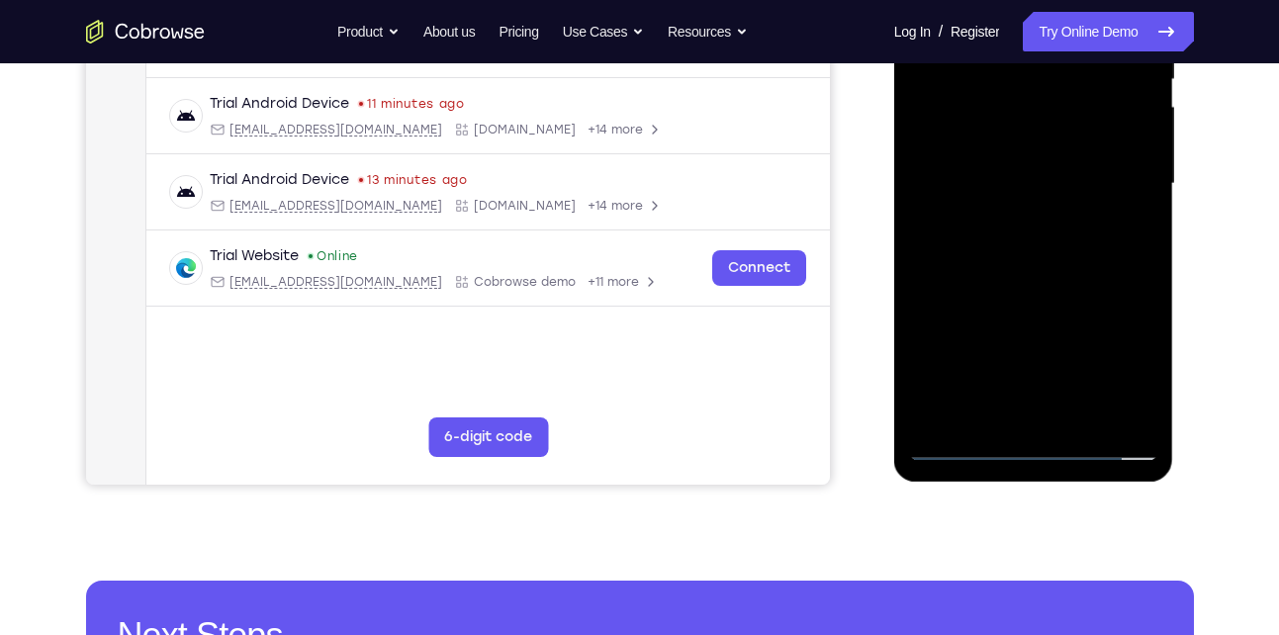
drag, startPoint x: 999, startPoint y: 377, endPoint x: 1019, endPoint y: 313, distance: 67.3
click at [1019, 313] on div at bounding box center [1033, 184] width 249 height 554
click at [1093, 250] on div at bounding box center [1033, 184] width 249 height 554
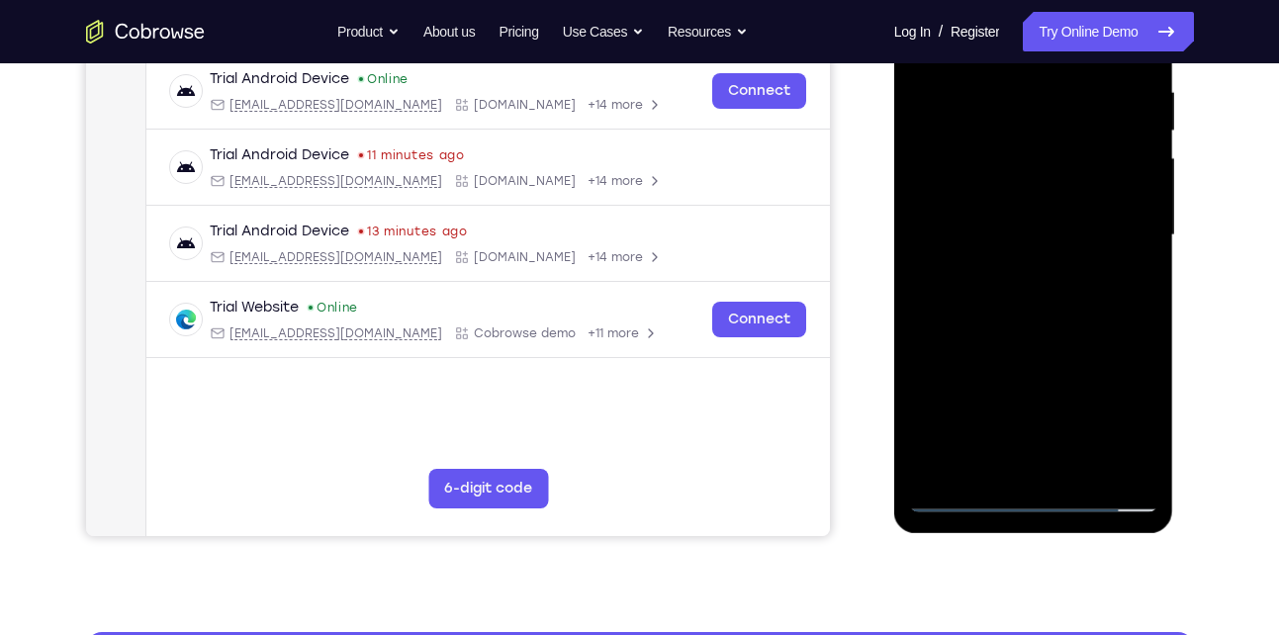
scroll to position [383, 0]
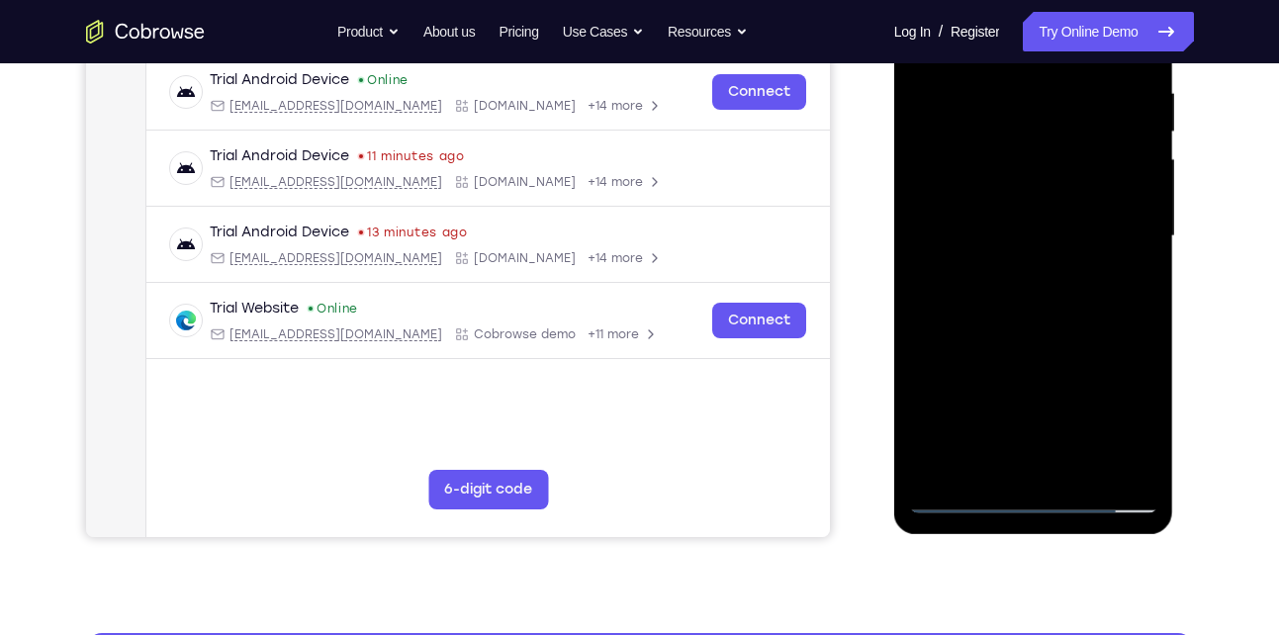
click at [983, 407] on div at bounding box center [1033, 236] width 249 height 554
click at [1027, 343] on div at bounding box center [1033, 236] width 249 height 554
click at [1013, 353] on div at bounding box center [1033, 236] width 249 height 554
click at [1037, 339] on div at bounding box center [1033, 236] width 249 height 554
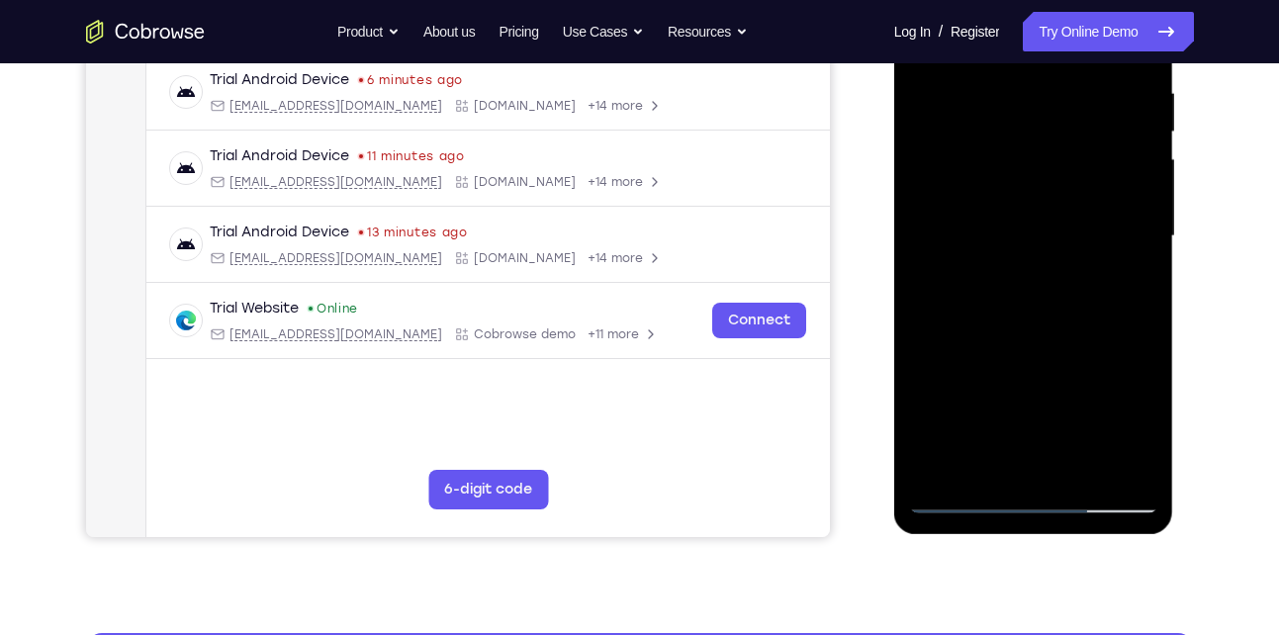
drag, startPoint x: 1063, startPoint y: 374, endPoint x: 1076, endPoint y: 298, distance: 77.4
click at [1076, 298] on div at bounding box center [1033, 236] width 249 height 554
drag, startPoint x: 1020, startPoint y: 337, endPoint x: 1035, endPoint y: 214, distance: 124.6
click at [1035, 214] on div at bounding box center [1033, 236] width 249 height 554
drag, startPoint x: 1010, startPoint y: 371, endPoint x: 1023, endPoint y: 192, distance: 179.5
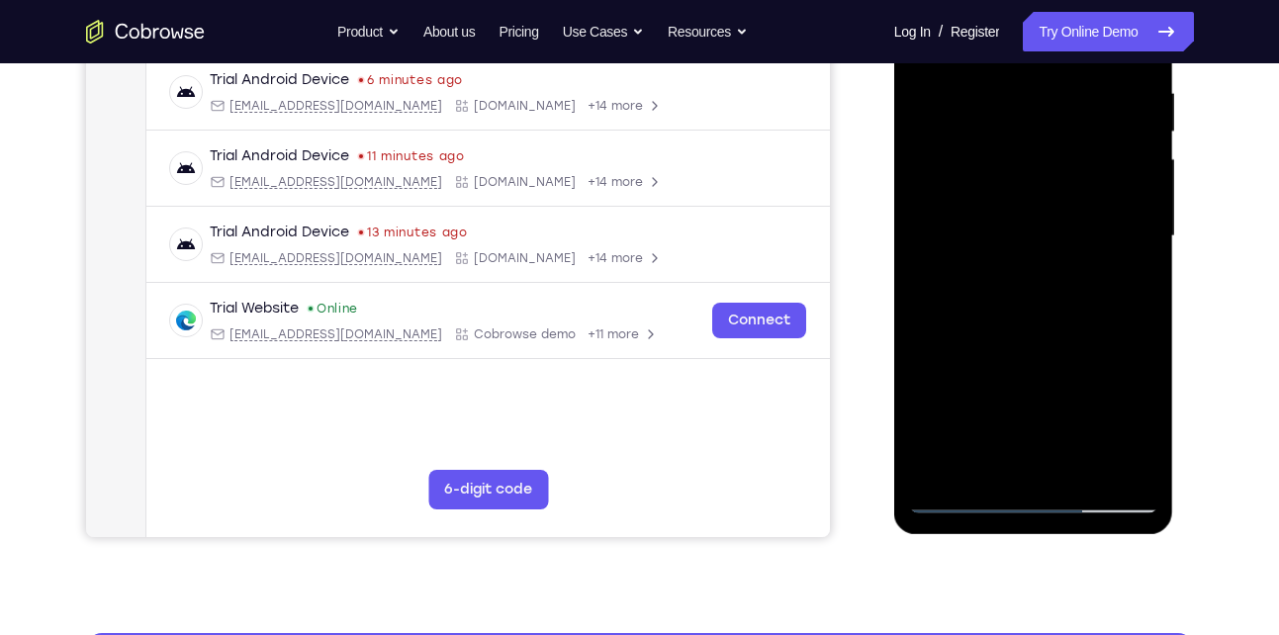
click at [1023, 192] on div at bounding box center [1033, 236] width 249 height 554
drag, startPoint x: 1023, startPoint y: 278, endPoint x: 1018, endPoint y: 457, distance: 179.1
click at [1018, 457] on div at bounding box center [1033, 236] width 249 height 554
drag, startPoint x: 1042, startPoint y: 347, endPoint x: 1063, endPoint y: 302, distance: 50.0
click at [1063, 302] on div at bounding box center [1033, 236] width 249 height 554
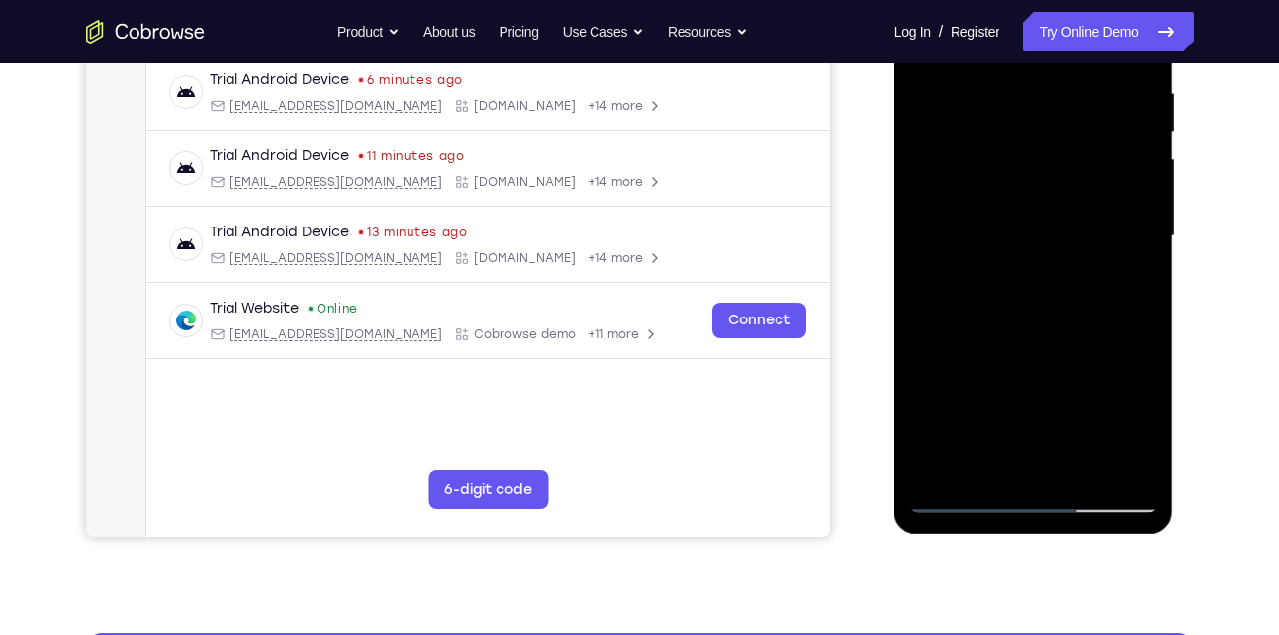
click at [1080, 386] on div at bounding box center [1033, 236] width 249 height 554
click at [963, 496] on div at bounding box center [1033, 236] width 249 height 554
click at [960, 377] on div at bounding box center [1033, 236] width 249 height 554
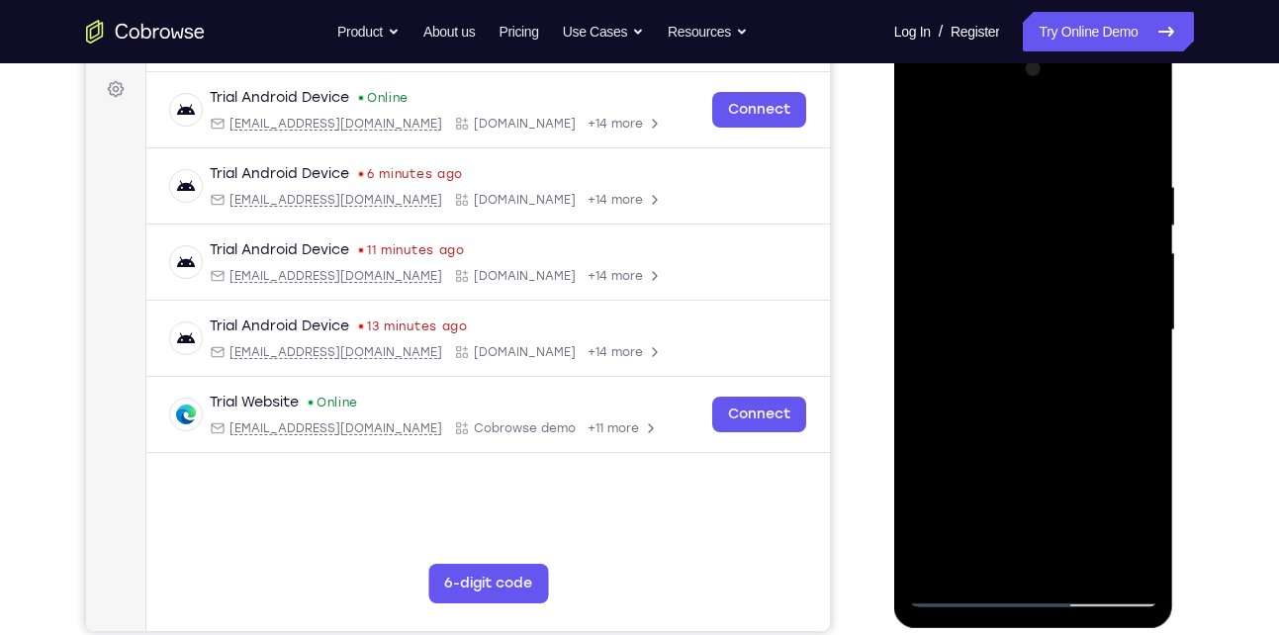
scroll to position [271, 0]
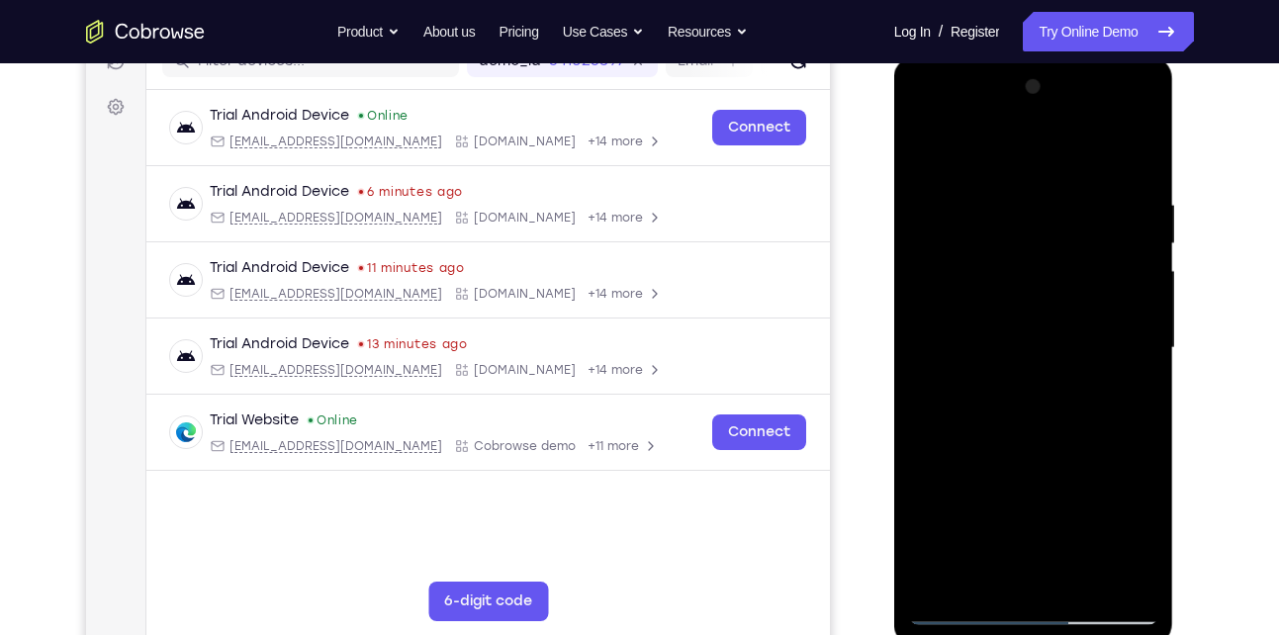
click at [1148, 238] on div at bounding box center [1033, 348] width 249 height 554
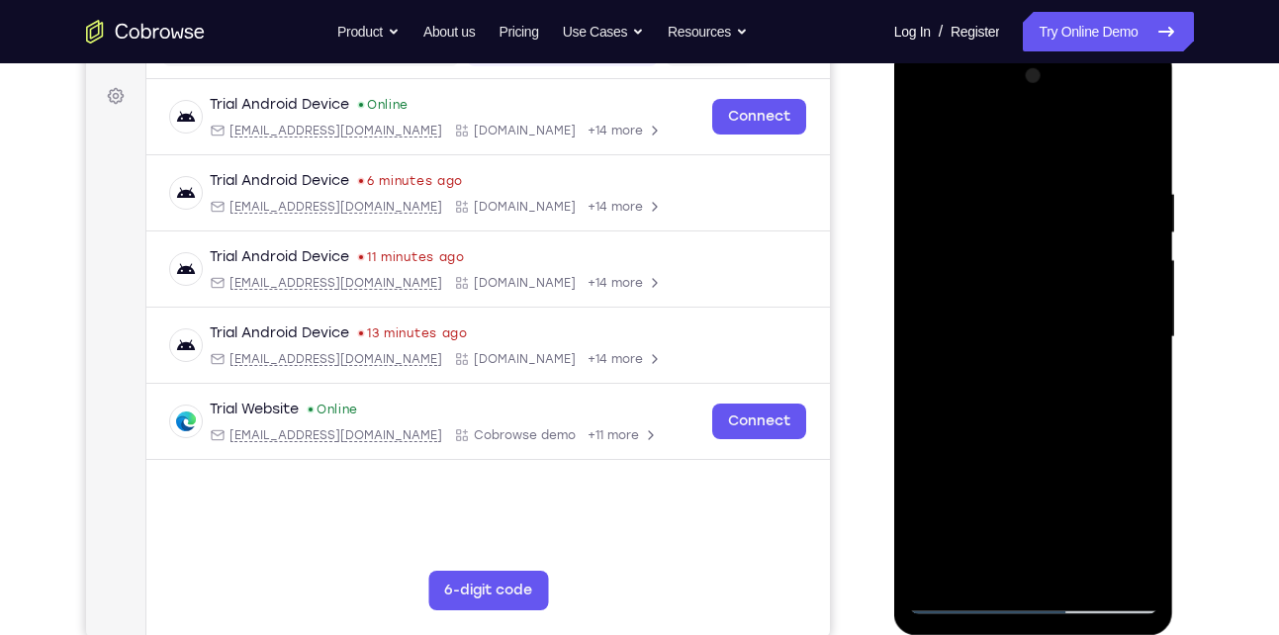
scroll to position [283, 0]
click at [1136, 280] on div at bounding box center [1033, 336] width 249 height 554
click at [1147, 222] on div at bounding box center [1033, 336] width 249 height 554
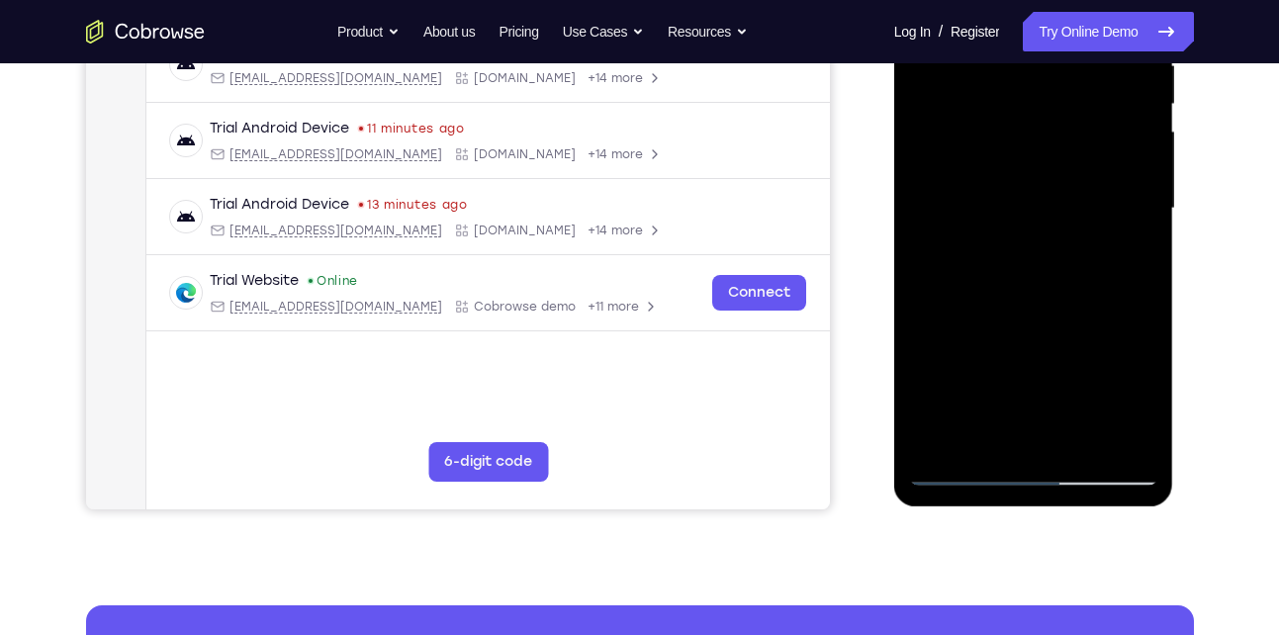
scroll to position [412, 0]
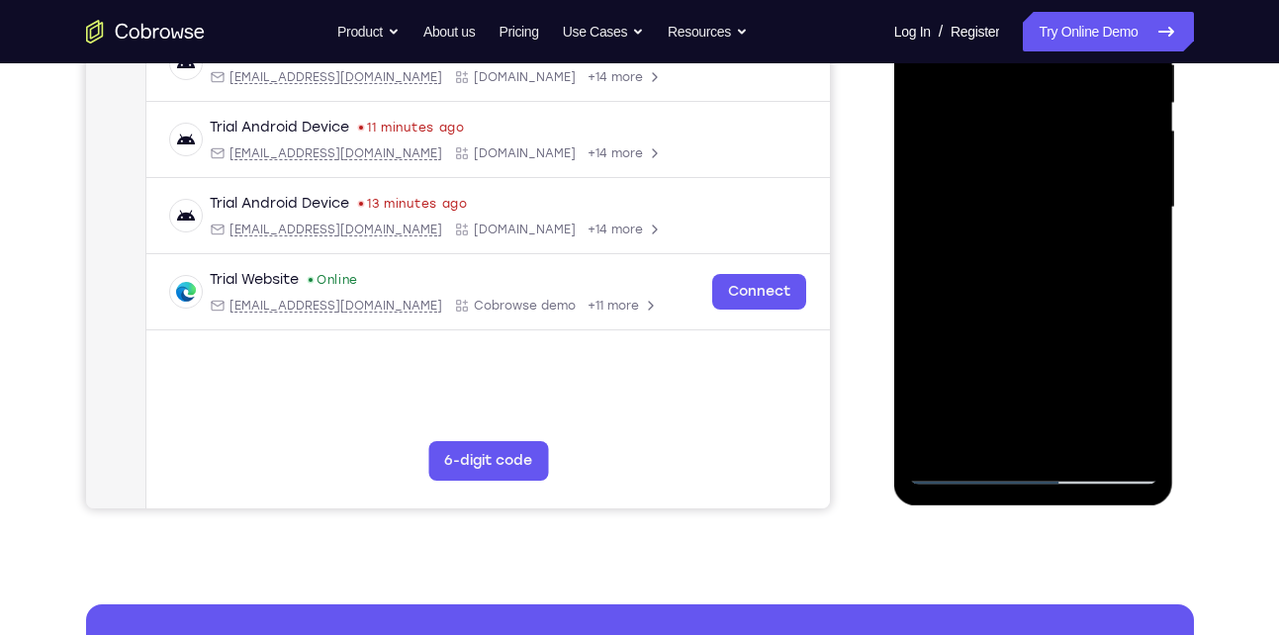
drag, startPoint x: 1002, startPoint y: 382, endPoint x: 1047, endPoint y: 218, distance: 170.2
click at [1047, 218] on div at bounding box center [1033, 208] width 249 height 554
drag, startPoint x: 1008, startPoint y: 345, endPoint x: 1031, endPoint y: 230, distance: 118.0
click at [1031, 230] on div at bounding box center [1033, 208] width 249 height 554
click at [940, 403] on div at bounding box center [1033, 208] width 249 height 554
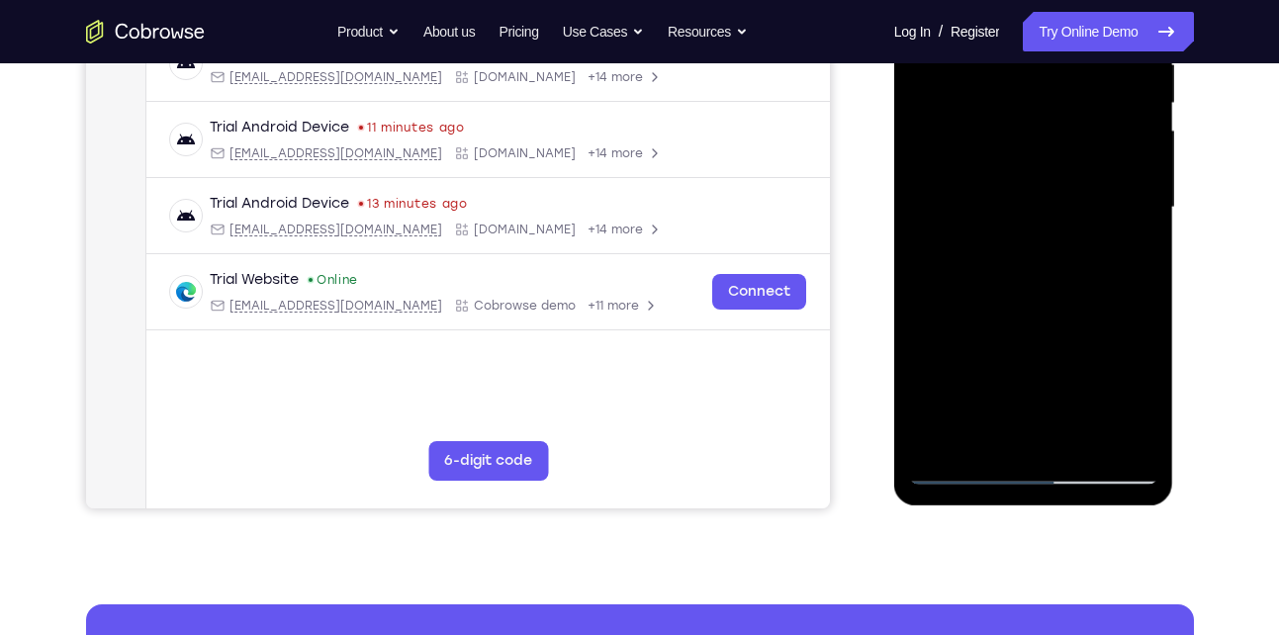
click at [964, 465] on div at bounding box center [1033, 208] width 249 height 554
click at [970, 464] on div at bounding box center [1033, 208] width 249 height 554
click at [965, 469] on div at bounding box center [1033, 208] width 249 height 554
click at [1109, 198] on div at bounding box center [1033, 208] width 249 height 554
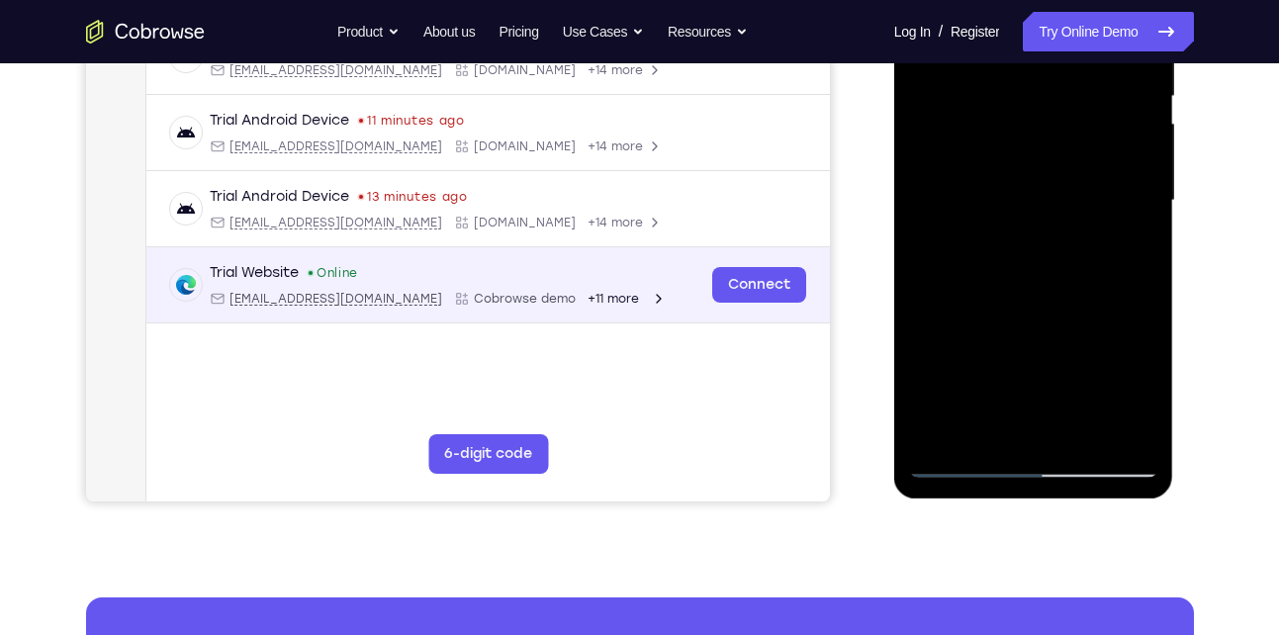
scroll to position [0, 0]
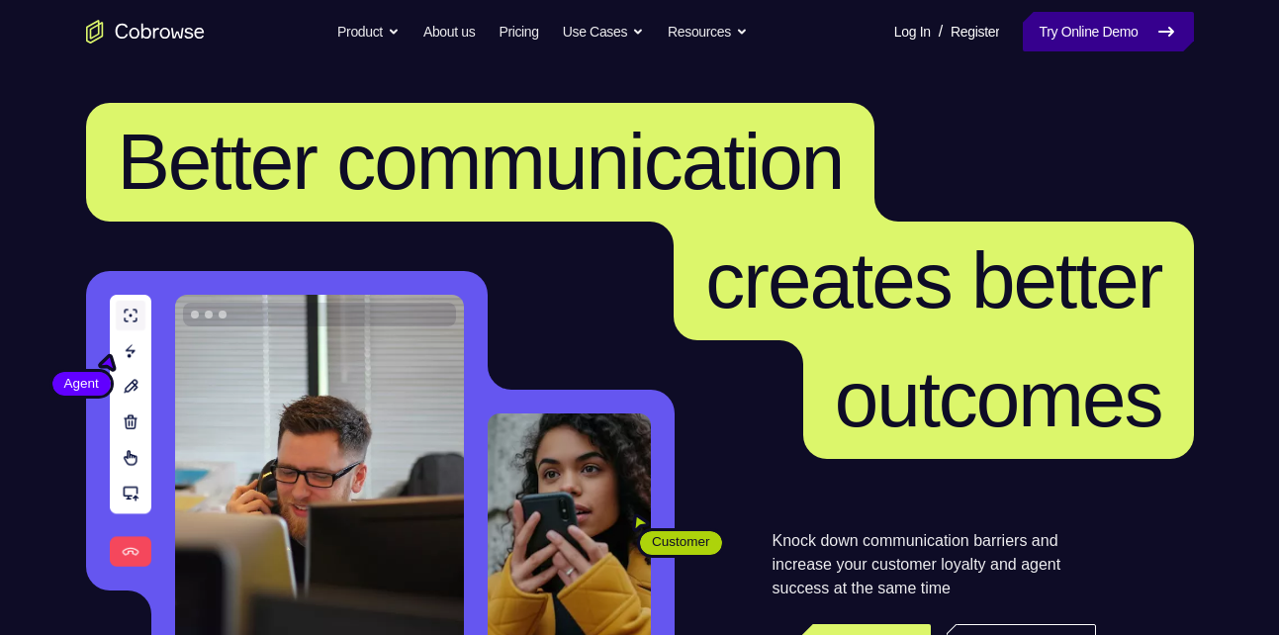
click at [1094, 39] on link "Try Online Demo" at bounding box center [1108, 32] width 170 height 40
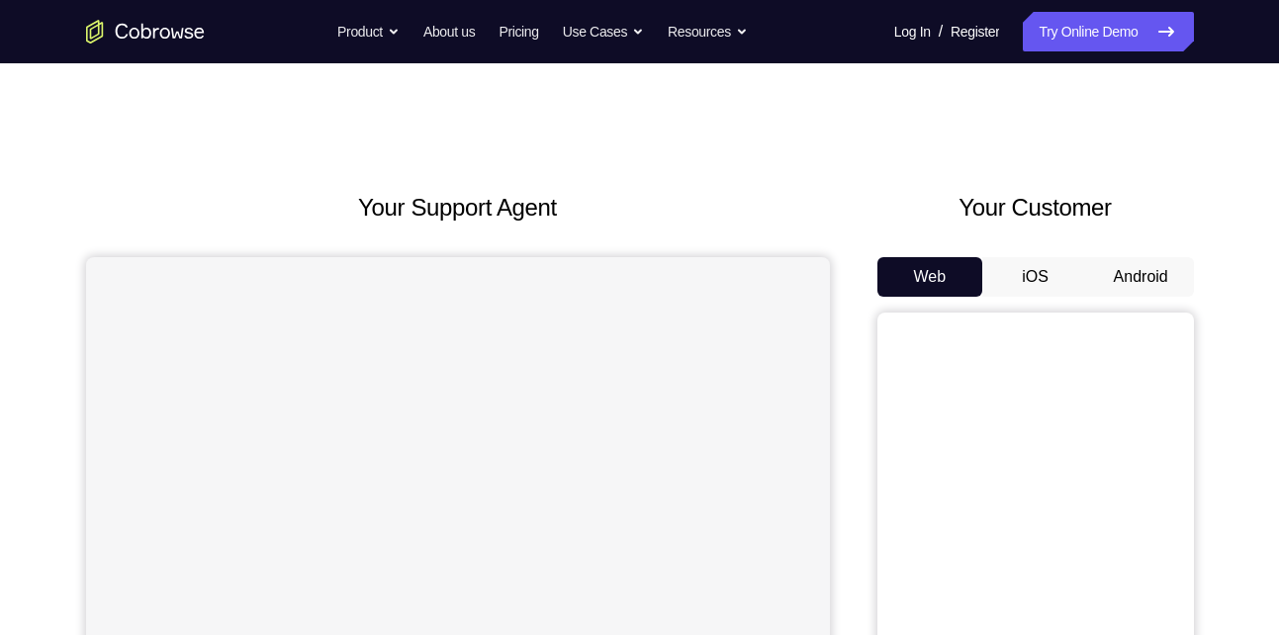
click at [1139, 280] on button "Android" at bounding box center [1141, 277] width 106 height 40
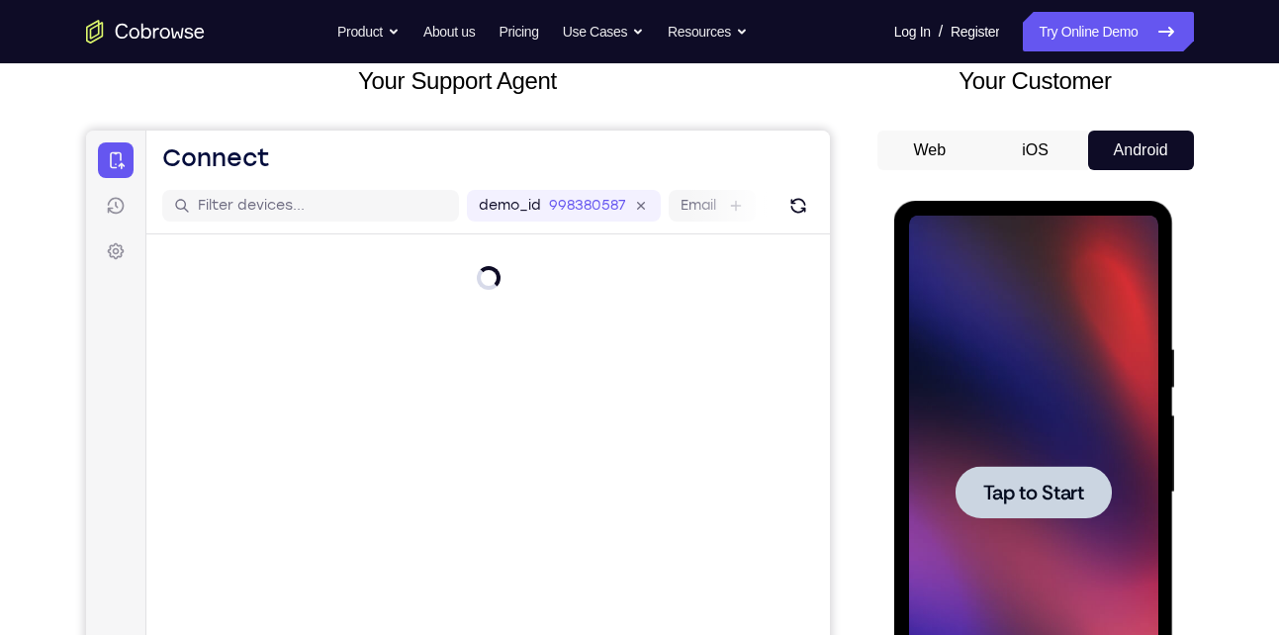
click at [1011, 487] on span "Tap to Start" at bounding box center [1033, 493] width 101 height 20
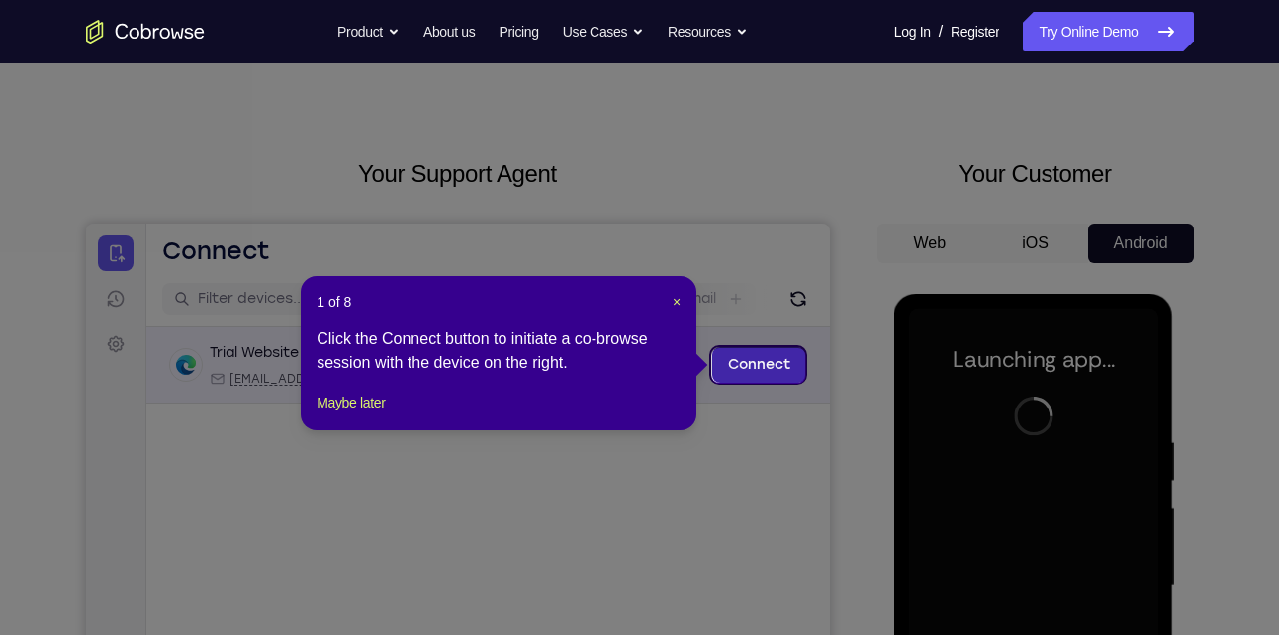
scroll to position [33, 0]
click at [674, 304] on span "×" at bounding box center [677, 303] width 8 height 16
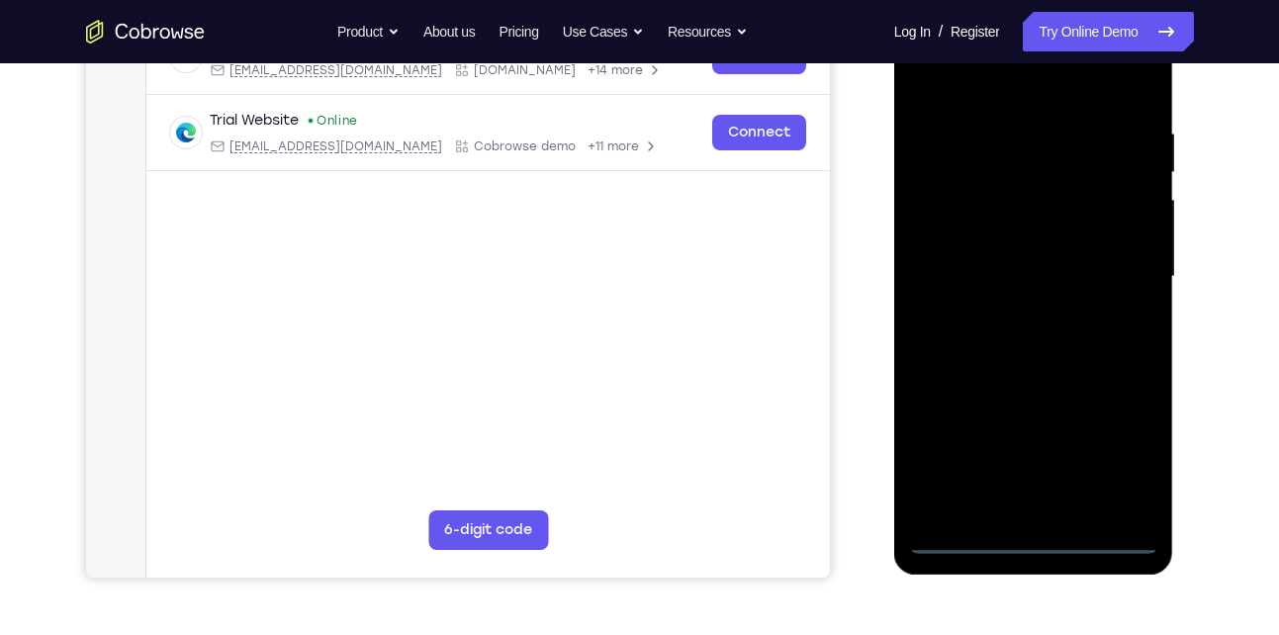
scroll to position [343, 0]
click at [1037, 537] on div at bounding box center [1033, 276] width 249 height 554
click at [1120, 442] on div at bounding box center [1033, 276] width 249 height 554
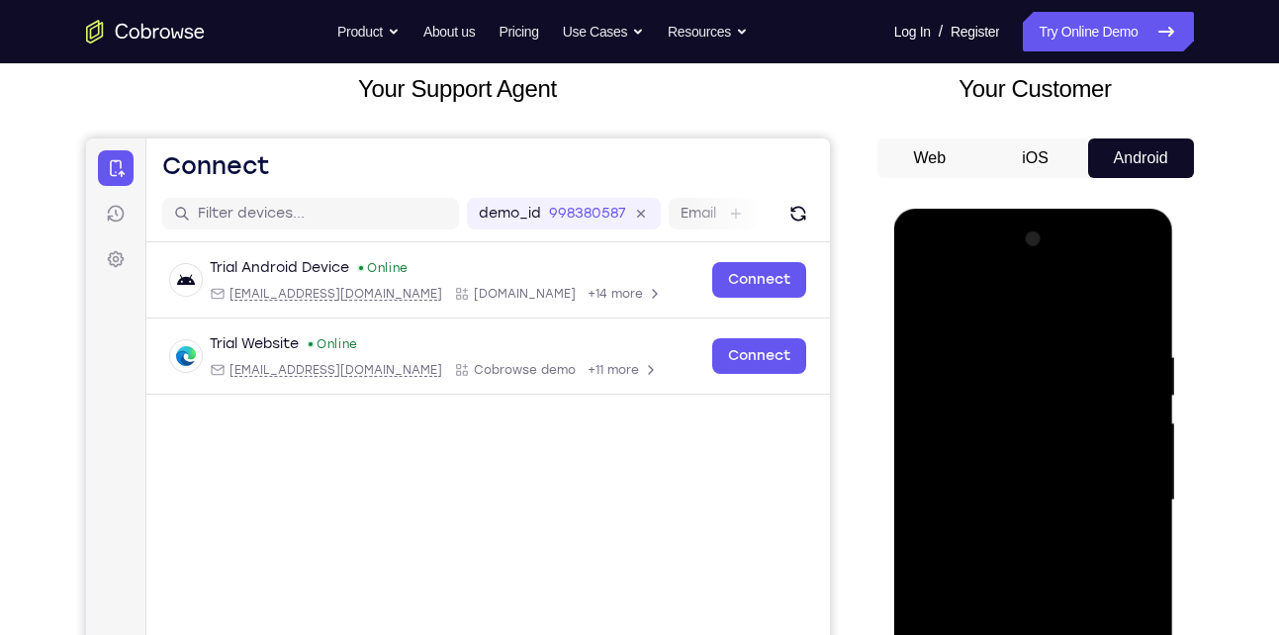
scroll to position [118, 0]
click at [970, 303] on div at bounding box center [1033, 502] width 249 height 554
click at [1110, 494] on div at bounding box center [1033, 502] width 249 height 554
click at [1012, 540] on div at bounding box center [1033, 502] width 249 height 554
click at [1021, 490] on div at bounding box center [1033, 502] width 249 height 554
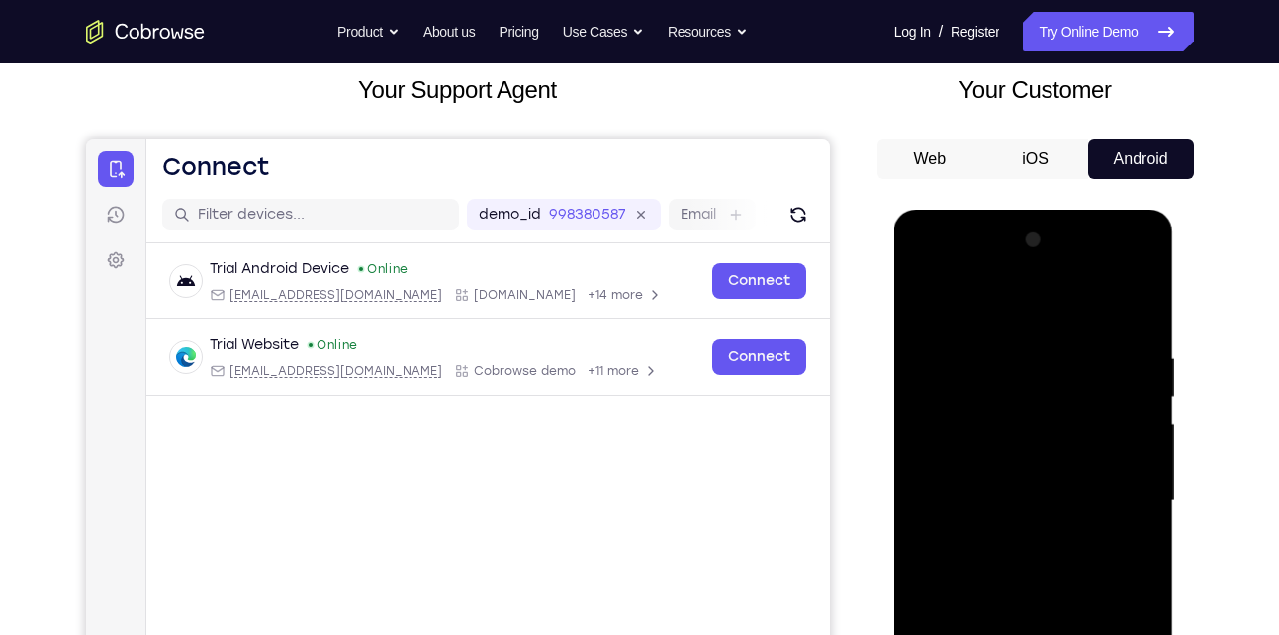
click at [981, 456] on div at bounding box center [1033, 502] width 249 height 554
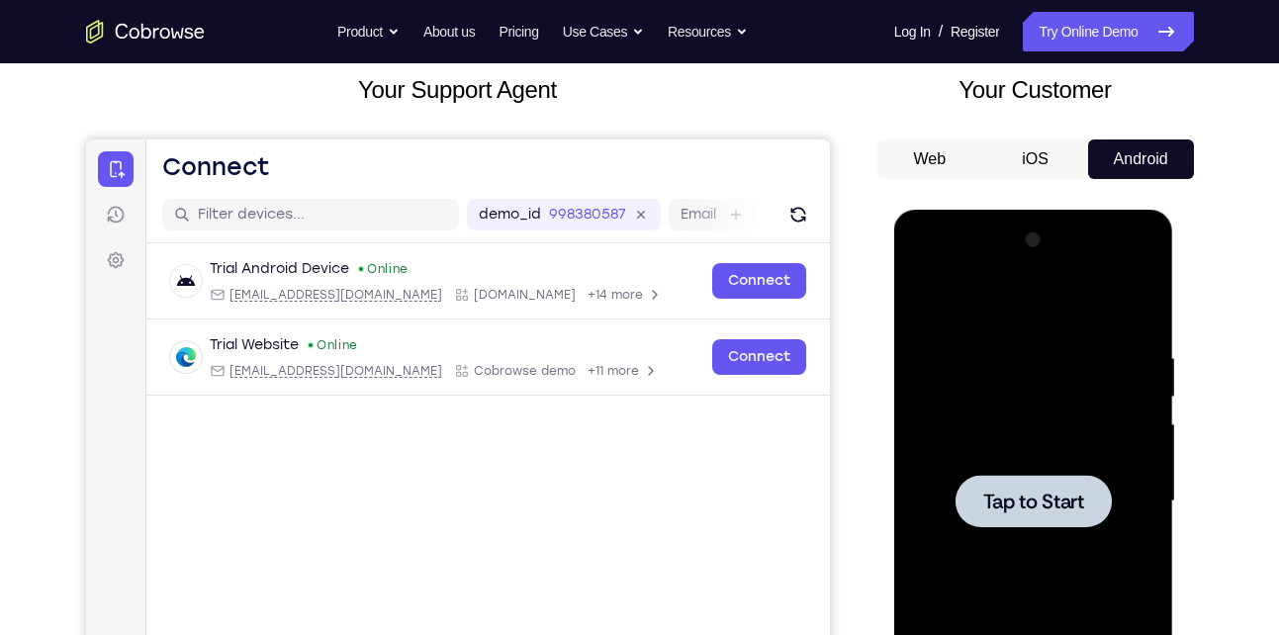
click at [1003, 492] on span "Tap to Start" at bounding box center [1033, 502] width 101 height 20
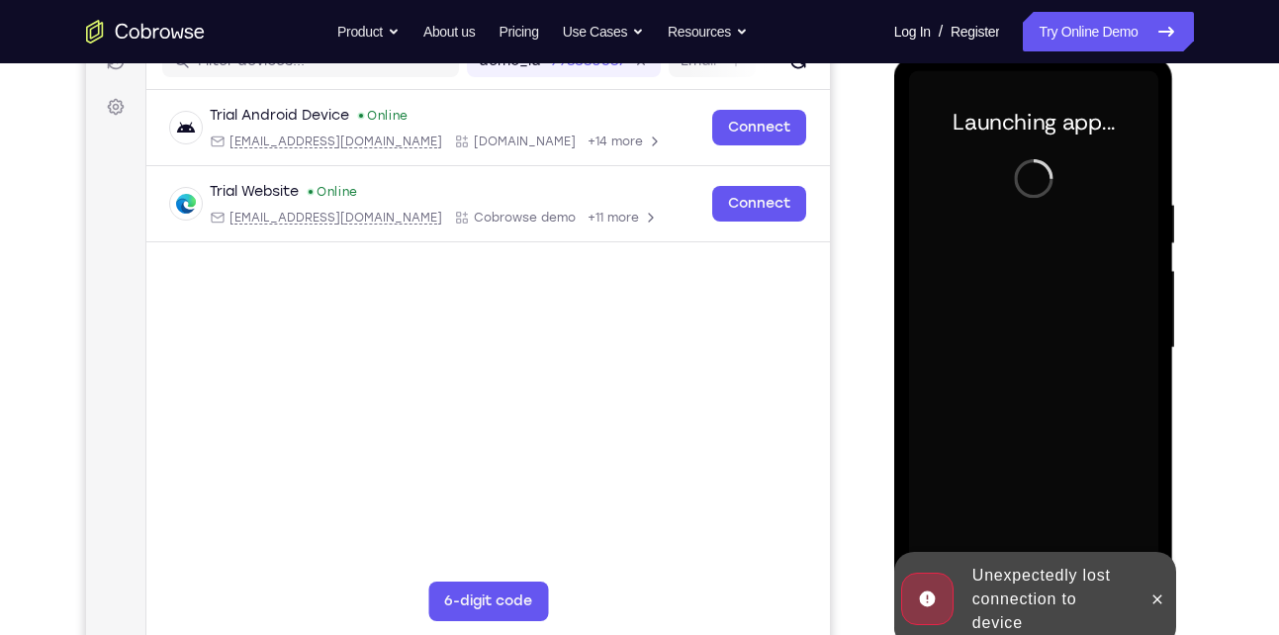
scroll to position [272, 0]
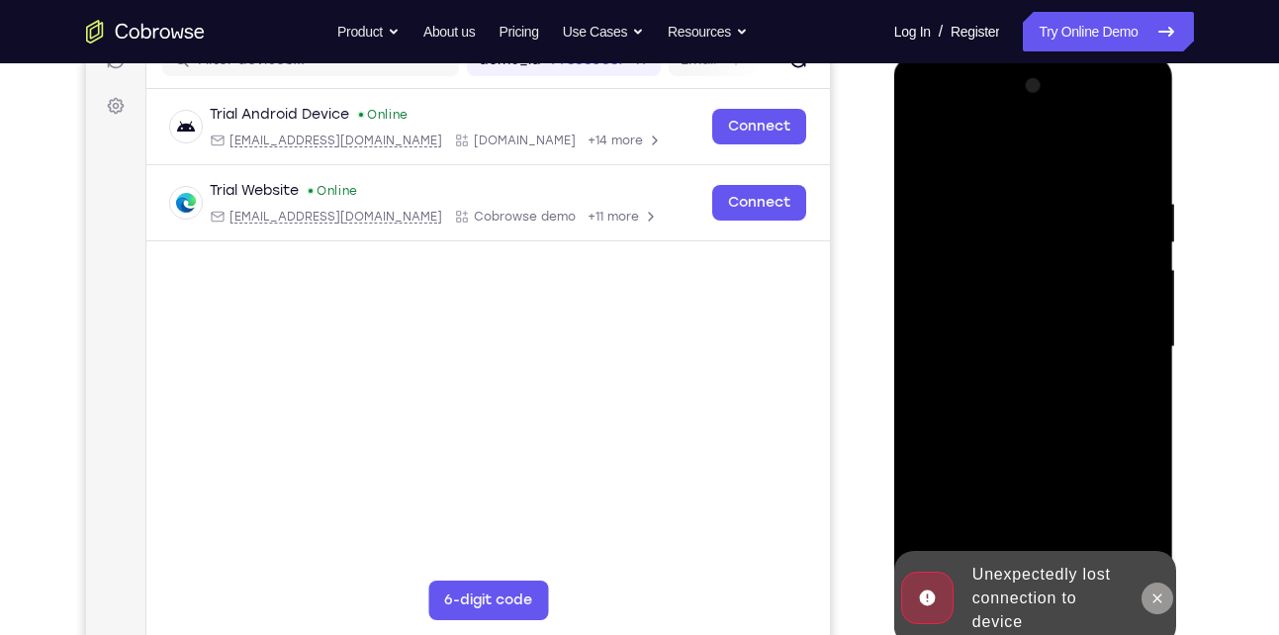
click at [1150, 593] on icon at bounding box center [1158, 599] width 16 height 16
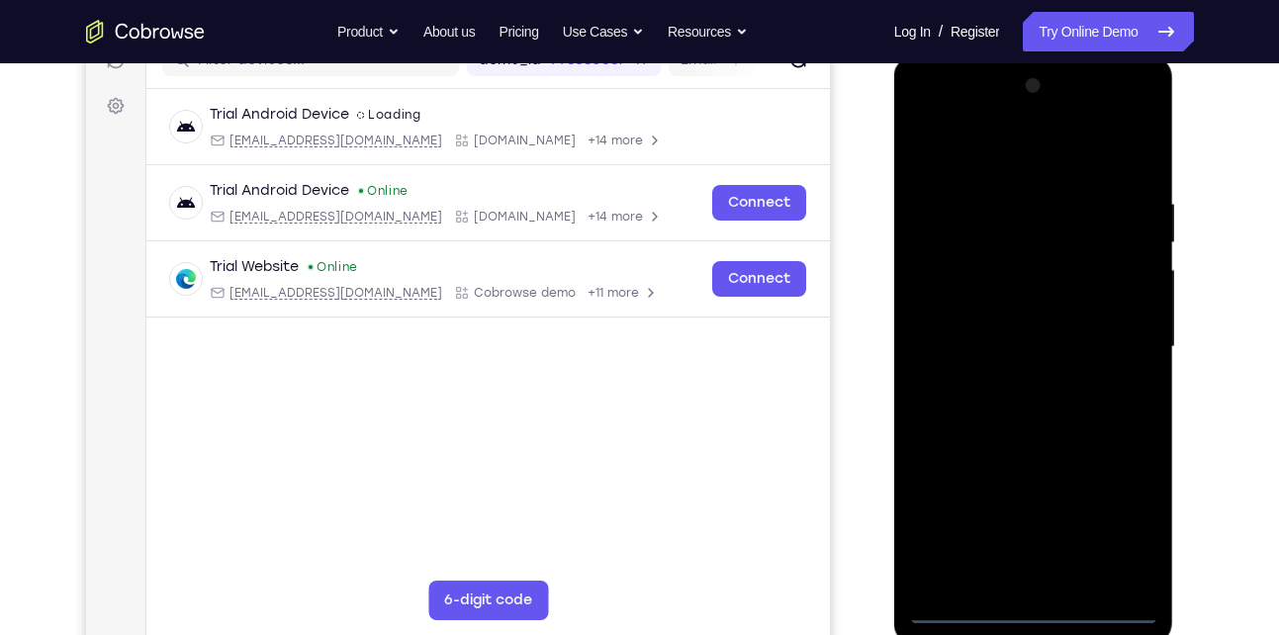
click at [1036, 606] on div at bounding box center [1033, 347] width 249 height 554
click at [1116, 518] on div at bounding box center [1033, 347] width 249 height 554
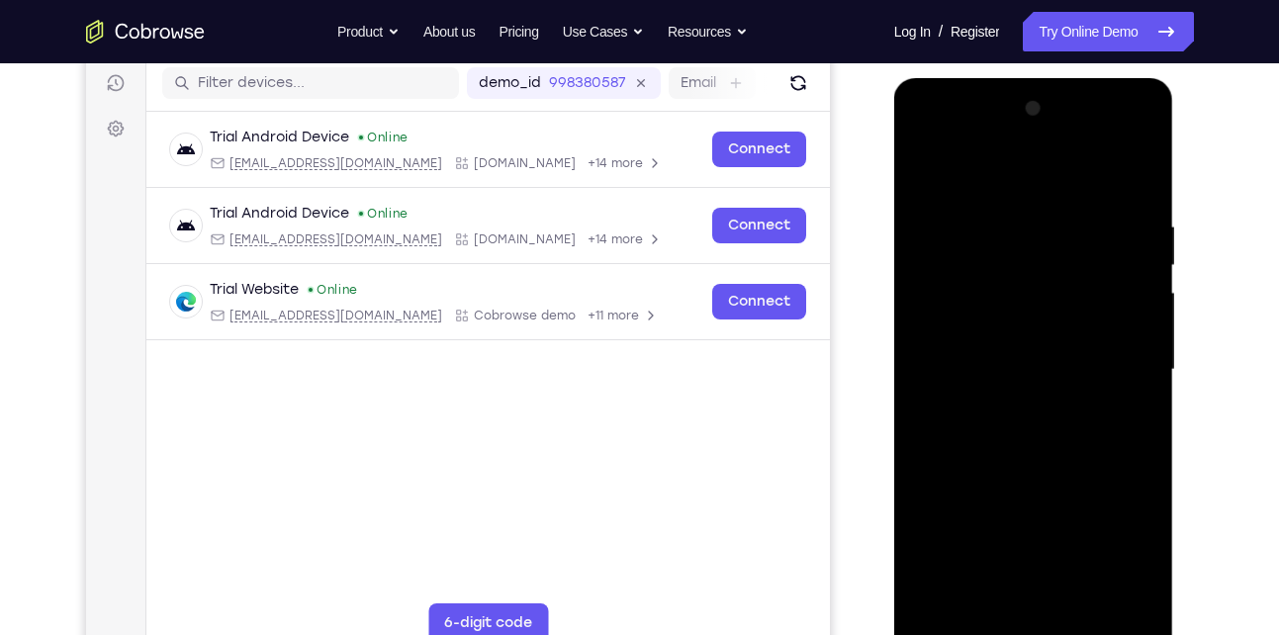
scroll to position [248, 0]
click at [1007, 189] on div at bounding box center [1033, 371] width 249 height 554
click at [1115, 372] on div at bounding box center [1033, 371] width 249 height 554
click at [1013, 412] on div at bounding box center [1033, 371] width 249 height 554
click at [1032, 342] on div at bounding box center [1033, 371] width 249 height 554
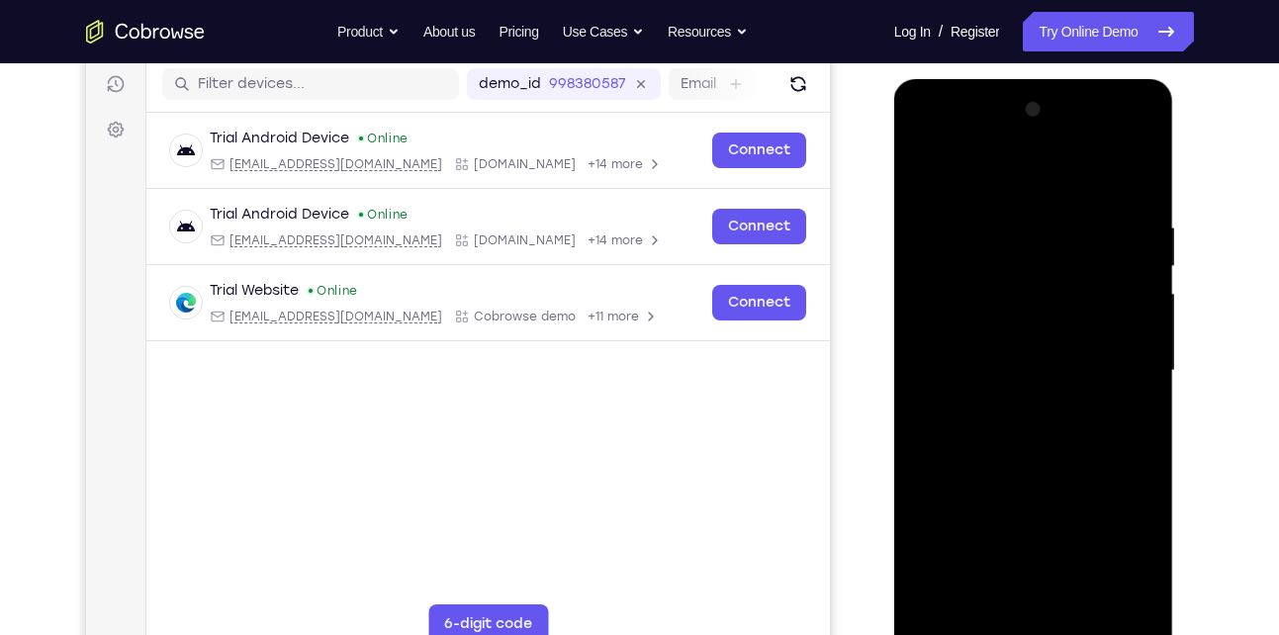
click at [995, 330] on div at bounding box center [1033, 371] width 249 height 554
click at [995, 373] on div at bounding box center [1033, 371] width 249 height 554
click at [993, 441] on div at bounding box center [1033, 371] width 249 height 554
click at [1029, 450] on div at bounding box center [1033, 371] width 249 height 554
drag, startPoint x: 1100, startPoint y: 444, endPoint x: 1098, endPoint y: 372, distance: 72.2
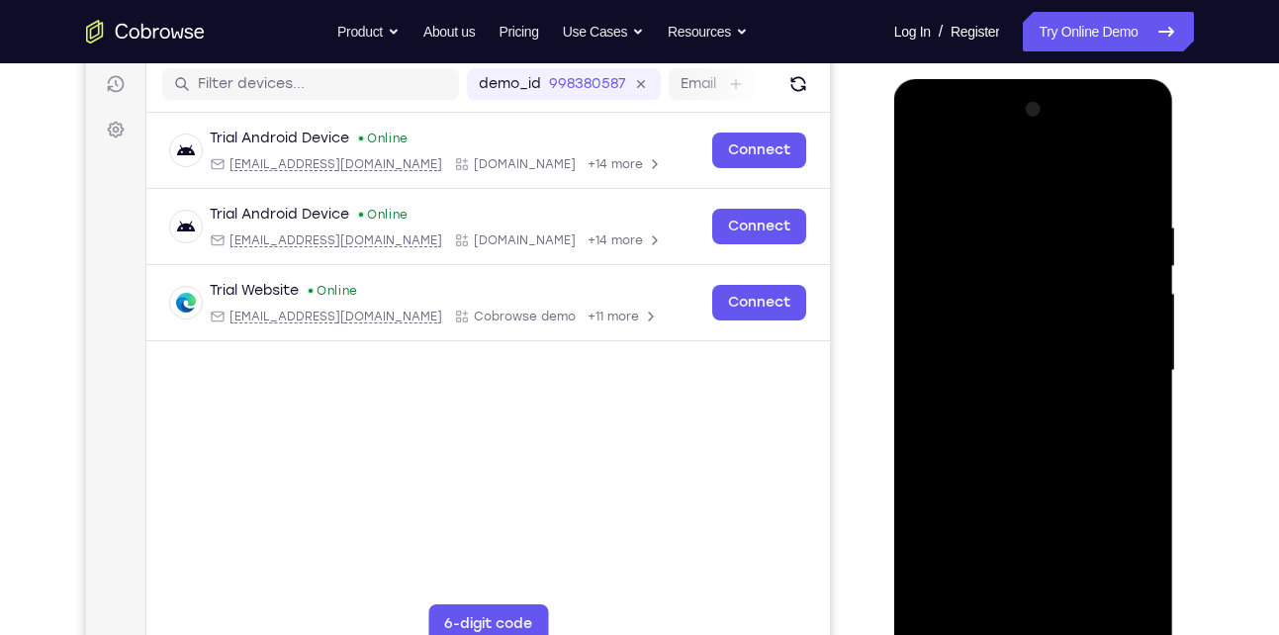
click at [1098, 372] on div at bounding box center [1033, 371] width 249 height 554
click at [1138, 389] on div at bounding box center [1033, 371] width 249 height 554
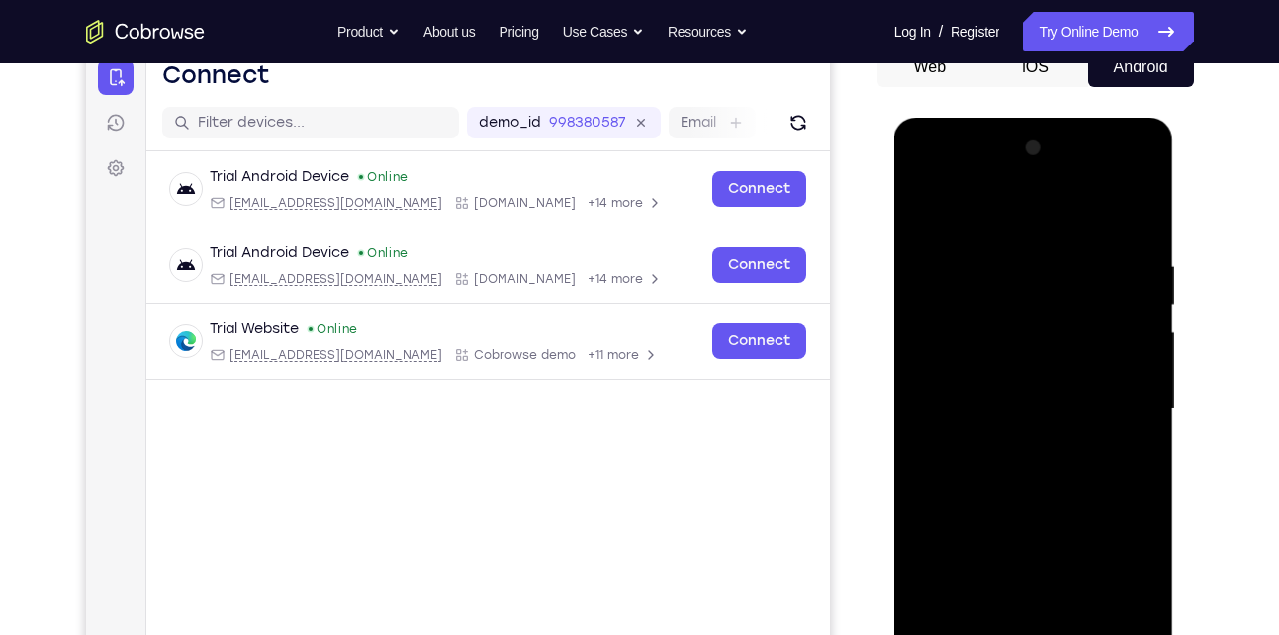
scroll to position [209, 0]
click at [1146, 427] on div at bounding box center [1033, 411] width 249 height 554
click at [1046, 246] on div at bounding box center [1033, 411] width 249 height 554
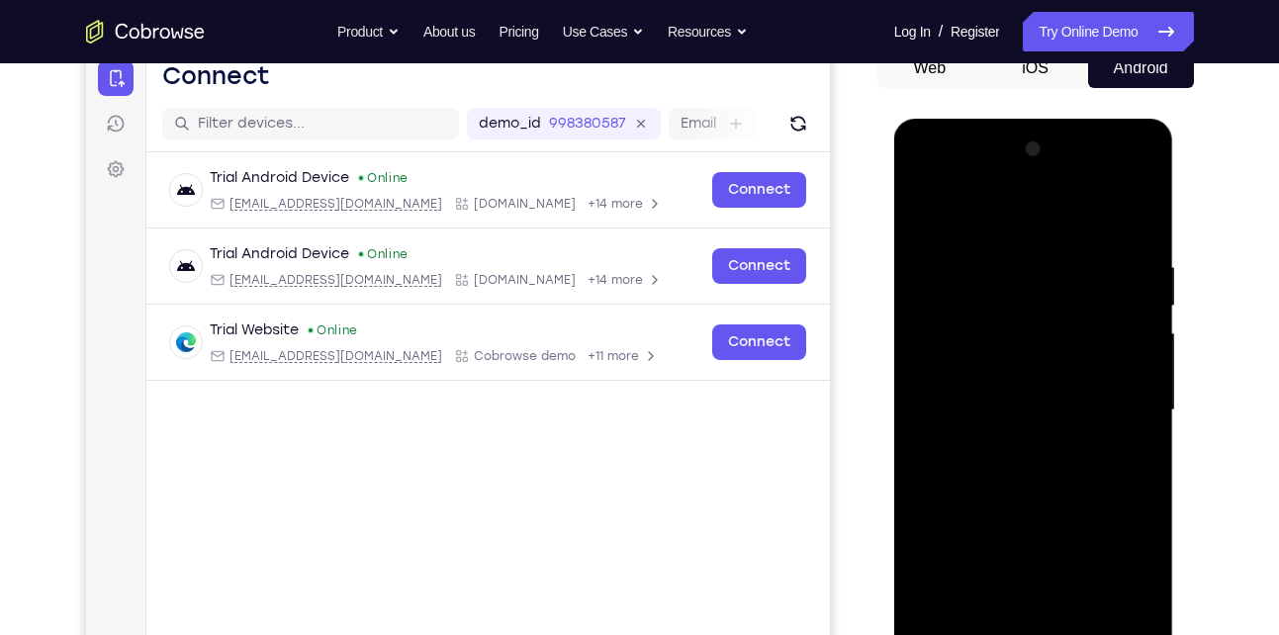
click at [975, 615] on div at bounding box center [1033, 411] width 249 height 554
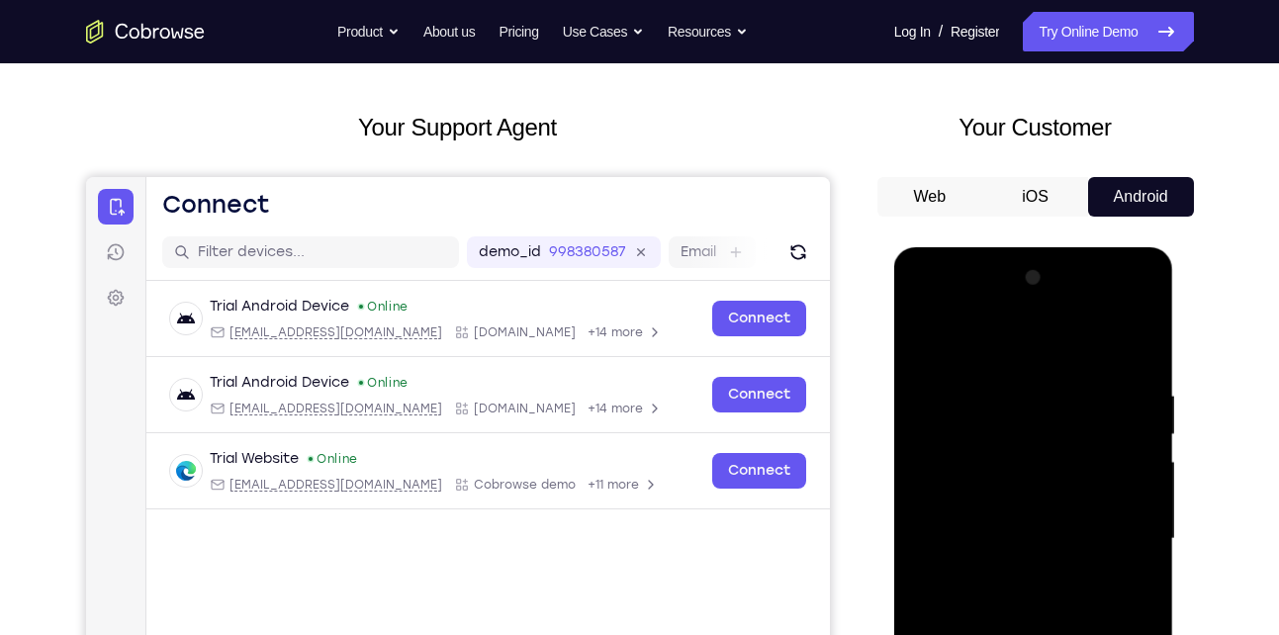
drag, startPoint x: 1001, startPoint y: 386, endPoint x: 999, endPoint y: 462, distance: 76.2
click at [999, 462] on div at bounding box center [1033, 539] width 249 height 554
click at [925, 340] on div at bounding box center [1033, 539] width 249 height 554
click at [1010, 379] on div at bounding box center [1033, 539] width 249 height 554
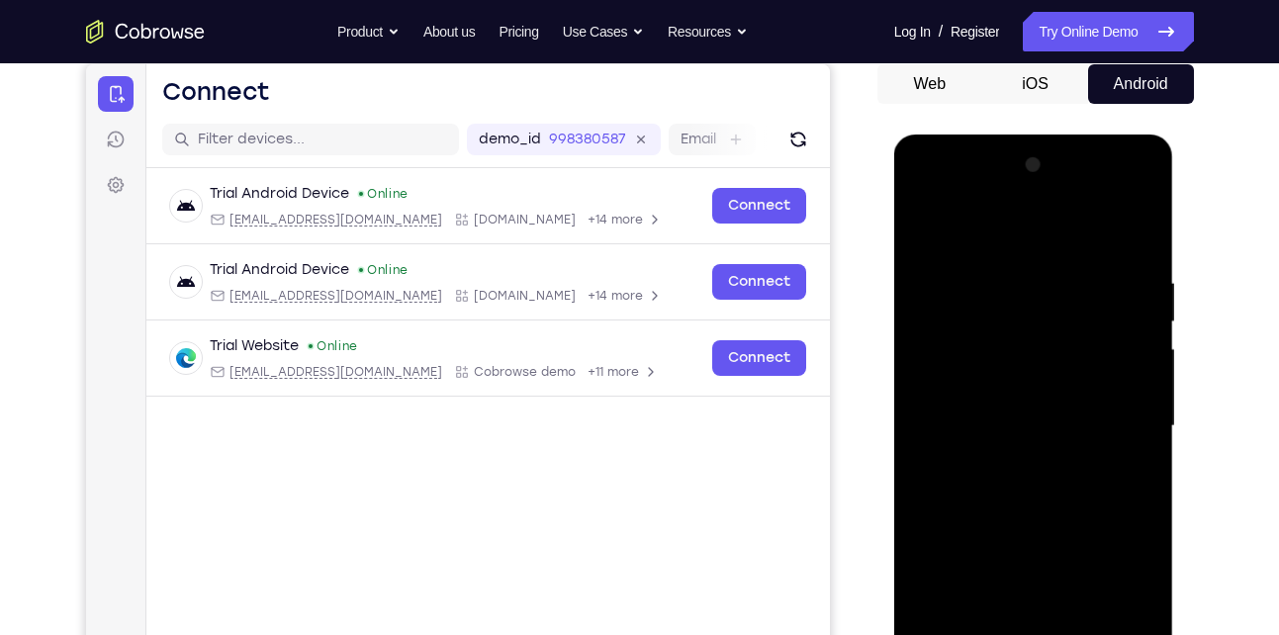
scroll to position [194, 0]
click at [1120, 427] on div at bounding box center [1033, 425] width 249 height 554
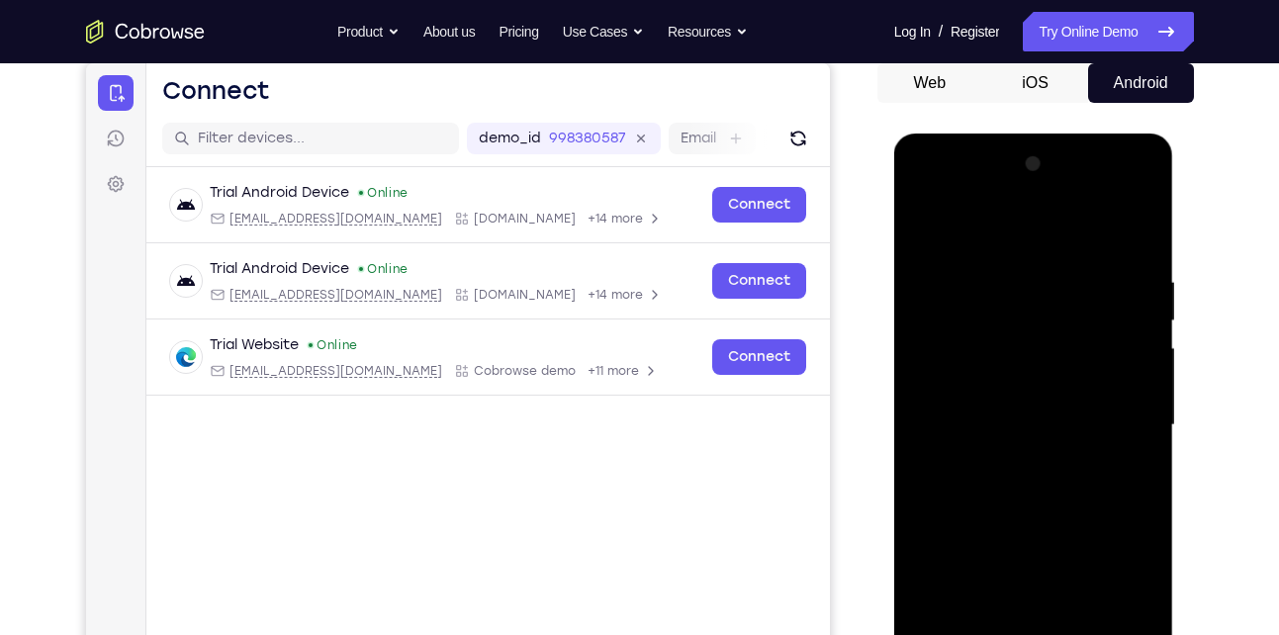
click at [1134, 226] on div at bounding box center [1033, 425] width 249 height 554
drag, startPoint x: 1068, startPoint y: 538, endPoint x: 1091, endPoint y: 296, distance: 243.4
click at [1091, 296] on div at bounding box center [1033, 425] width 249 height 554
drag, startPoint x: 1025, startPoint y: 510, endPoint x: 1051, endPoint y: 281, distance: 231.0
click at [1051, 281] on div at bounding box center [1033, 425] width 249 height 554
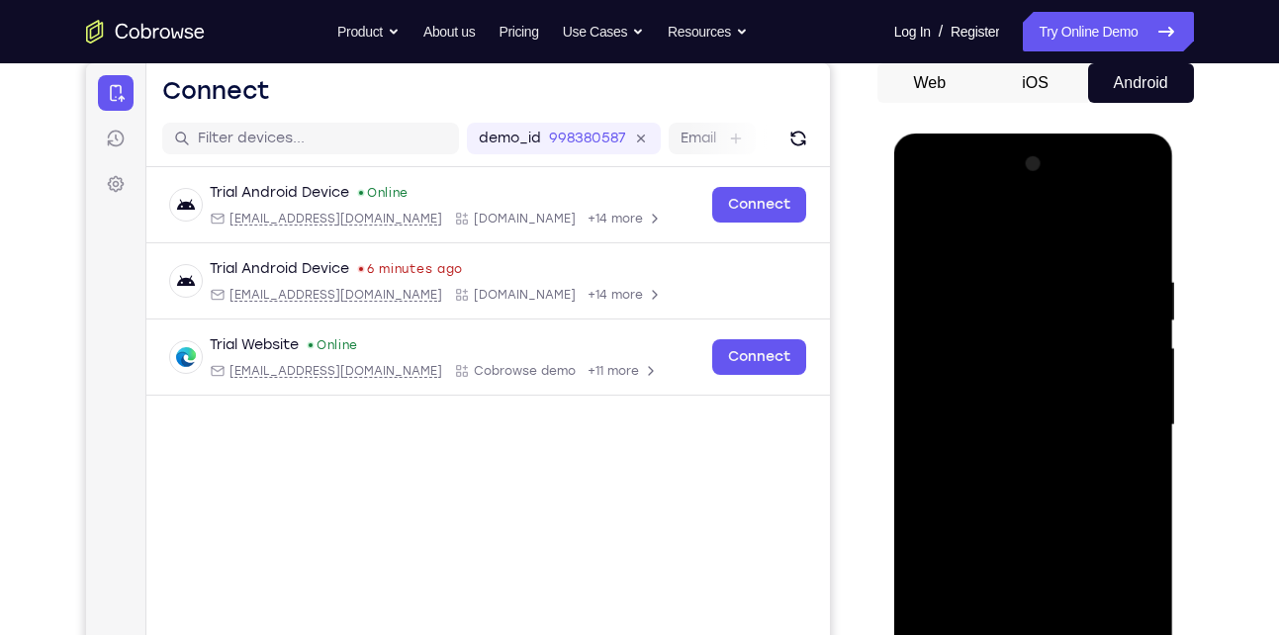
drag, startPoint x: 1033, startPoint y: 547, endPoint x: 1046, endPoint y: 300, distance: 247.7
click at [1046, 300] on div at bounding box center [1033, 425] width 249 height 554
drag, startPoint x: 1049, startPoint y: 529, endPoint x: 1074, endPoint y: 316, distance: 215.2
click at [1074, 316] on div at bounding box center [1033, 425] width 249 height 554
drag, startPoint x: 1064, startPoint y: 509, endPoint x: 1048, endPoint y: 248, distance: 260.7
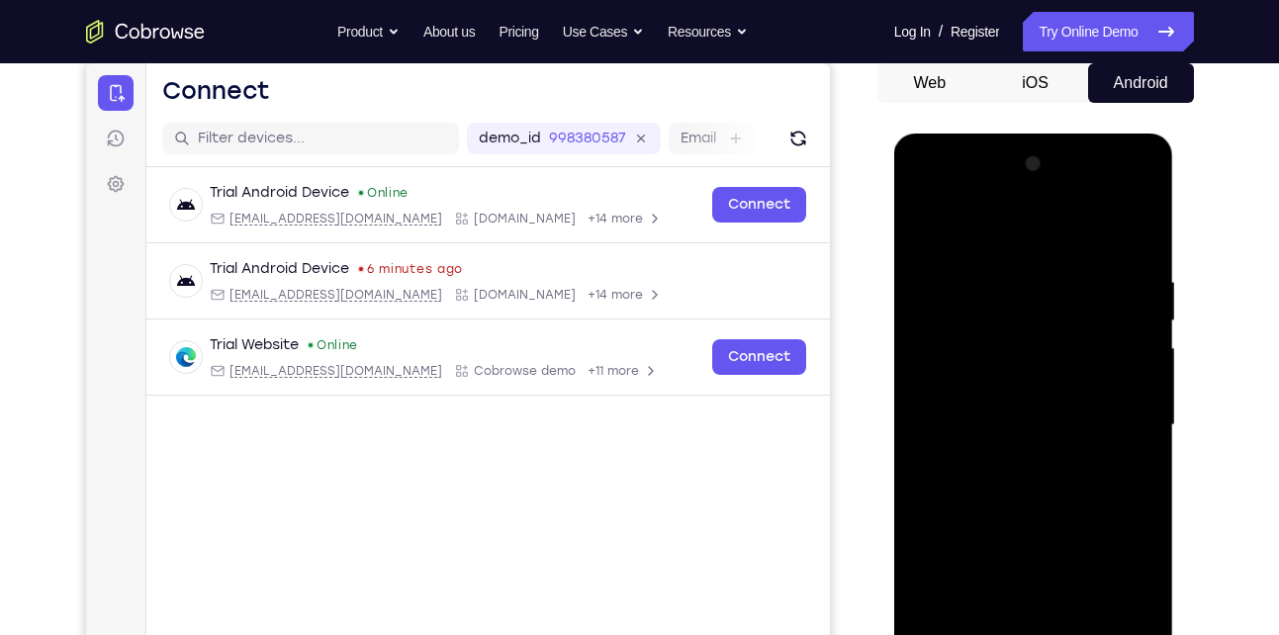
click at [1048, 248] on div at bounding box center [1033, 425] width 249 height 554
click at [1012, 319] on div at bounding box center [1033, 425] width 249 height 554
drag, startPoint x: 1049, startPoint y: 541, endPoint x: 1052, endPoint y: 248, distance: 292.9
click at [1052, 248] on div at bounding box center [1033, 425] width 249 height 554
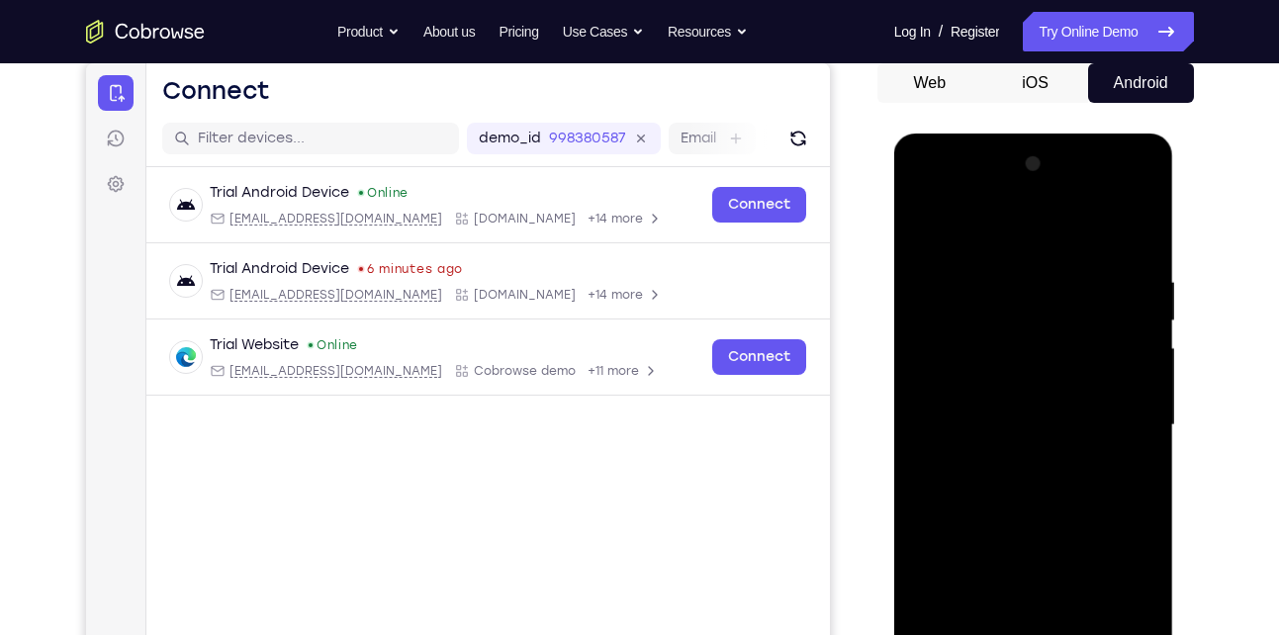
click at [1146, 360] on div at bounding box center [1033, 425] width 249 height 554
drag, startPoint x: 1081, startPoint y: 541, endPoint x: 1061, endPoint y: 214, distance: 328.1
click at [1061, 214] on div at bounding box center [1033, 425] width 249 height 554
drag, startPoint x: 1076, startPoint y: 577, endPoint x: 1111, endPoint y: 283, distance: 295.9
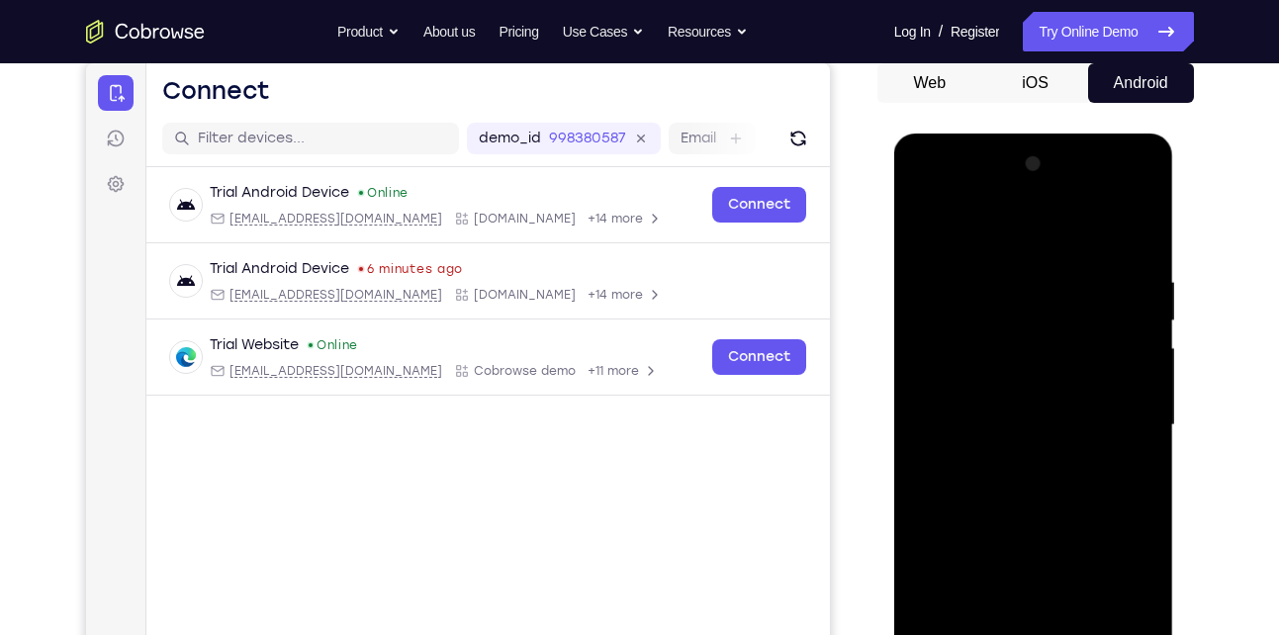
click at [1111, 283] on div at bounding box center [1033, 425] width 249 height 554
drag, startPoint x: 1071, startPoint y: 490, endPoint x: 1086, endPoint y: 185, distance: 305.1
click at [1086, 185] on div at bounding box center [1033, 425] width 249 height 554
drag, startPoint x: 1048, startPoint y: 529, endPoint x: 1066, endPoint y: 272, distance: 257.9
click at [1066, 272] on div at bounding box center [1033, 425] width 249 height 554
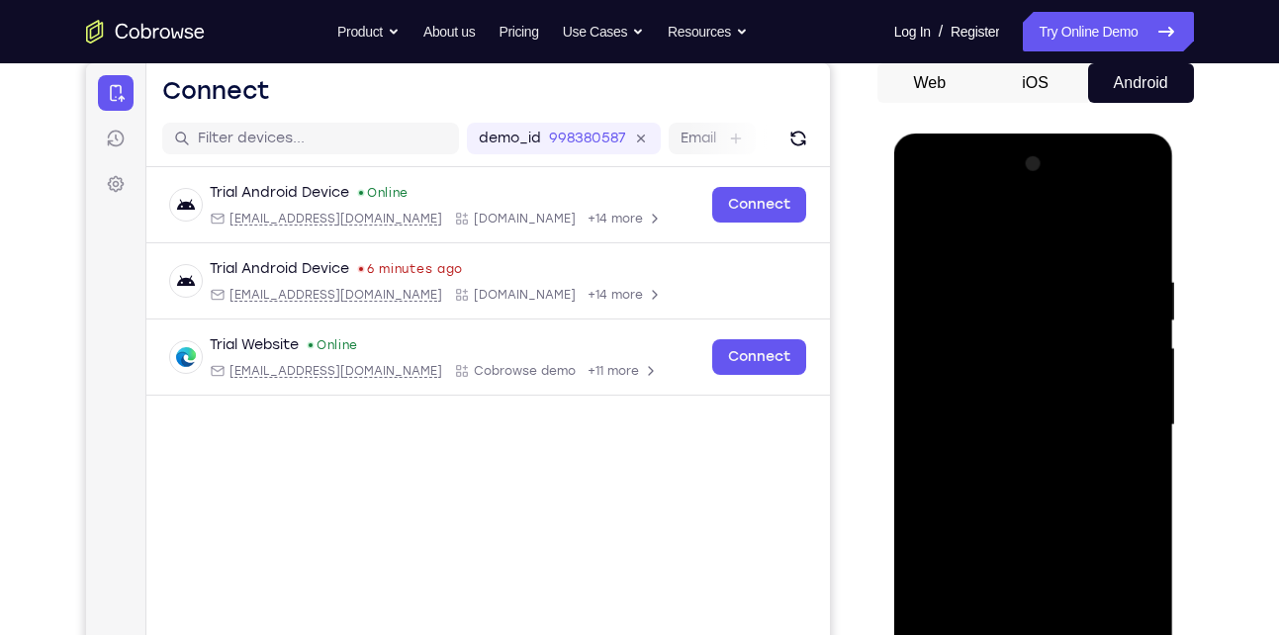
drag, startPoint x: 1045, startPoint y: 536, endPoint x: 1043, endPoint y: 297, distance: 239.4
click at [1043, 297] on div at bounding box center [1033, 425] width 249 height 554
drag, startPoint x: 1024, startPoint y: 425, endPoint x: 1068, endPoint y: 239, distance: 191.2
click at [1068, 239] on div at bounding box center [1033, 425] width 249 height 554
drag, startPoint x: 1092, startPoint y: 518, endPoint x: 1086, endPoint y: 347, distance: 171.3
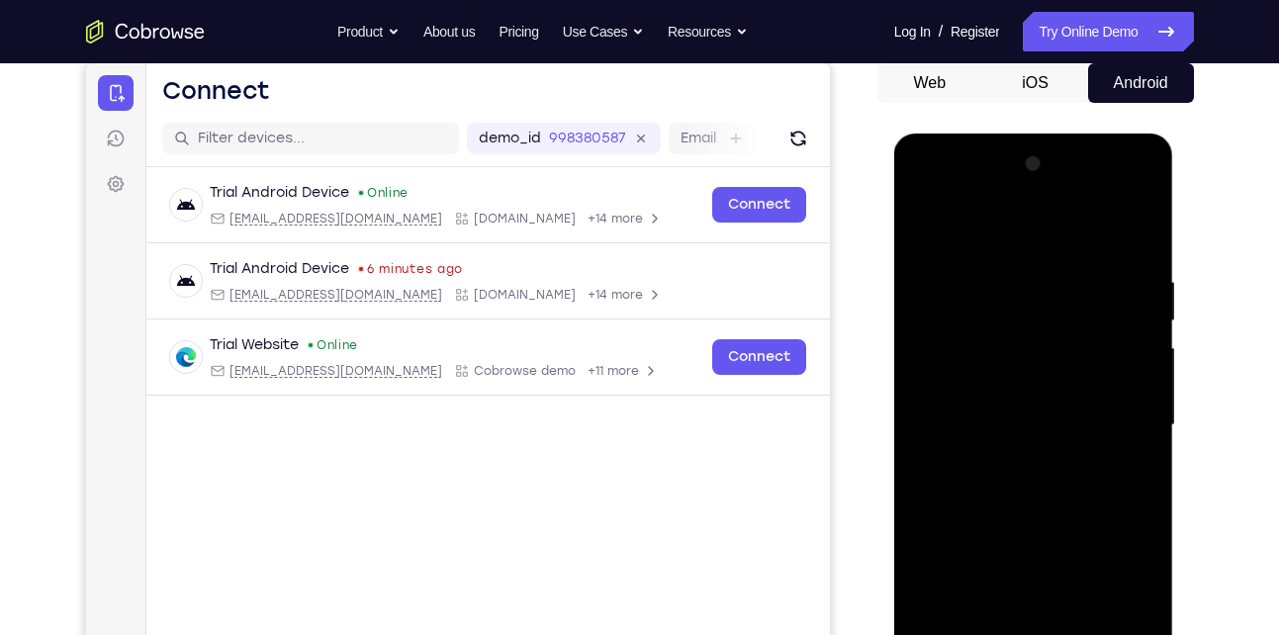
click at [1086, 347] on div at bounding box center [1033, 425] width 249 height 554
click at [1141, 477] on div at bounding box center [1033, 425] width 249 height 554
drag, startPoint x: 1032, startPoint y: 524, endPoint x: 1049, endPoint y: 325, distance: 199.6
click at [1049, 325] on div at bounding box center [1033, 425] width 249 height 554
drag, startPoint x: 1064, startPoint y: 492, endPoint x: 1088, endPoint y: 295, distance: 198.3
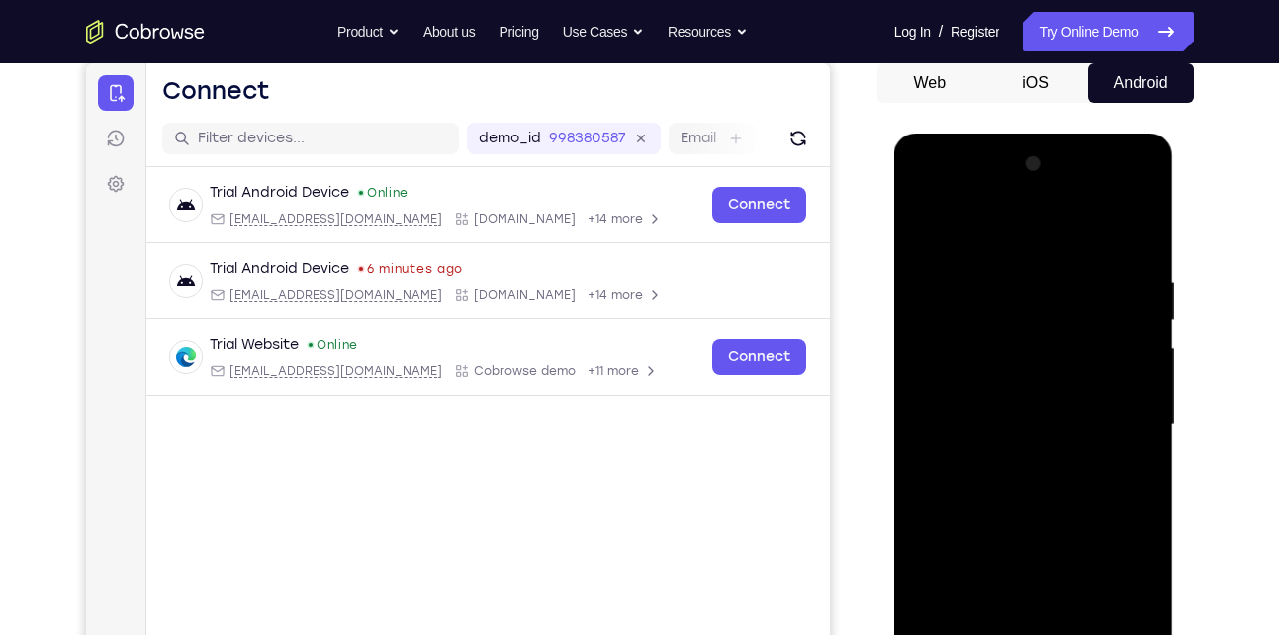
click at [1088, 295] on div at bounding box center [1033, 425] width 249 height 554
drag, startPoint x: 1049, startPoint y: 440, endPoint x: 1084, endPoint y: 308, distance: 137.3
click at [1084, 308] on div at bounding box center [1033, 425] width 249 height 554
drag, startPoint x: 1033, startPoint y: 420, endPoint x: 1080, endPoint y: 302, distance: 127.9
click at [1080, 302] on div at bounding box center [1033, 425] width 249 height 554
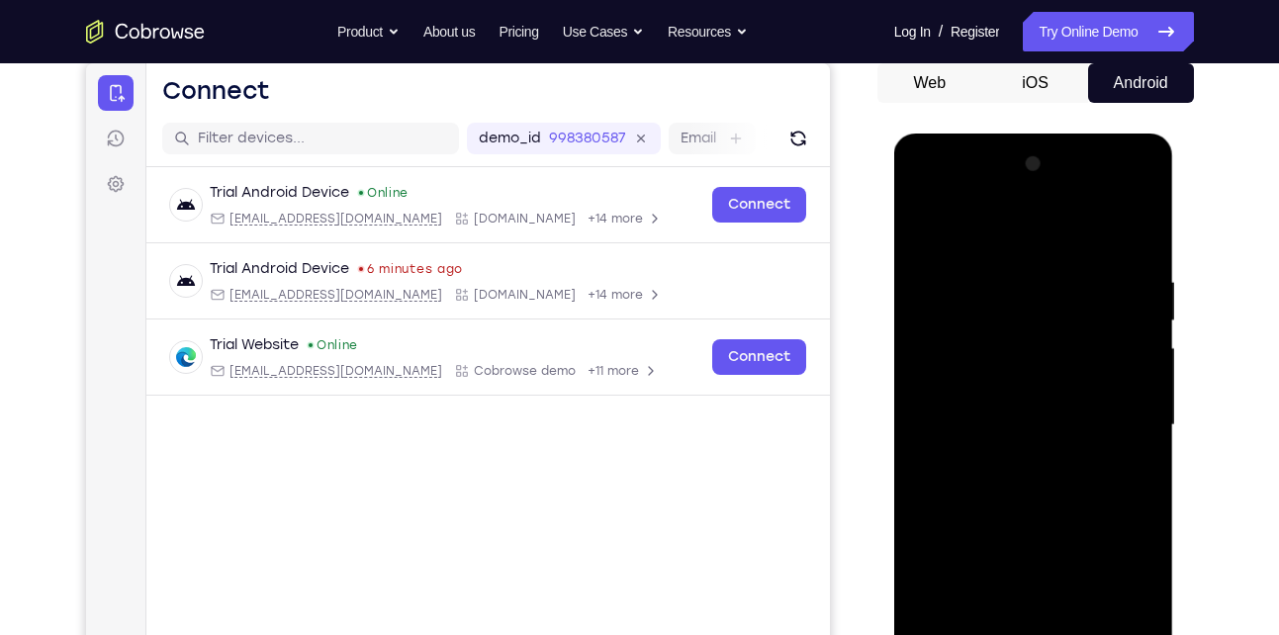
drag, startPoint x: 1052, startPoint y: 498, endPoint x: 1082, endPoint y: 273, distance: 226.7
click at [1082, 273] on div at bounding box center [1033, 425] width 249 height 554
drag, startPoint x: 1028, startPoint y: 481, endPoint x: 1072, endPoint y: 277, distance: 208.6
click at [1072, 277] on div at bounding box center [1033, 425] width 249 height 554
drag, startPoint x: 1042, startPoint y: 496, endPoint x: 1059, endPoint y: 364, distance: 132.6
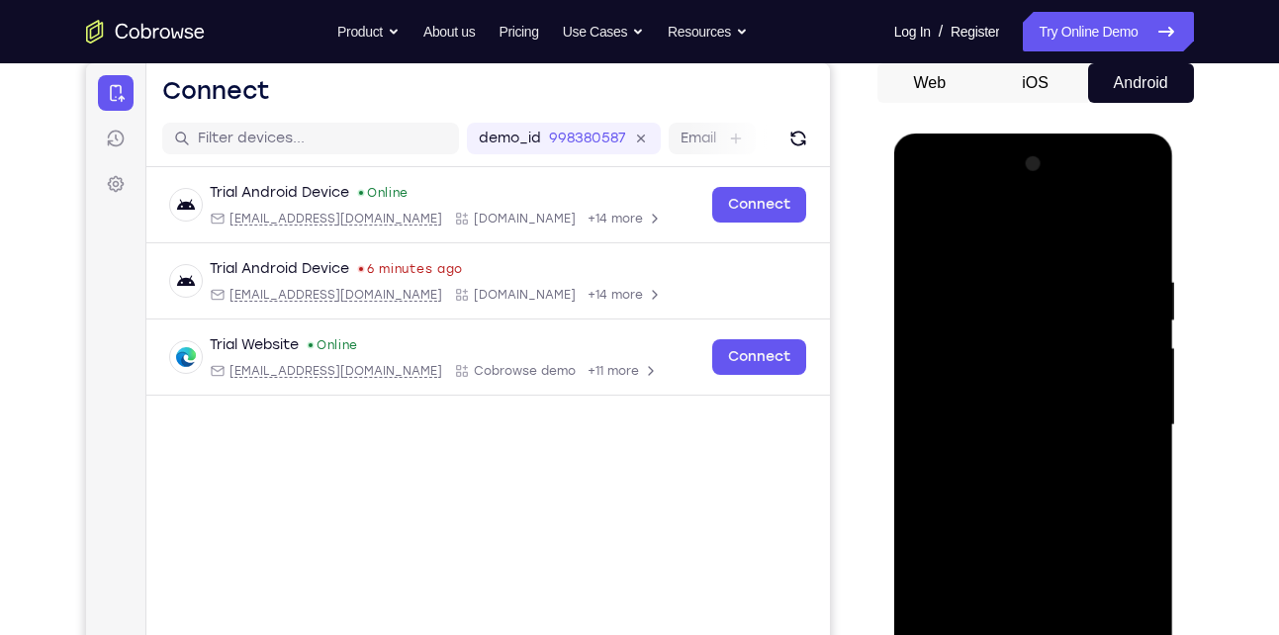
click at [1059, 364] on div at bounding box center [1033, 425] width 249 height 554
drag, startPoint x: 1035, startPoint y: 471, endPoint x: 1075, endPoint y: 349, distance: 128.3
click at [1075, 349] on div at bounding box center [1033, 425] width 249 height 554
drag, startPoint x: 1036, startPoint y: 549, endPoint x: 1059, endPoint y: 507, distance: 48.2
click at [1059, 507] on div at bounding box center [1033, 425] width 249 height 554
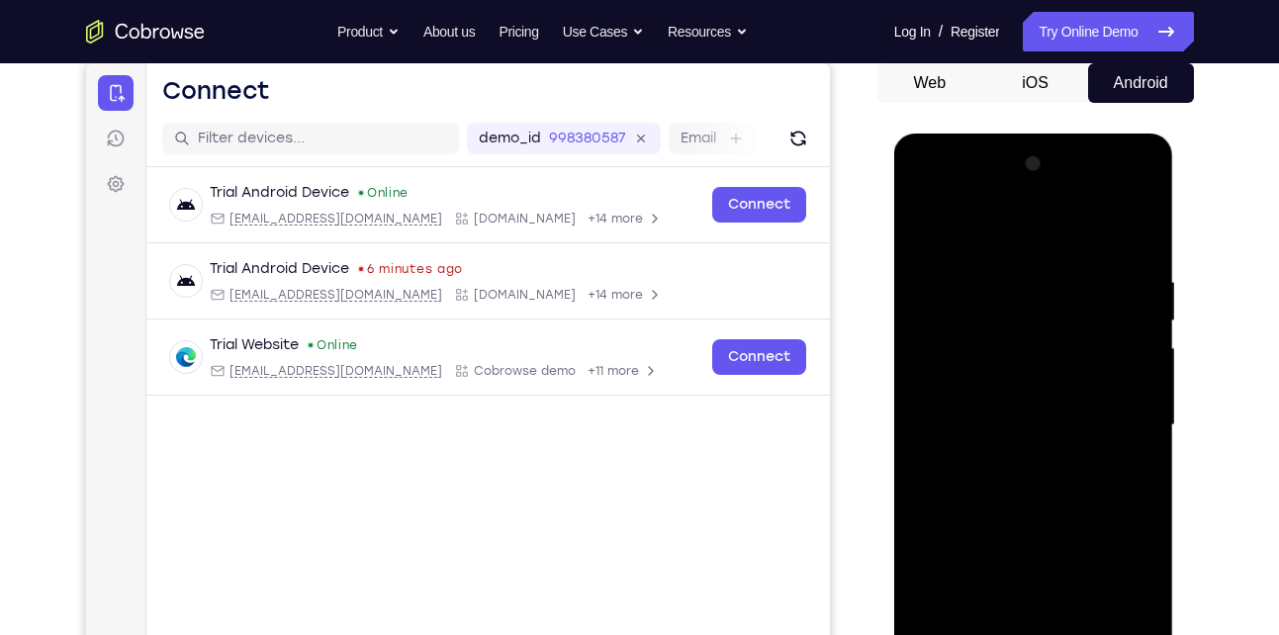
drag, startPoint x: 1061, startPoint y: 520, endPoint x: 1105, endPoint y: 313, distance: 212.5
click at [1105, 313] on div at bounding box center [1033, 425] width 249 height 554
drag, startPoint x: 1061, startPoint y: 469, endPoint x: 1100, endPoint y: 349, distance: 126.1
click at [1100, 349] on div at bounding box center [1033, 425] width 249 height 554
drag, startPoint x: 1064, startPoint y: 574, endPoint x: 1082, endPoint y: 379, distance: 195.7
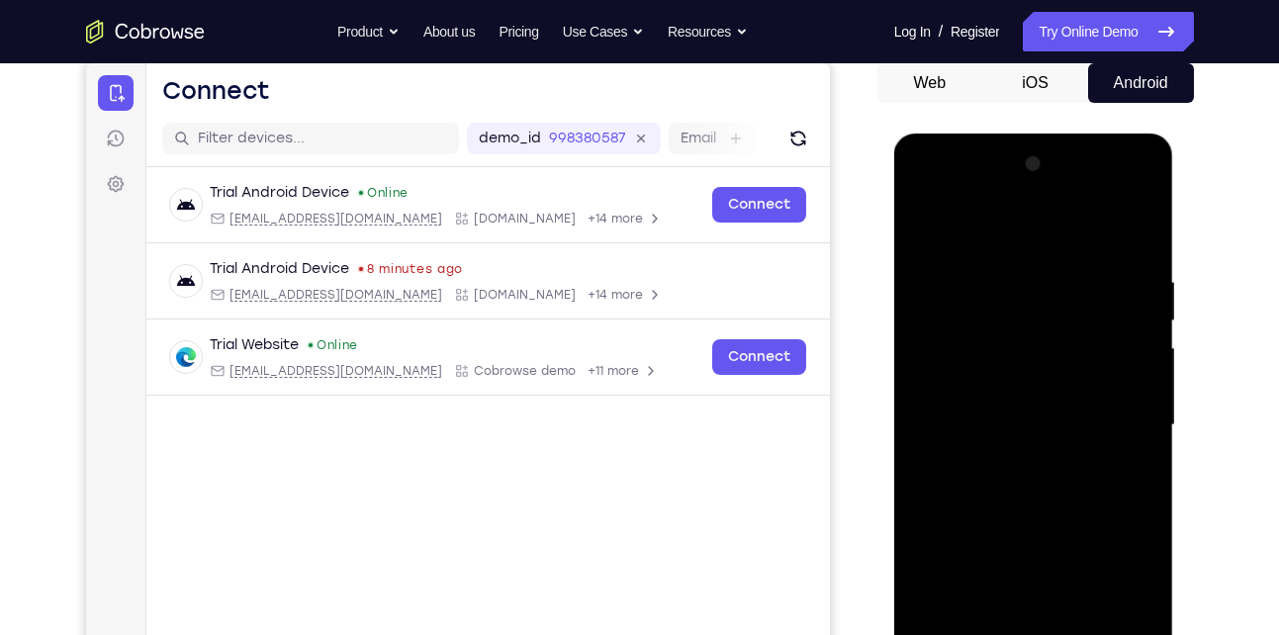
click at [1082, 379] on div at bounding box center [1033, 425] width 249 height 554
drag, startPoint x: 1045, startPoint y: 509, endPoint x: 1072, endPoint y: 318, distance: 192.9
click at [1072, 318] on div at bounding box center [1033, 425] width 249 height 554
drag, startPoint x: 1043, startPoint y: 509, endPoint x: 1086, endPoint y: 357, distance: 158.5
click at [1086, 357] on div at bounding box center [1033, 425] width 249 height 554
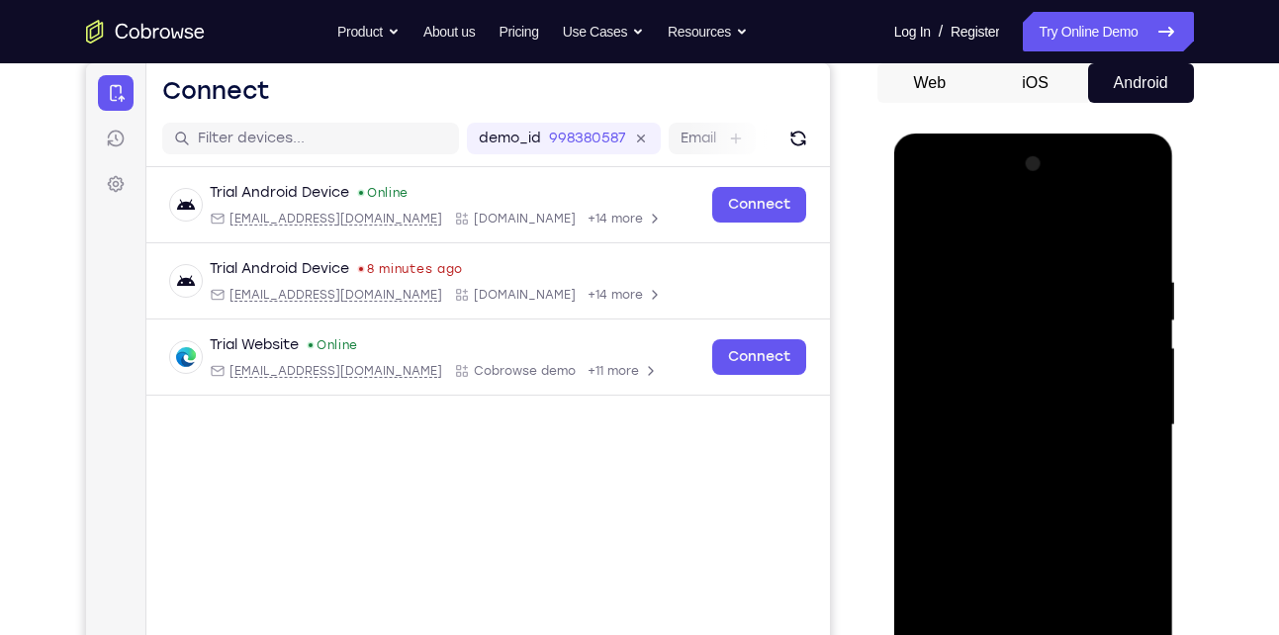
drag, startPoint x: 1072, startPoint y: 469, endPoint x: 1076, endPoint y: 320, distance: 149.4
click at [1076, 320] on div at bounding box center [1033, 425] width 249 height 554
drag, startPoint x: 1075, startPoint y: 480, endPoint x: 1075, endPoint y: 279, distance: 200.8
click at [1075, 279] on div at bounding box center [1033, 425] width 249 height 554
drag, startPoint x: 1053, startPoint y: 481, endPoint x: 1060, endPoint y: 301, distance: 180.2
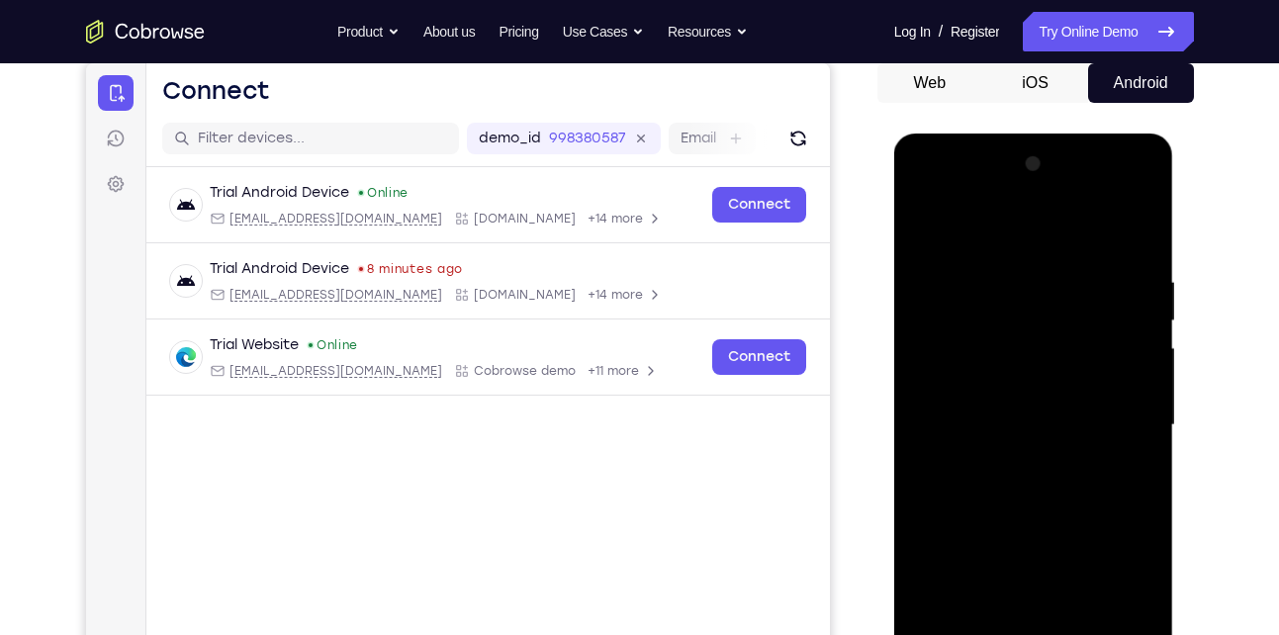
click at [1060, 301] on div at bounding box center [1033, 425] width 249 height 554
drag, startPoint x: 1051, startPoint y: 524, endPoint x: 1061, endPoint y: 333, distance: 191.2
click at [1061, 333] on div at bounding box center [1033, 425] width 249 height 554
drag, startPoint x: 1061, startPoint y: 522, endPoint x: 1084, endPoint y: 318, distance: 206.2
click at [1084, 318] on div at bounding box center [1033, 425] width 249 height 554
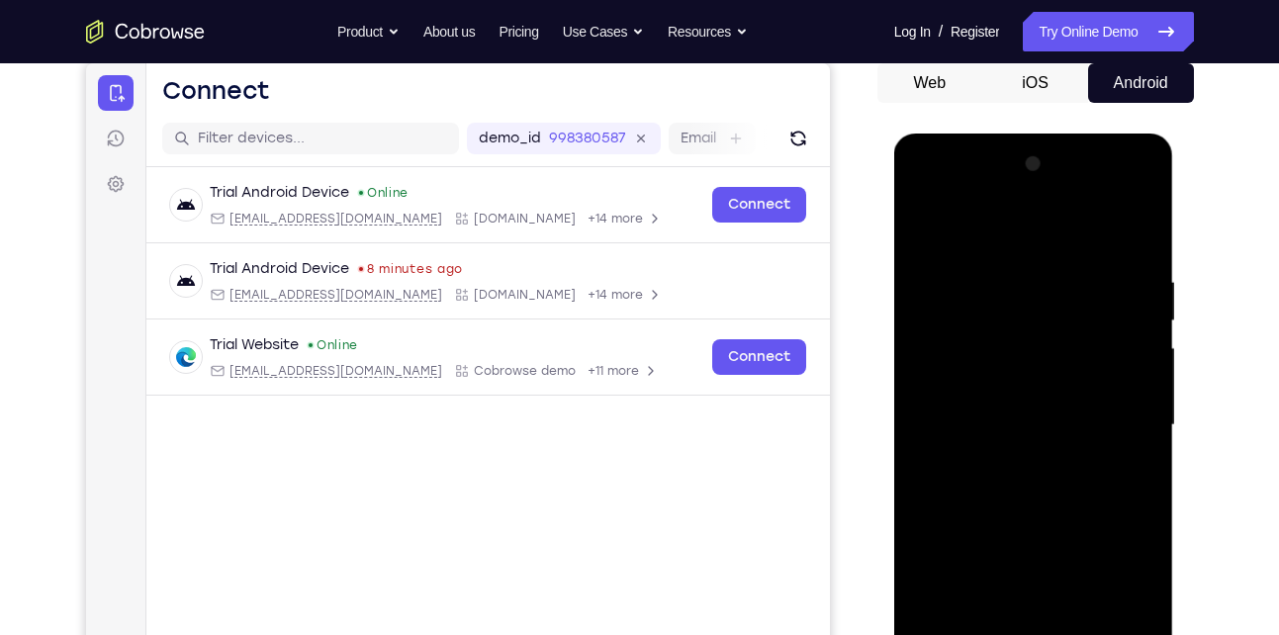
drag, startPoint x: 1067, startPoint y: 466, endPoint x: 1086, endPoint y: 235, distance: 231.3
click at [1086, 235] on div at bounding box center [1033, 425] width 249 height 554
drag, startPoint x: 1064, startPoint y: 503, endPoint x: 1071, endPoint y: 479, distance: 24.7
click at [1071, 479] on div at bounding box center [1033, 425] width 249 height 554
drag, startPoint x: 1064, startPoint y: 499, endPoint x: 1117, endPoint y: 251, distance: 252.8
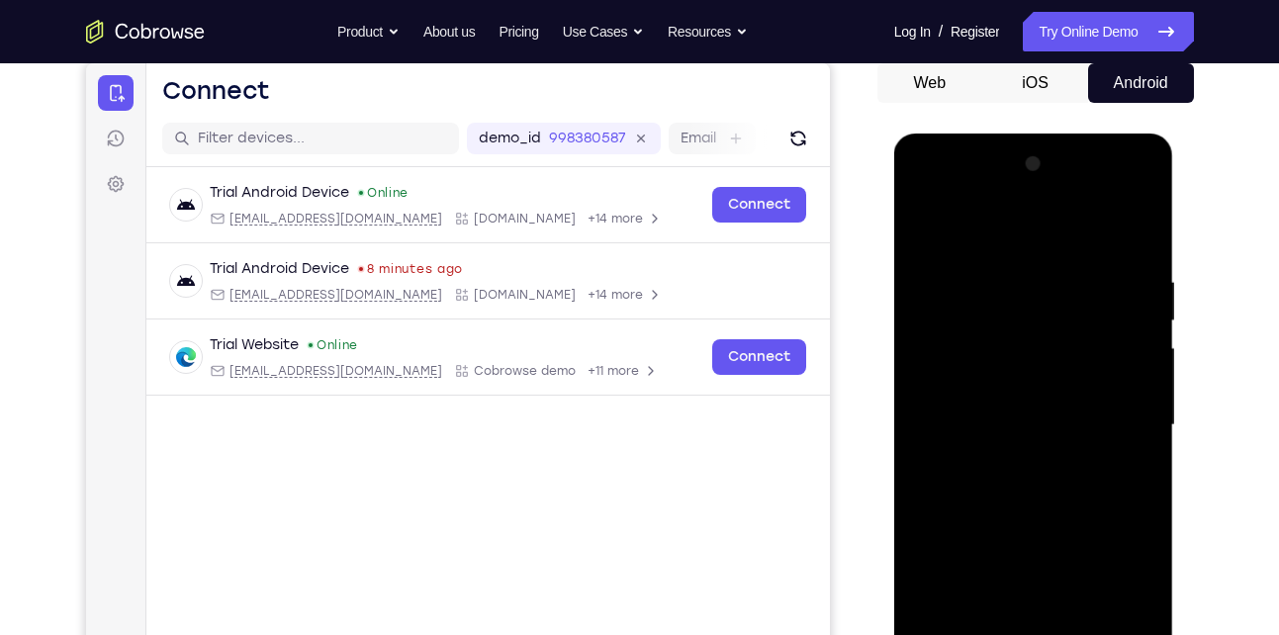
click at [1117, 251] on div at bounding box center [1033, 425] width 249 height 554
drag, startPoint x: 1040, startPoint y: 524, endPoint x: 1079, endPoint y: 364, distance: 165.1
click at [1079, 364] on div at bounding box center [1033, 425] width 249 height 554
drag, startPoint x: 1036, startPoint y: 498, endPoint x: 1051, endPoint y: 233, distance: 264.6
click at [1051, 233] on div at bounding box center [1033, 425] width 249 height 554
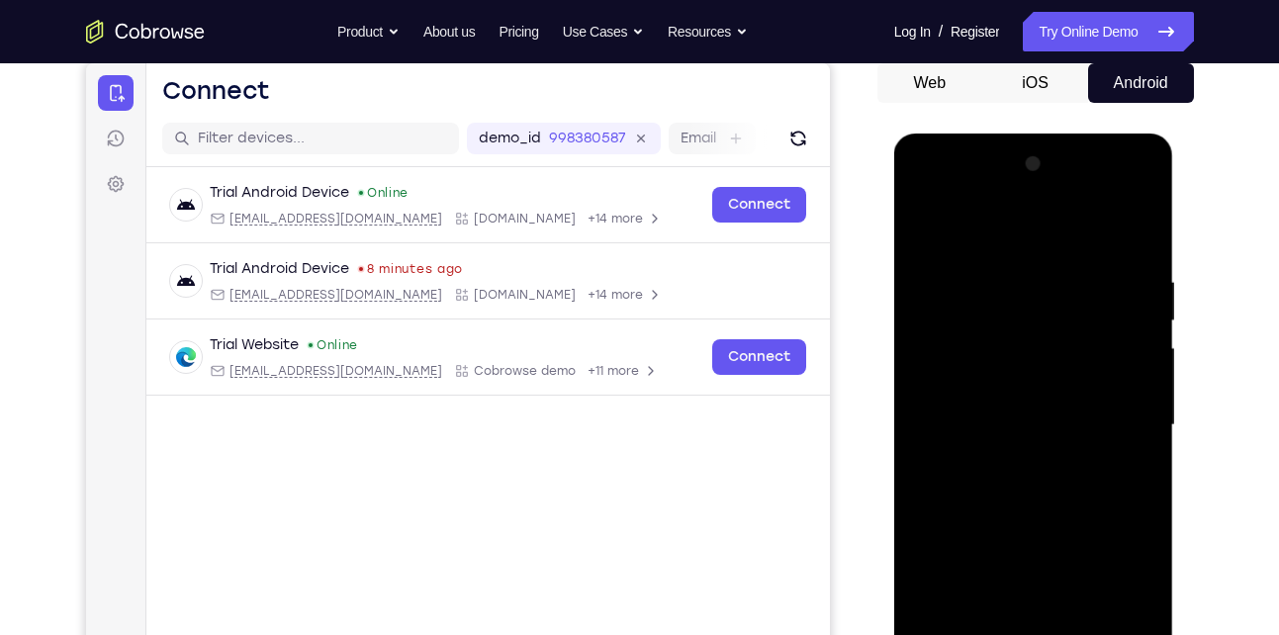
drag, startPoint x: 1039, startPoint y: 483, endPoint x: 1055, endPoint y: 363, distance: 120.7
click at [1055, 363] on div at bounding box center [1033, 425] width 249 height 554
drag, startPoint x: 1033, startPoint y: 514, endPoint x: 1076, endPoint y: 303, distance: 216.1
click at [1076, 303] on div at bounding box center [1033, 425] width 249 height 554
drag, startPoint x: 1037, startPoint y: 469, endPoint x: 1095, endPoint y: 300, distance: 179.0
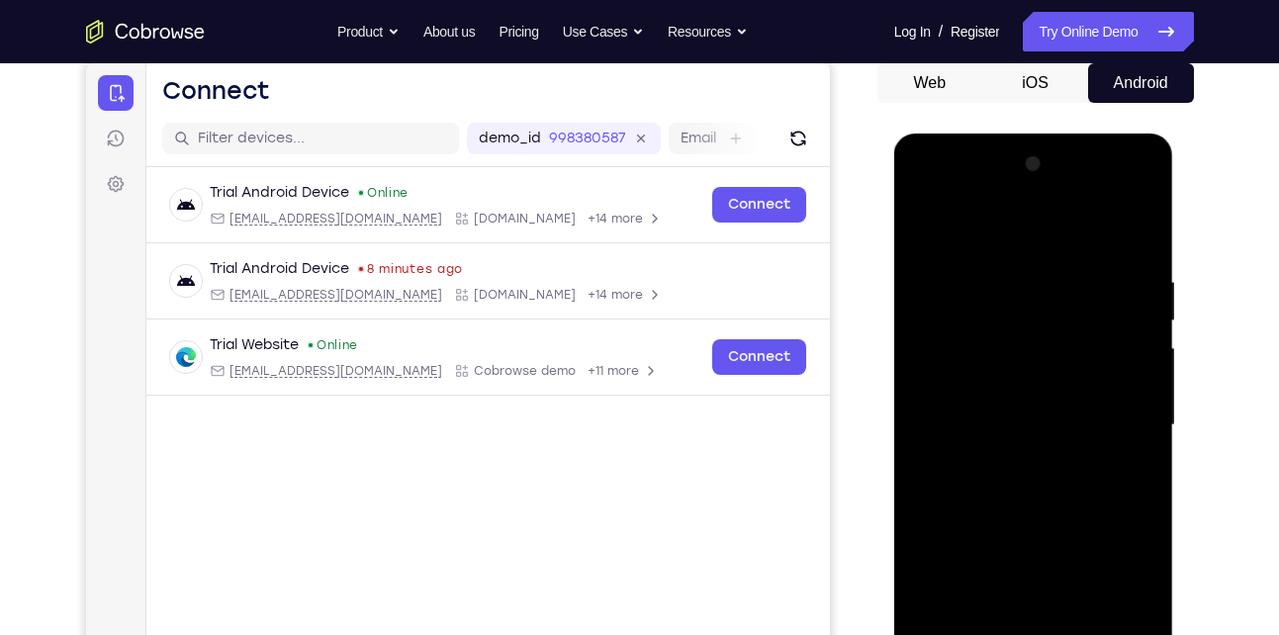
click at [1095, 300] on div at bounding box center [1033, 425] width 249 height 554
drag, startPoint x: 1061, startPoint y: 415, endPoint x: 1090, endPoint y: 239, distance: 177.6
click at [1090, 239] on div at bounding box center [1033, 425] width 249 height 554
drag, startPoint x: 1019, startPoint y: 550, endPoint x: 1029, endPoint y: 303, distance: 247.5
click at [1029, 303] on div at bounding box center [1033, 425] width 249 height 554
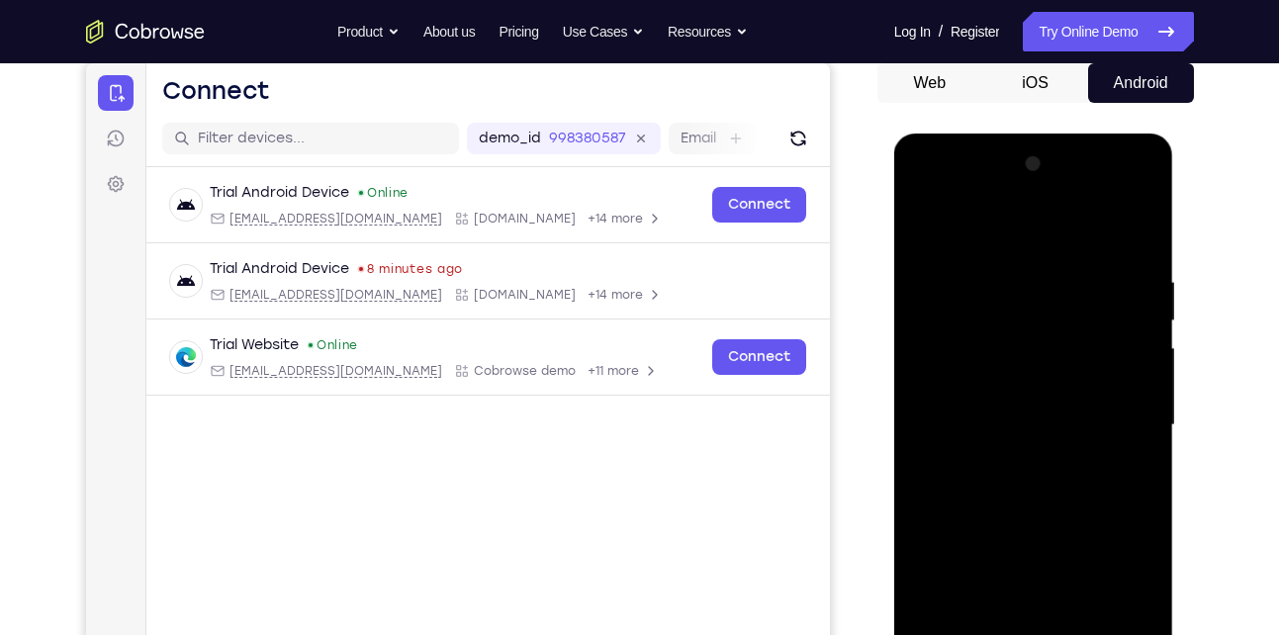
drag, startPoint x: 1029, startPoint y: 530, endPoint x: 1065, endPoint y: 453, distance: 85.4
click at [1065, 453] on div at bounding box center [1033, 425] width 249 height 554
drag, startPoint x: 1037, startPoint y: 549, endPoint x: 1070, endPoint y: 453, distance: 101.7
click at [1070, 453] on div at bounding box center [1033, 425] width 249 height 554
drag, startPoint x: 1062, startPoint y: 522, endPoint x: 1126, endPoint y: 320, distance: 212.8
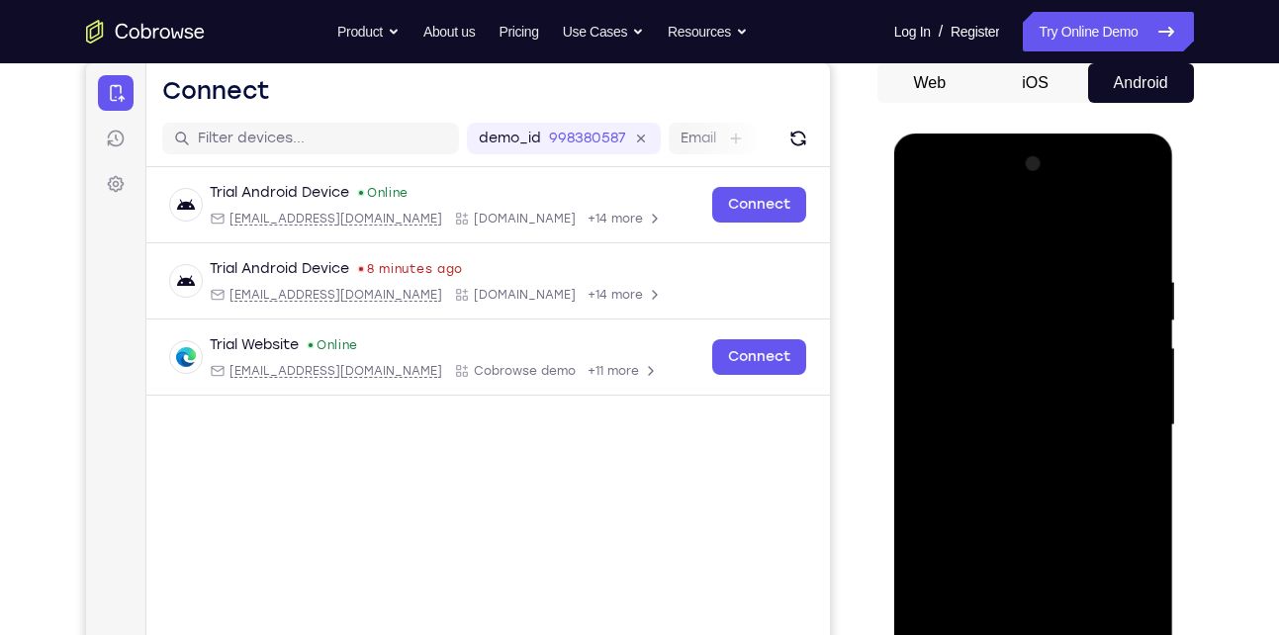
click at [1126, 320] on div at bounding box center [1033, 425] width 249 height 554
drag, startPoint x: 1070, startPoint y: 486, endPoint x: 1176, endPoint y: 255, distance: 253.7
click at [1176, 255] on html "Online web based iOS Simulators and Android Emulators. Run iPhone, iPad, Mobile…" at bounding box center [1035, 431] width 282 height 594
drag, startPoint x: 1083, startPoint y: 452, endPoint x: 1116, endPoint y: 298, distance: 157.7
click at [1116, 298] on div at bounding box center [1033, 425] width 249 height 554
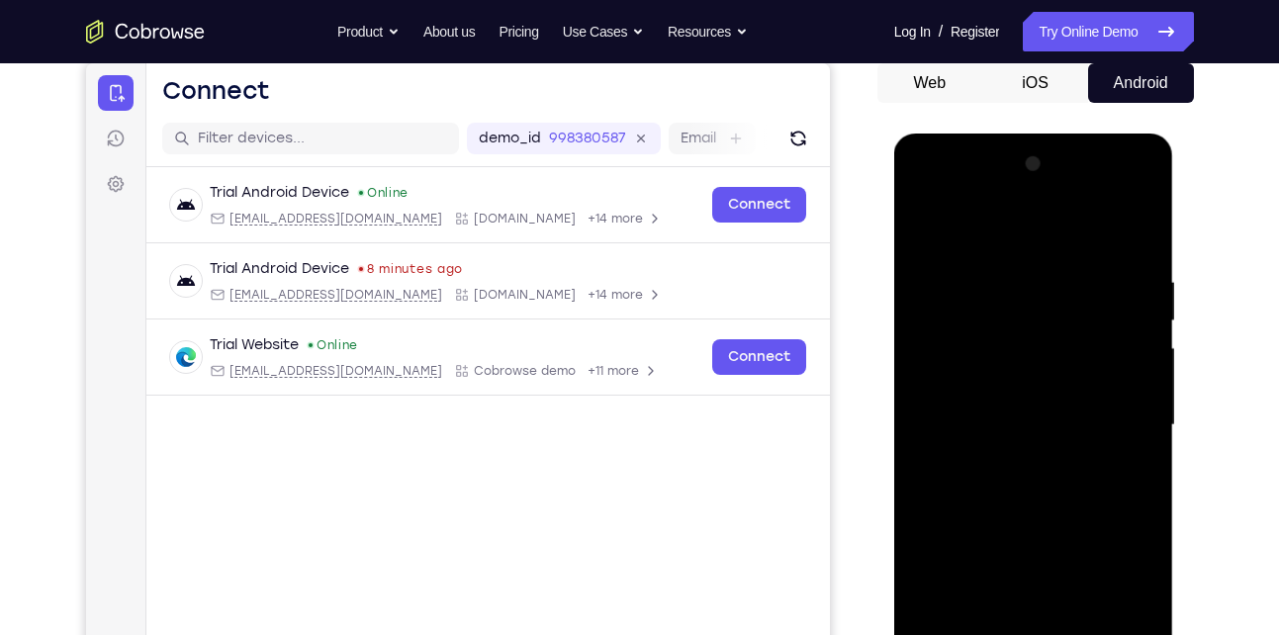
drag, startPoint x: 1090, startPoint y: 453, endPoint x: 1093, endPoint y: 316, distance: 137.5
click at [1093, 316] on div at bounding box center [1033, 425] width 249 height 554
drag, startPoint x: 1058, startPoint y: 462, endPoint x: 1067, endPoint y: 428, distance: 35.1
click at [1067, 428] on div at bounding box center [1033, 425] width 249 height 554
drag, startPoint x: 1047, startPoint y: 502, endPoint x: 1073, endPoint y: 370, distance: 134.3
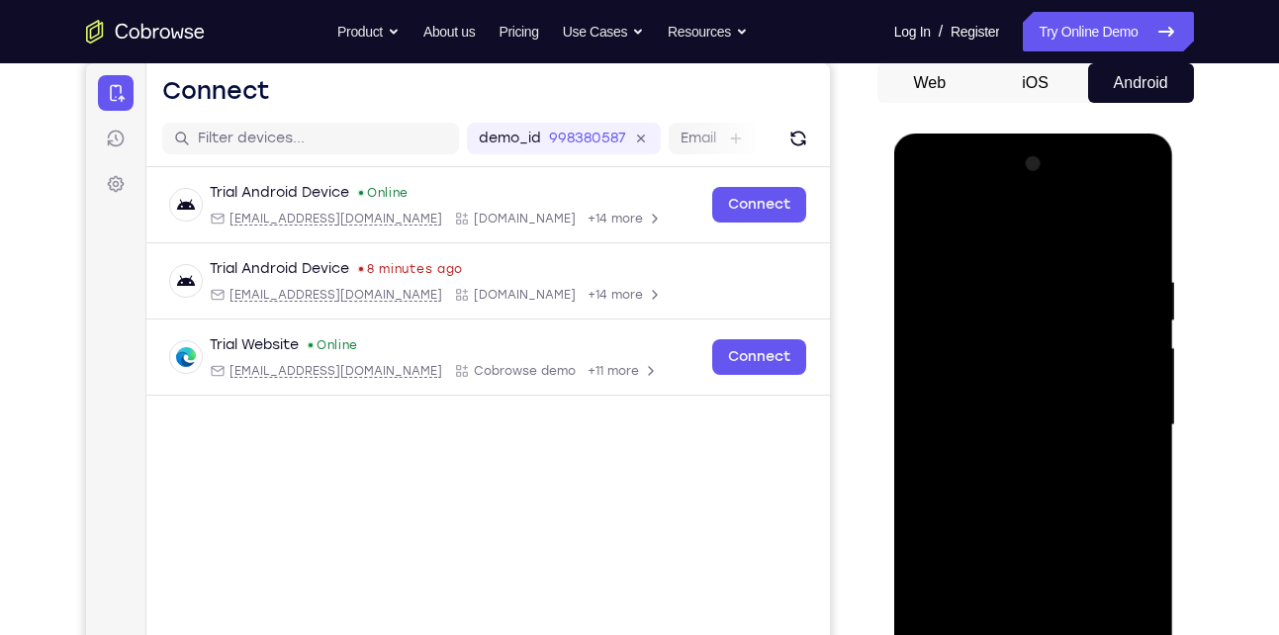
click at [1073, 370] on div at bounding box center [1033, 425] width 249 height 554
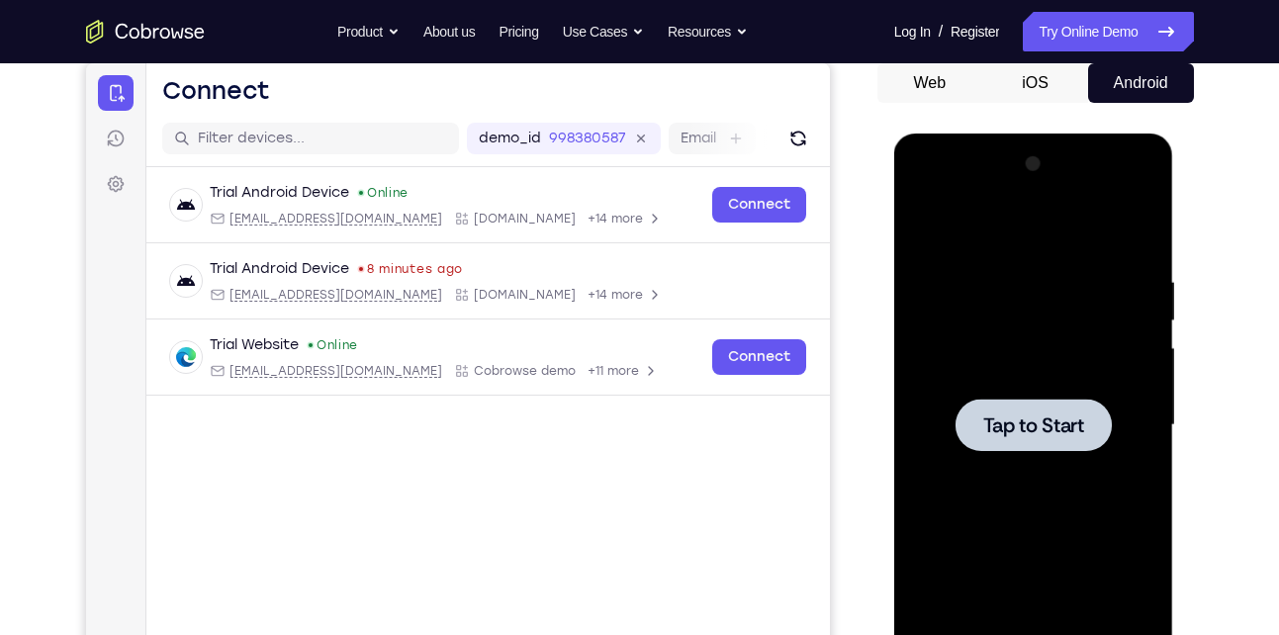
click at [1044, 424] on span "Tap to Start" at bounding box center [1033, 426] width 101 height 20
